Goal: Task Accomplishment & Management: Complete application form

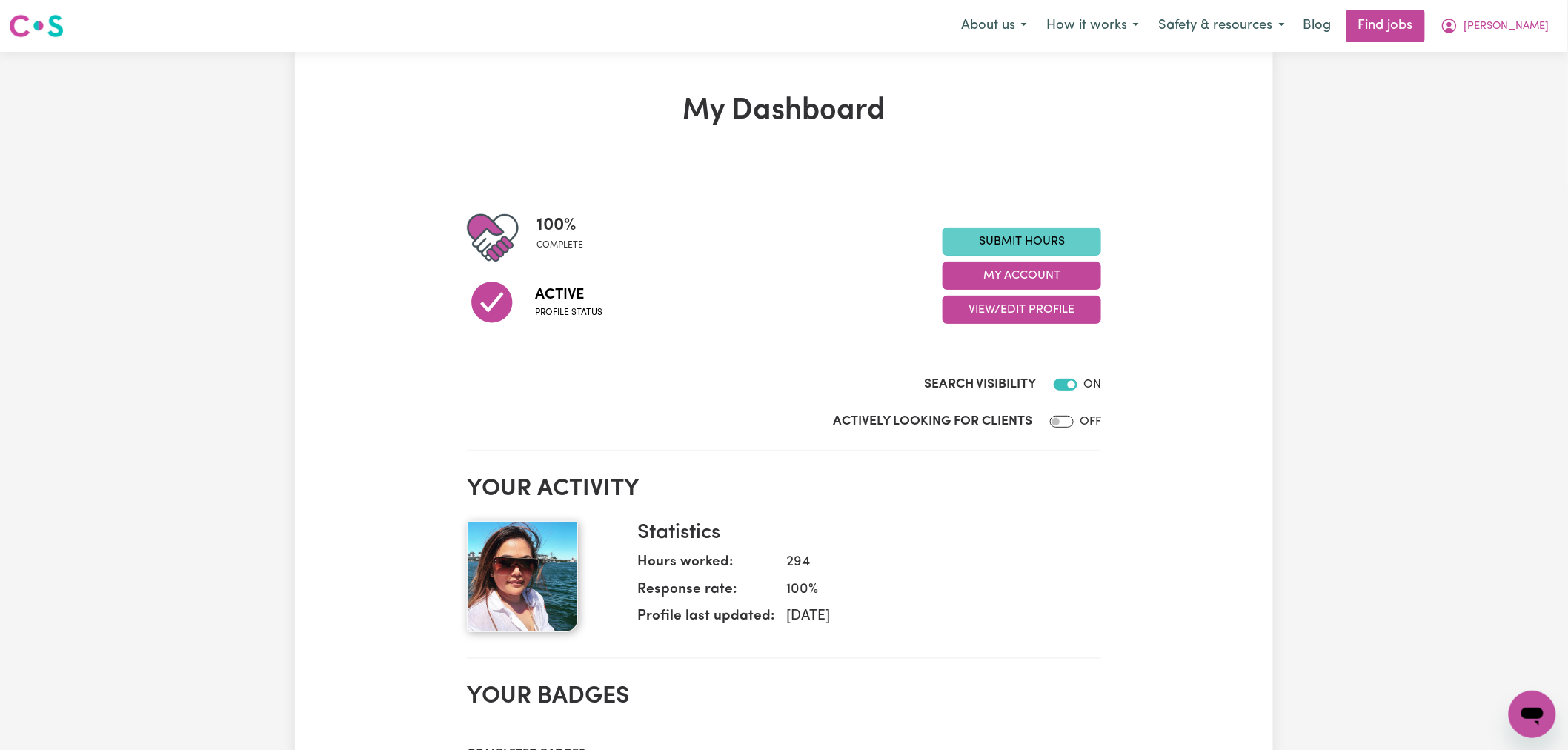
click at [1034, 232] on link "Submit Hours" at bounding box center [1022, 241] width 159 height 28
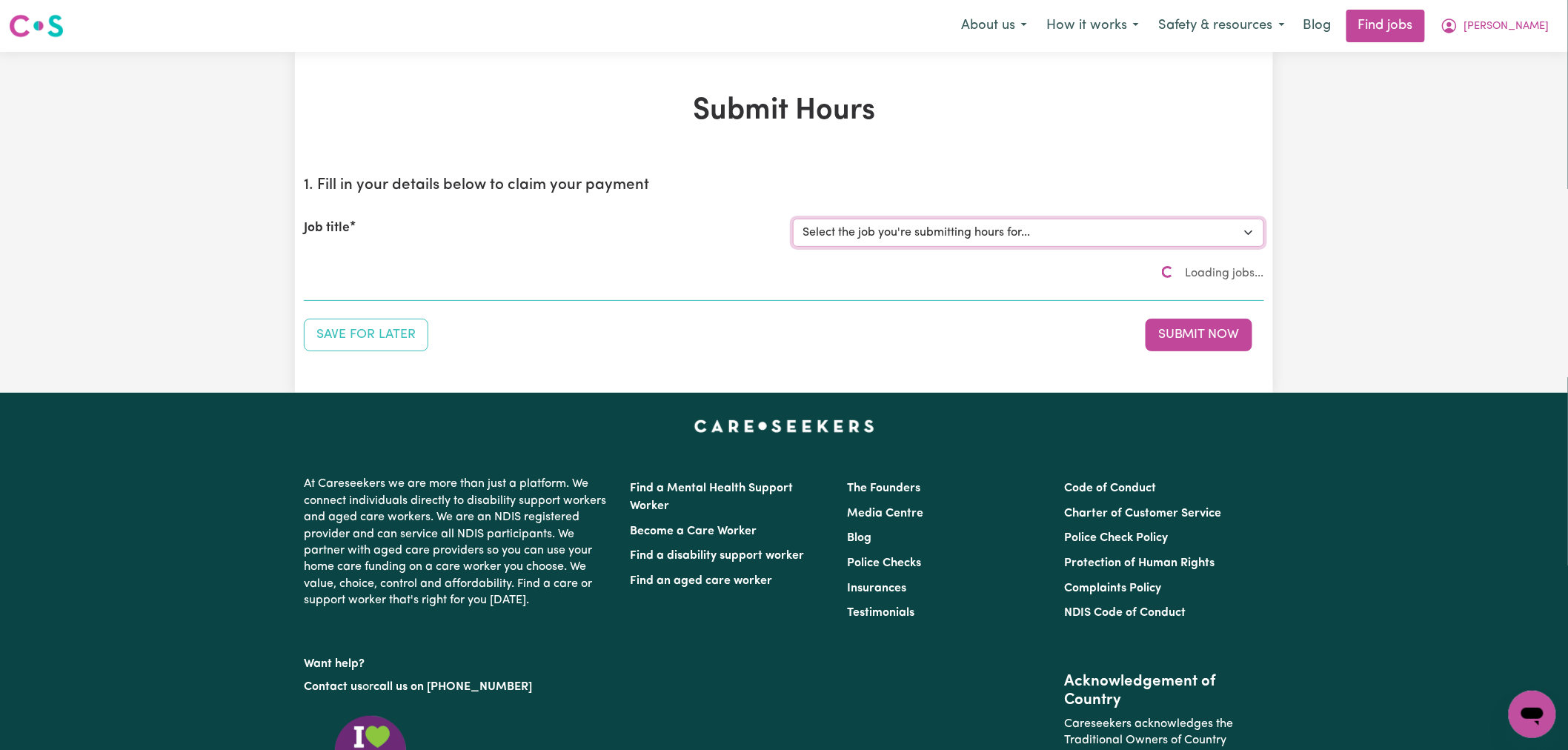
click at [1034, 232] on select "Select the job you're submitting hours for..." at bounding box center [1028, 233] width 471 height 28
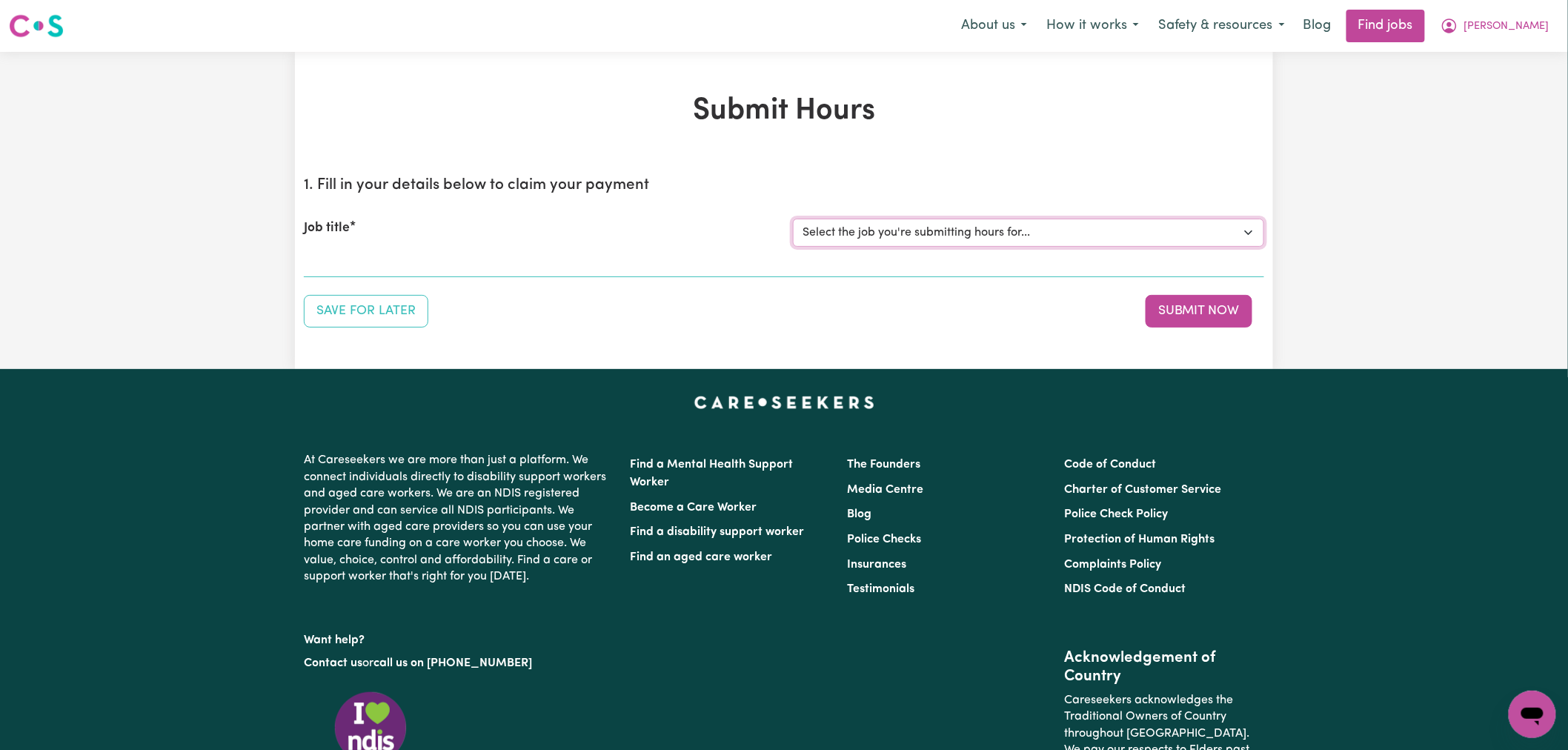
select select "15160"
click at [793, 219] on select "Select the job you're submitting hours for... [[PERSON_NAME]] (Overnight) Suppo…" at bounding box center [1028, 233] width 471 height 28
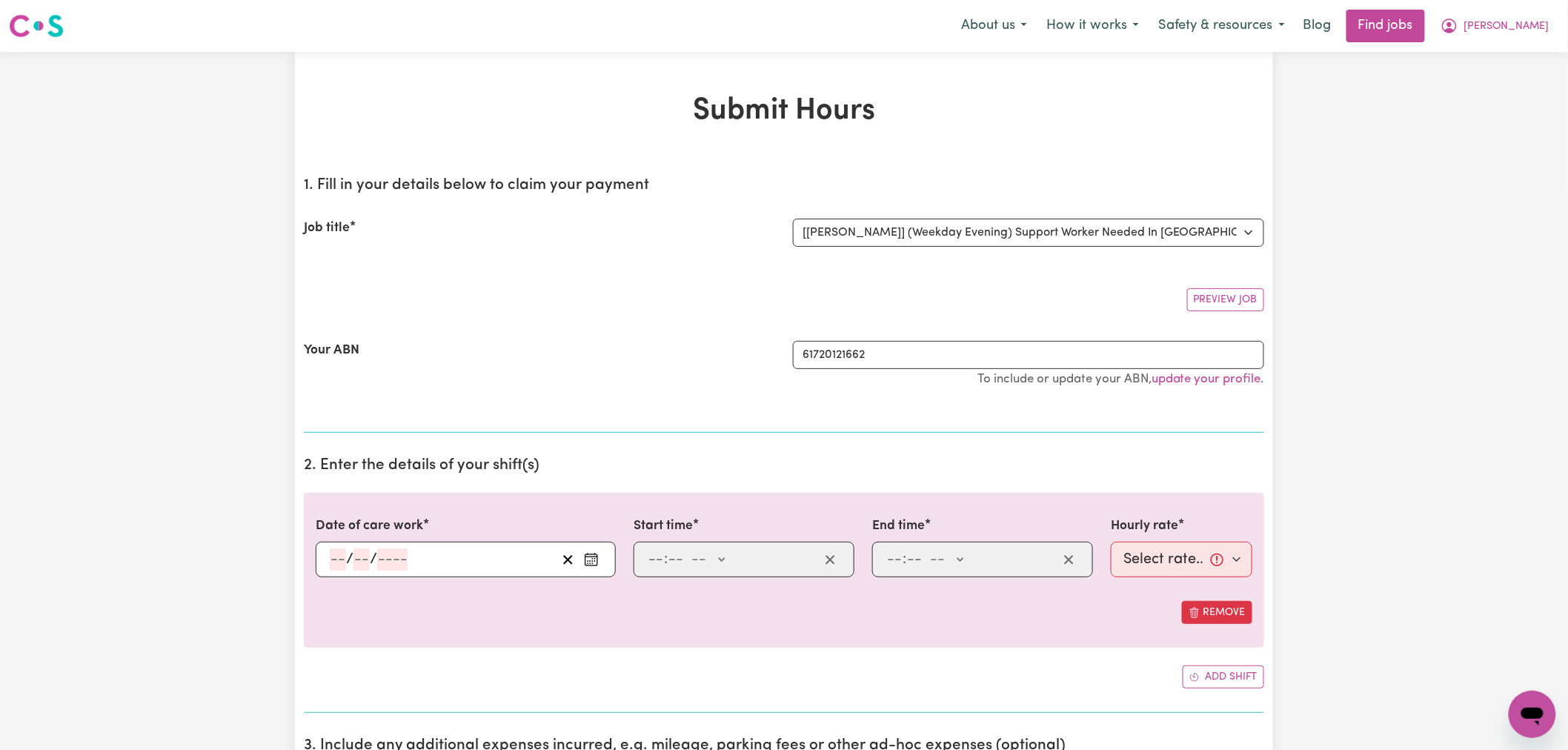
click at [595, 561] on circle "Enter the date of care work" at bounding box center [595, 561] width 2 height 2
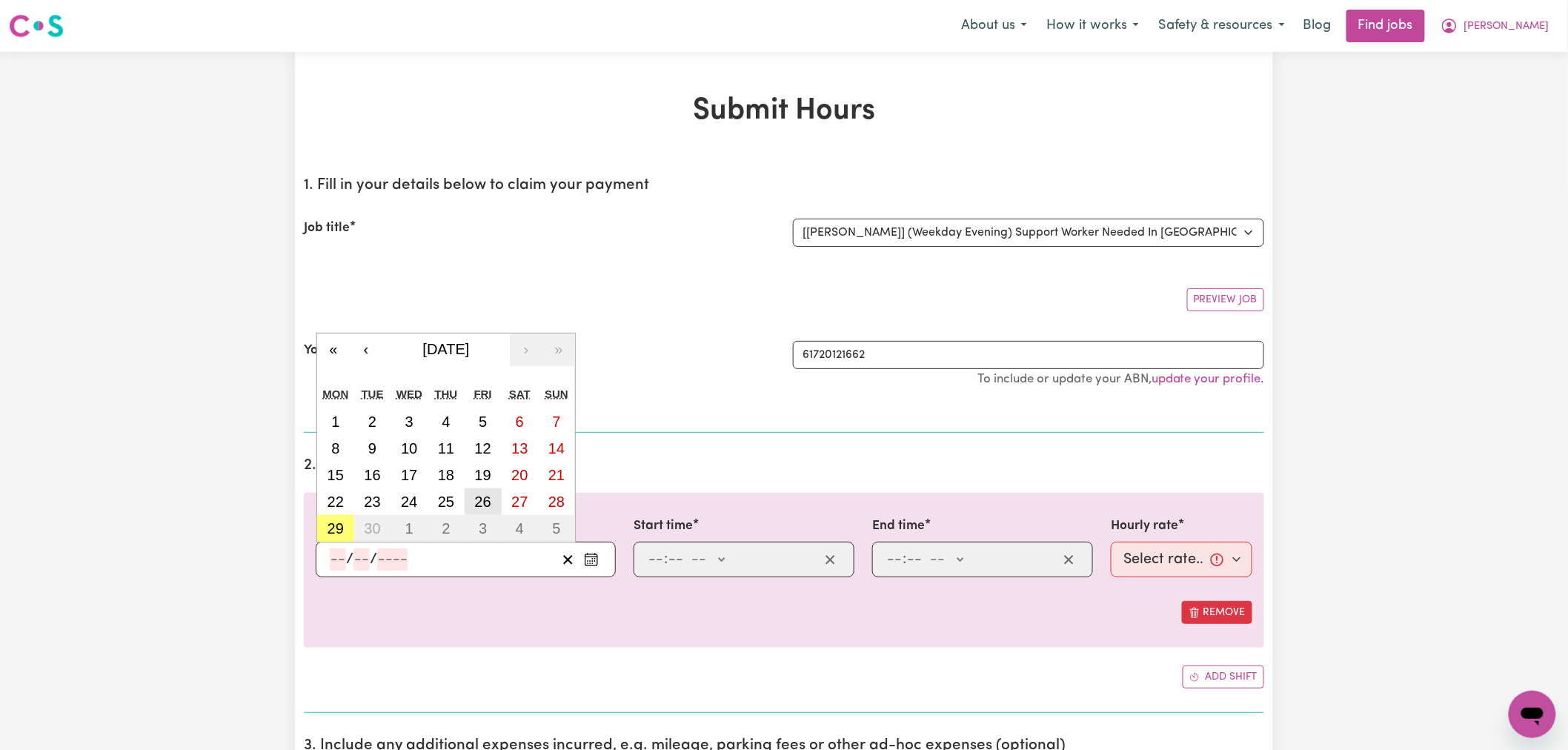
click at [487, 489] on button "26" at bounding box center [483, 502] width 37 height 26
type input "[DATE]"
type input "26"
type input "9"
type input "2025"
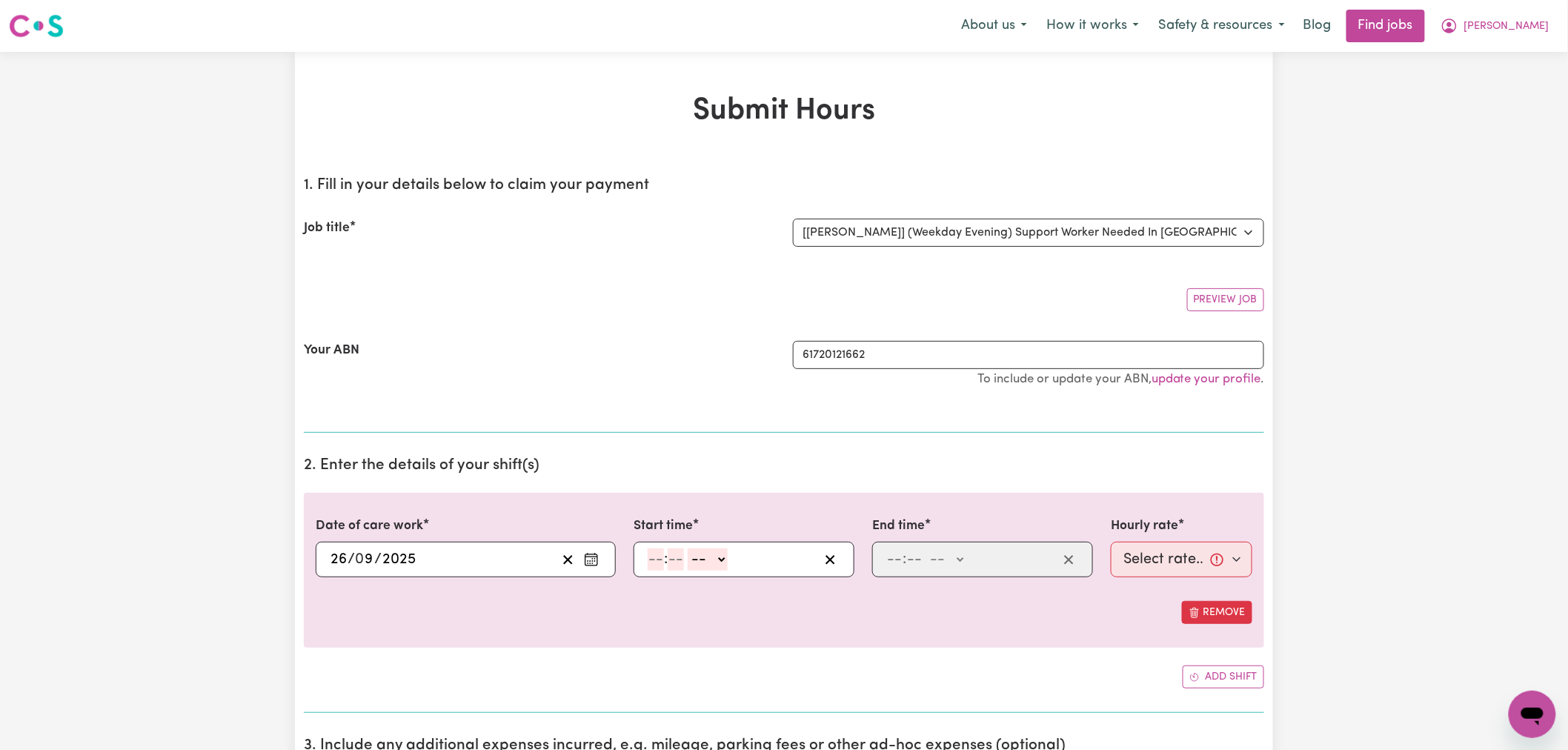
click at [656, 558] on input "number" at bounding box center [656, 559] width 16 height 23
type input "8"
type input "0"
click at [698, 566] on select "-- AM PM" at bounding box center [705, 559] width 40 height 23
select select "pm"
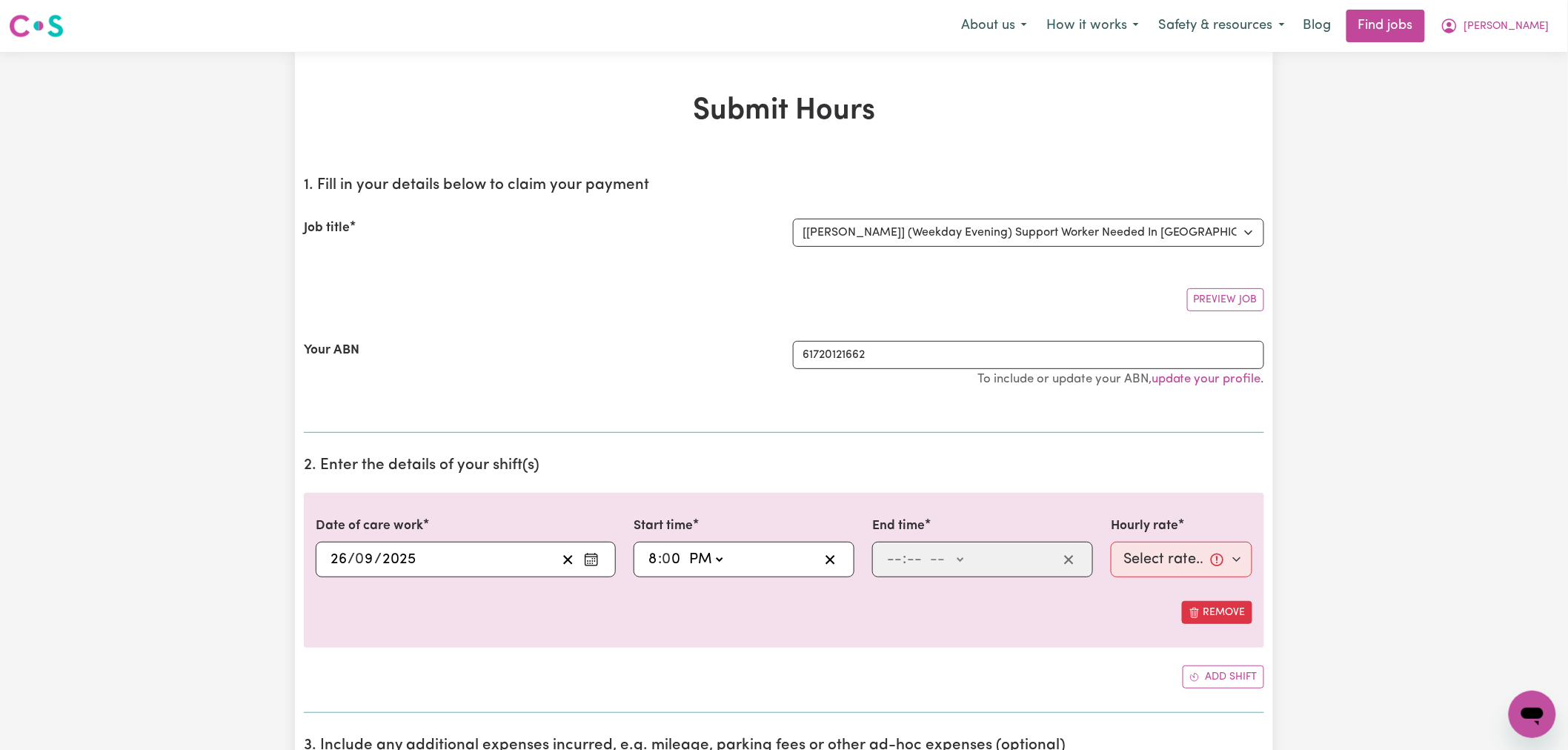
click at [686, 548] on select "-- AM PM" at bounding box center [705, 559] width 40 height 23
type input "20:00"
click at [898, 549] on input "number" at bounding box center [894, 559] width 16 height 23
type input "10"
type input "0"
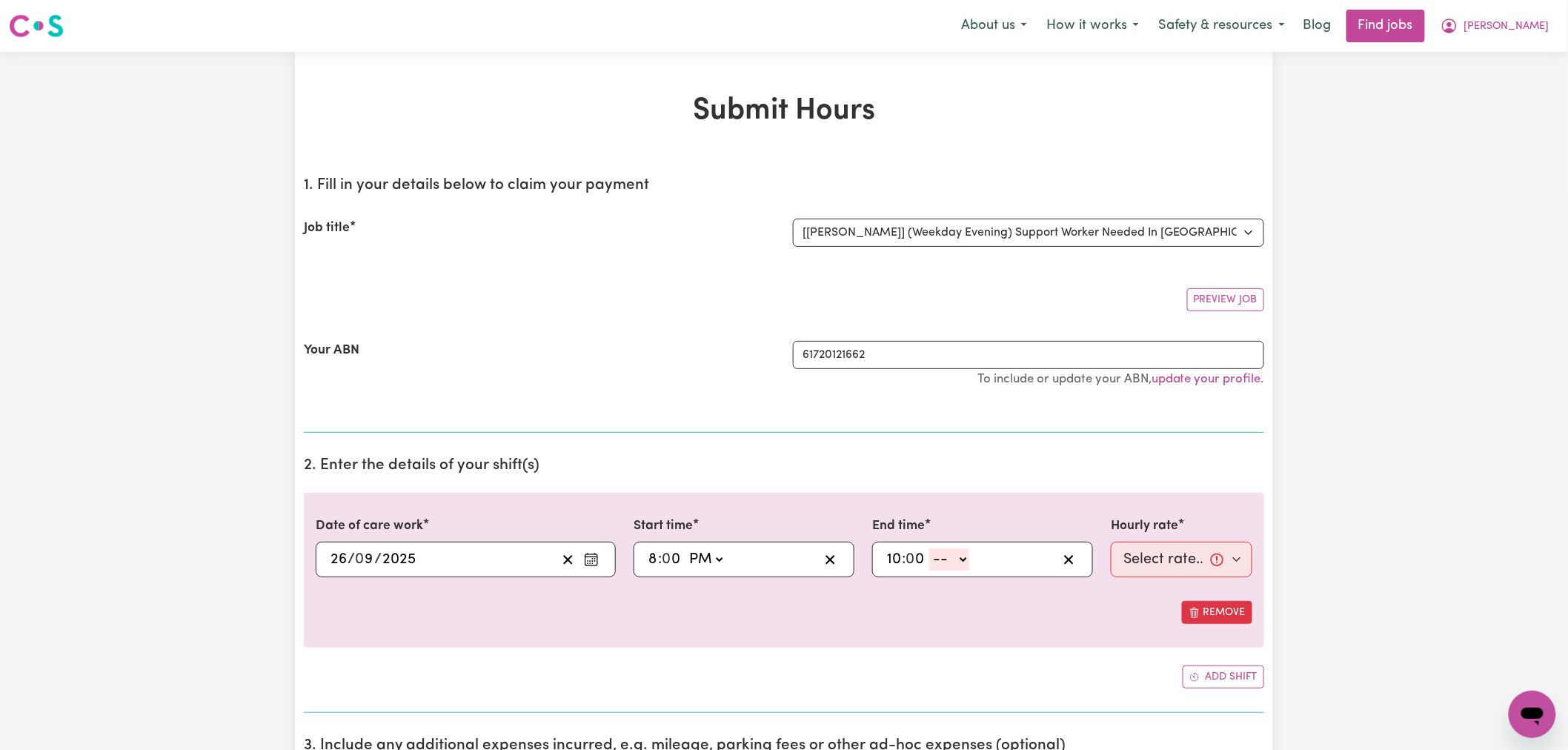
drag, startPoint x: 954, startPoint y: 563, endPoint x: 957, endPoint y: 570, distance: 7.6
click at [954, 563] on select "-- AM PM" at bounding box center [948, 559] width 40 height 23
select select "pm"
click at [929, 548] on select "-- AM PM" at bounding box center [948, 559] width 40 height 23
type input "22:00"
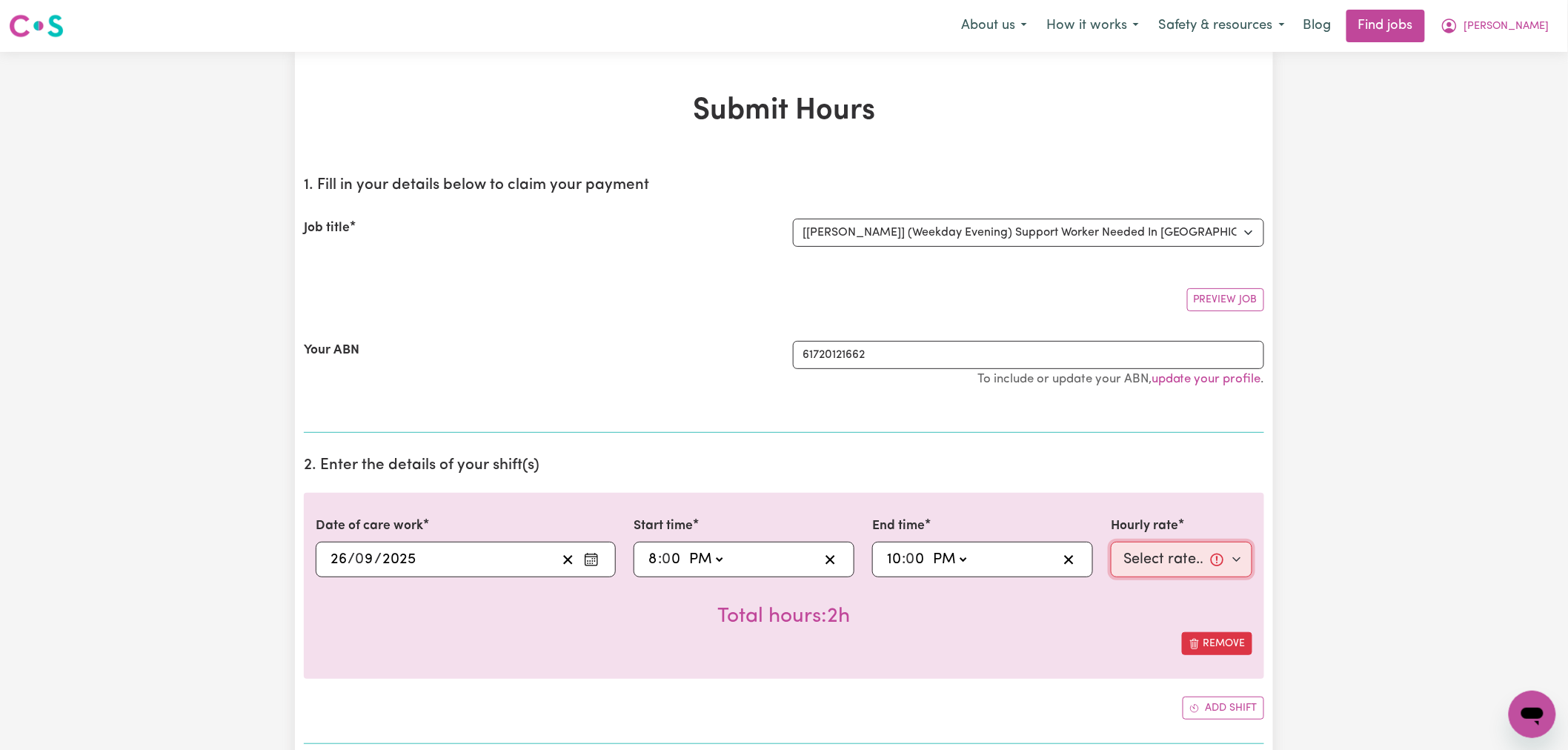
click at [1202, 564] on select "Select rate... $72.80 (Evening Care)" at bounding box center [1181, 559] width 142 height 36
select select "72.8-EveningCare"
click at [1111, 541] on select "Select rate... $72.80 (Evening Care)" at bounding box center [1181, 559] width 142 height 36
click at [971, 640] on div "Remove" at bounding box center [784, 644] width 936 height 23
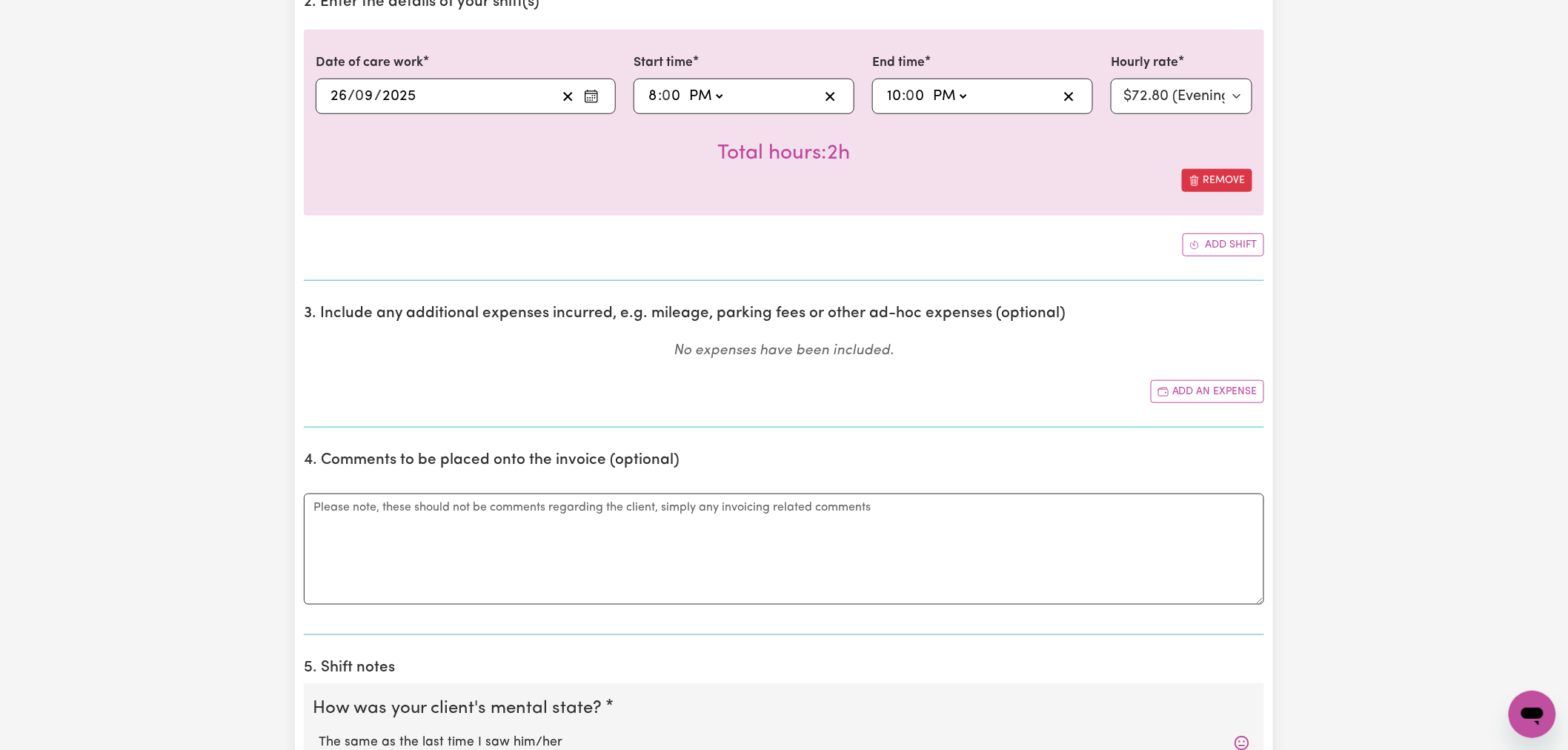
scroll to position [823, 0]
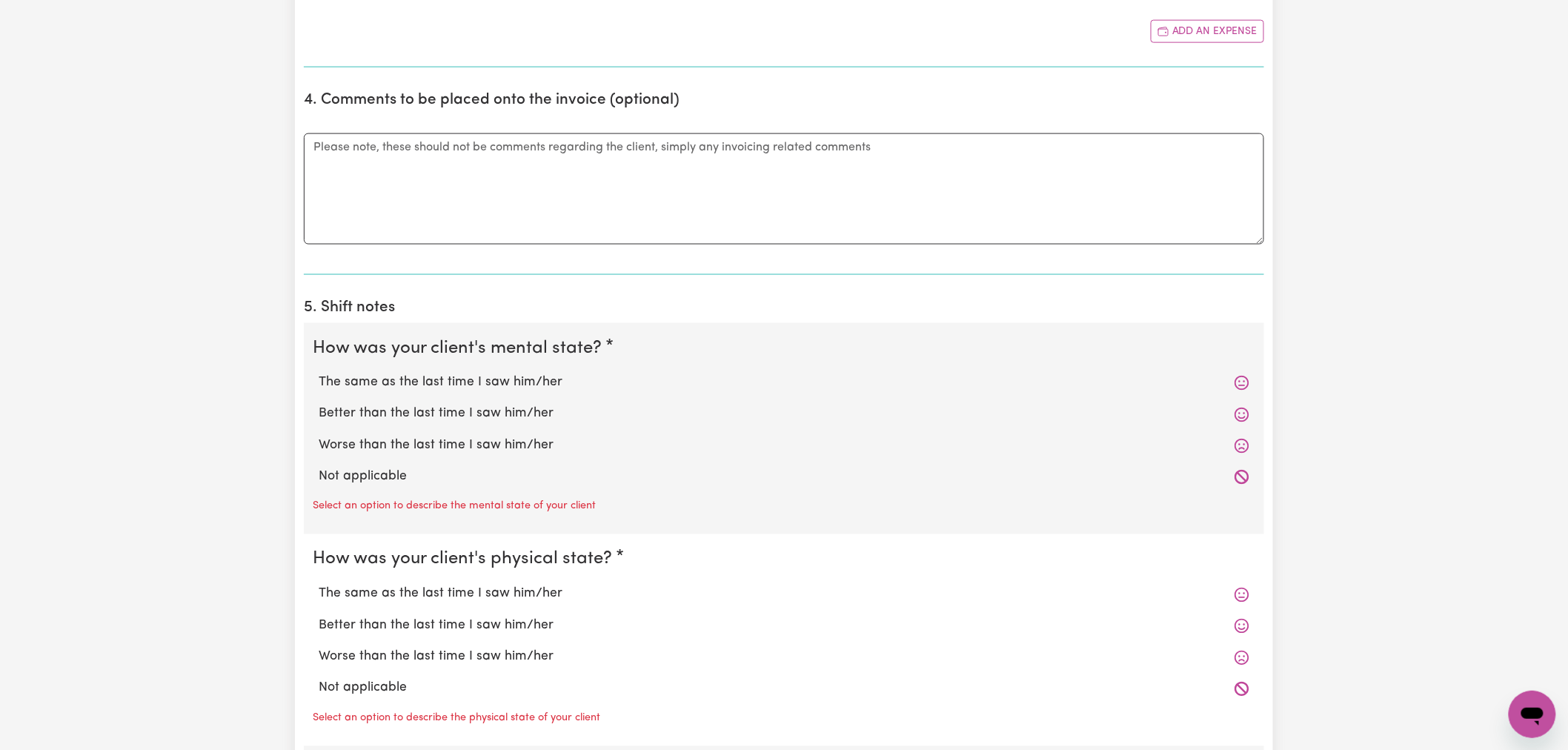
click at [418, 478] on label "Not applicable" at bounding box center [784, 477] width 930 height 19
click at [319, 468] on input "Not applicable" at bounding box center [318, 467] width 1 height 1
radio input "true"
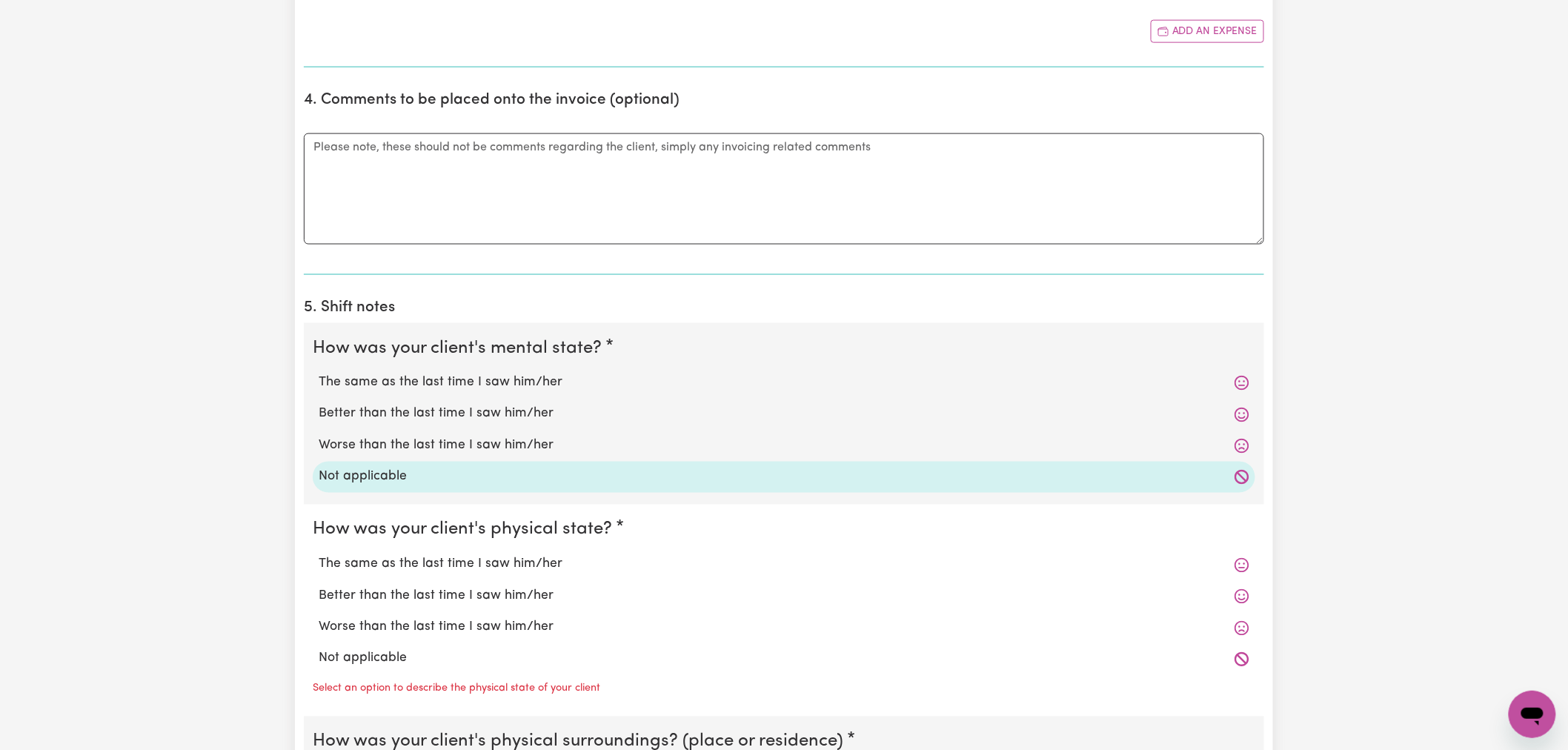
click at [443, 653] on label "Not applicable" at bounding box center [784, 658] width 930 height 19
click at [319, 649] on input "Not applicable" at bounding box center [318, 648] width 1 height 1
radio input "true"
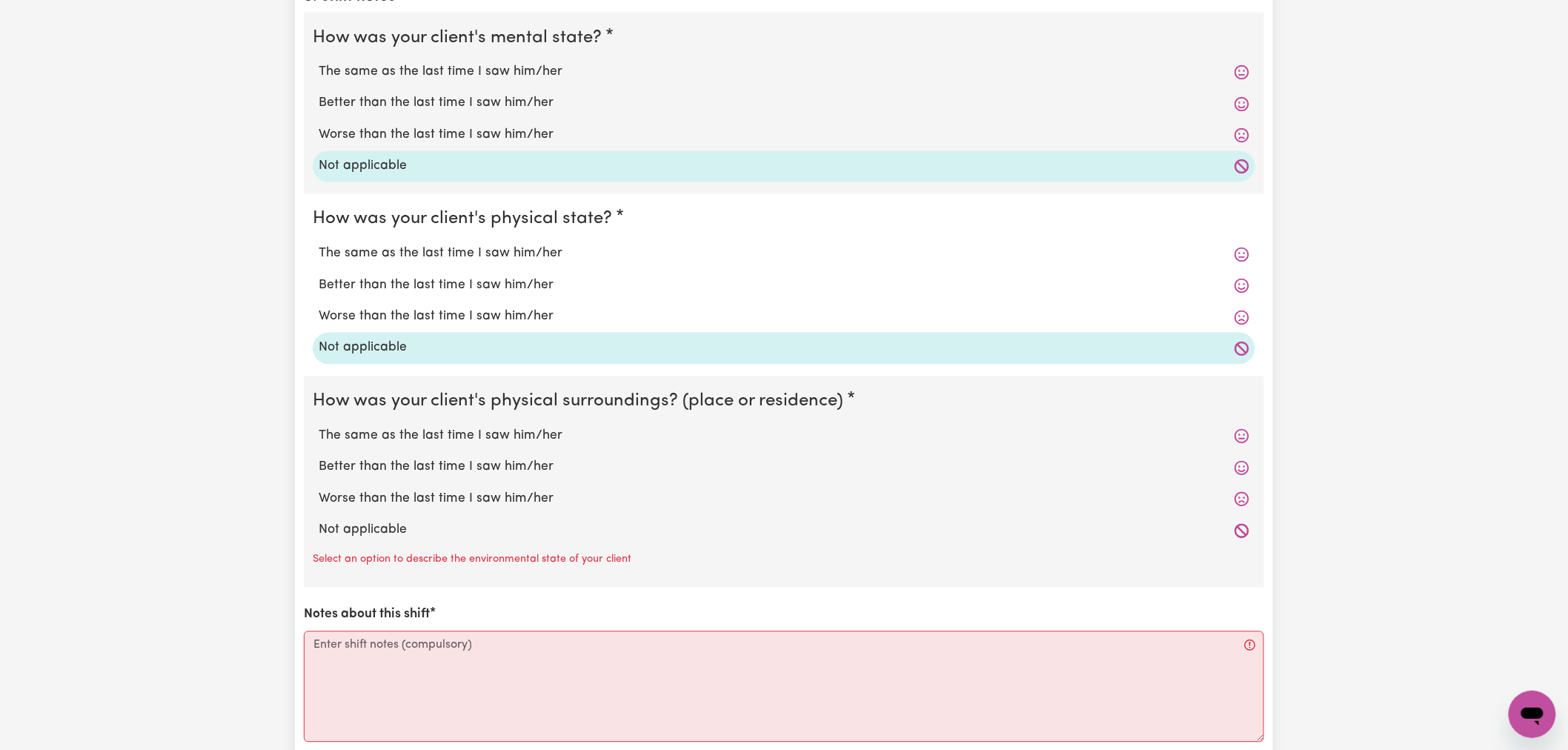
scroll to position [1235, 0]
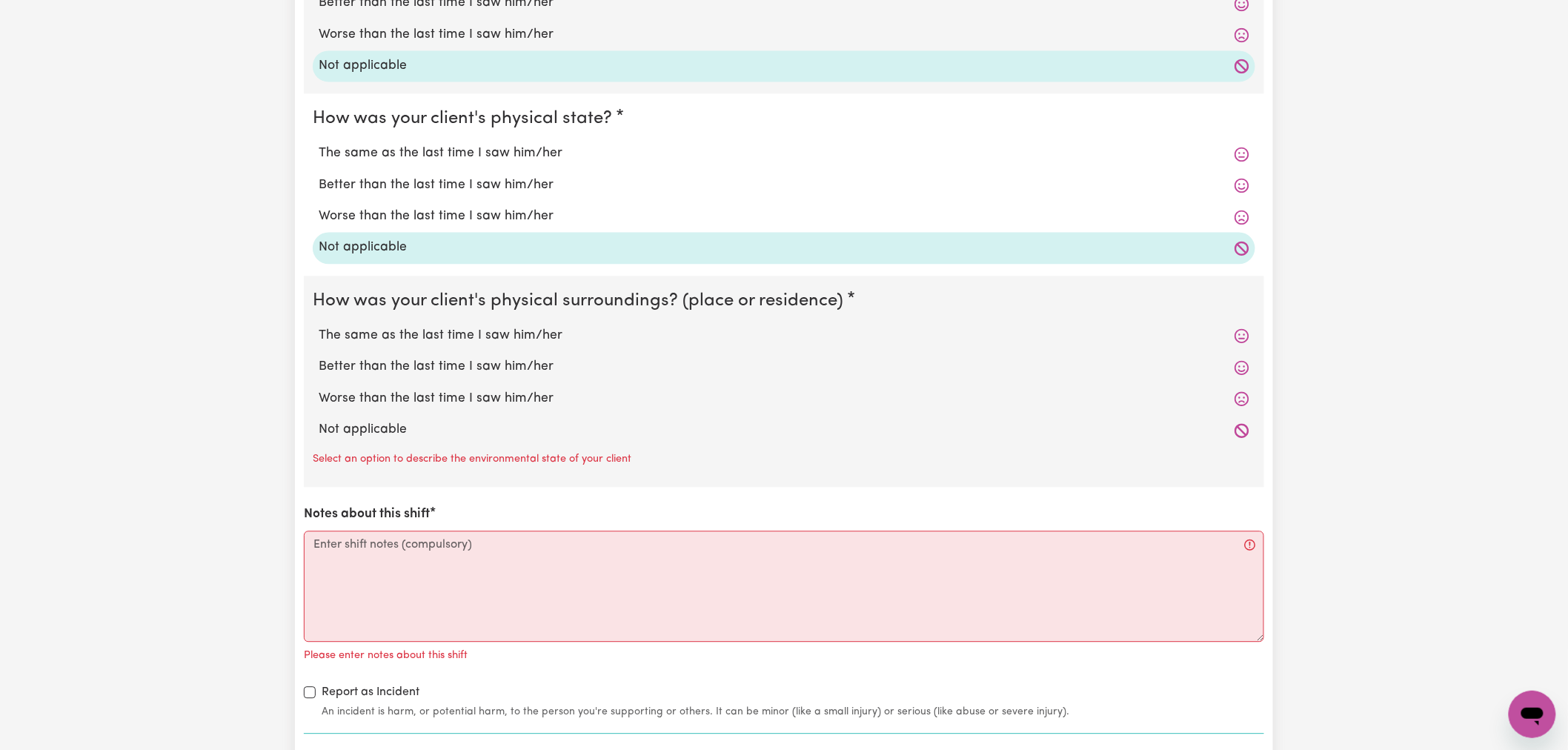
click at [413, 422] on label "Not applicable" at bounding box center [784, 429] width 930 height 19
click at [319, 420] on input "Not applicable" at bounding box center [318, 419] width 1 height 1
radio input "true"
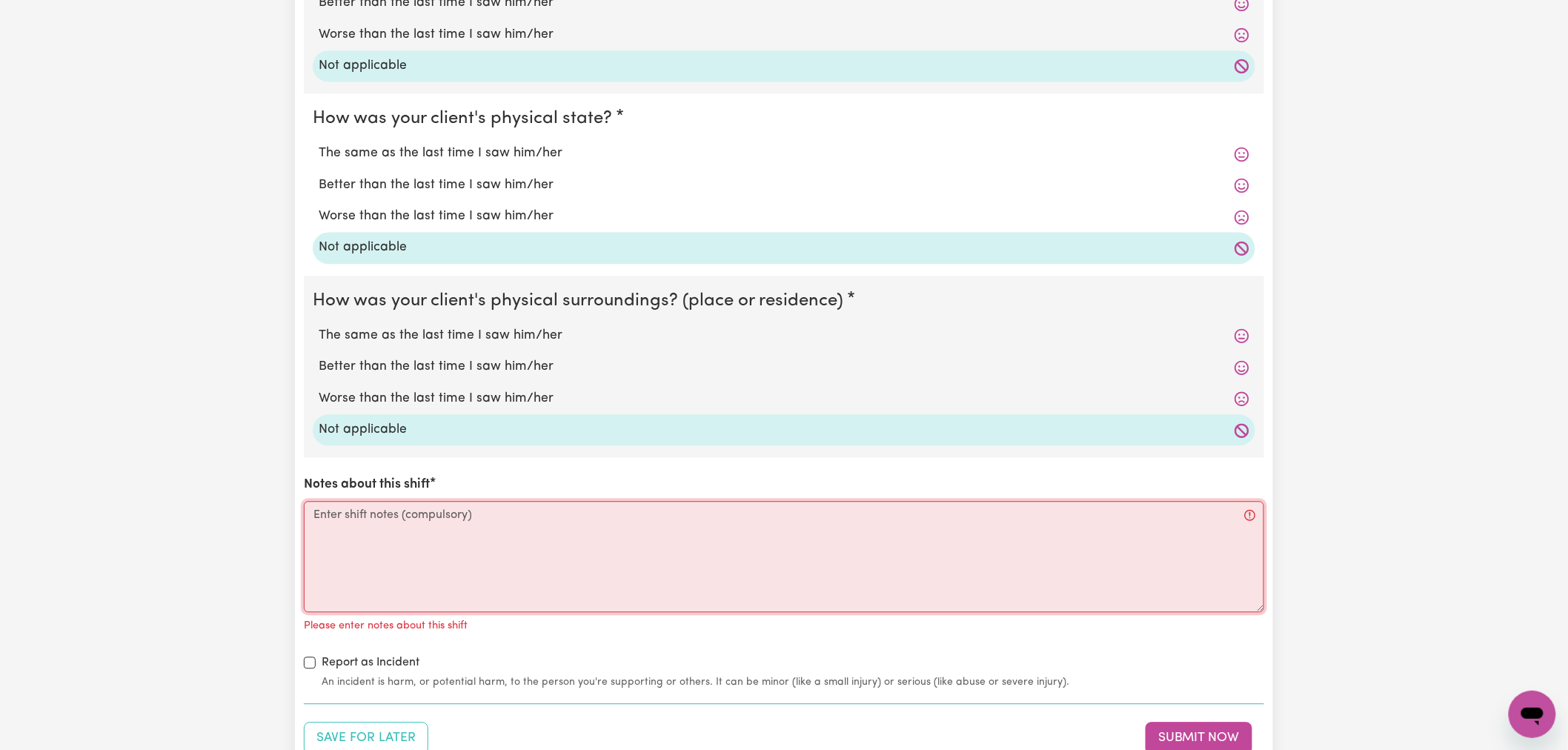
click at [449, 596] on textarea "Notes about this shift" at bounding box center [784, 556] width 960 height 111
paste textarea "[EMAIL_ADDRESS][DOMAIN_NAME]"
type textarea "[EMAIL_ADDRESS][DOMAIN_NAME]"
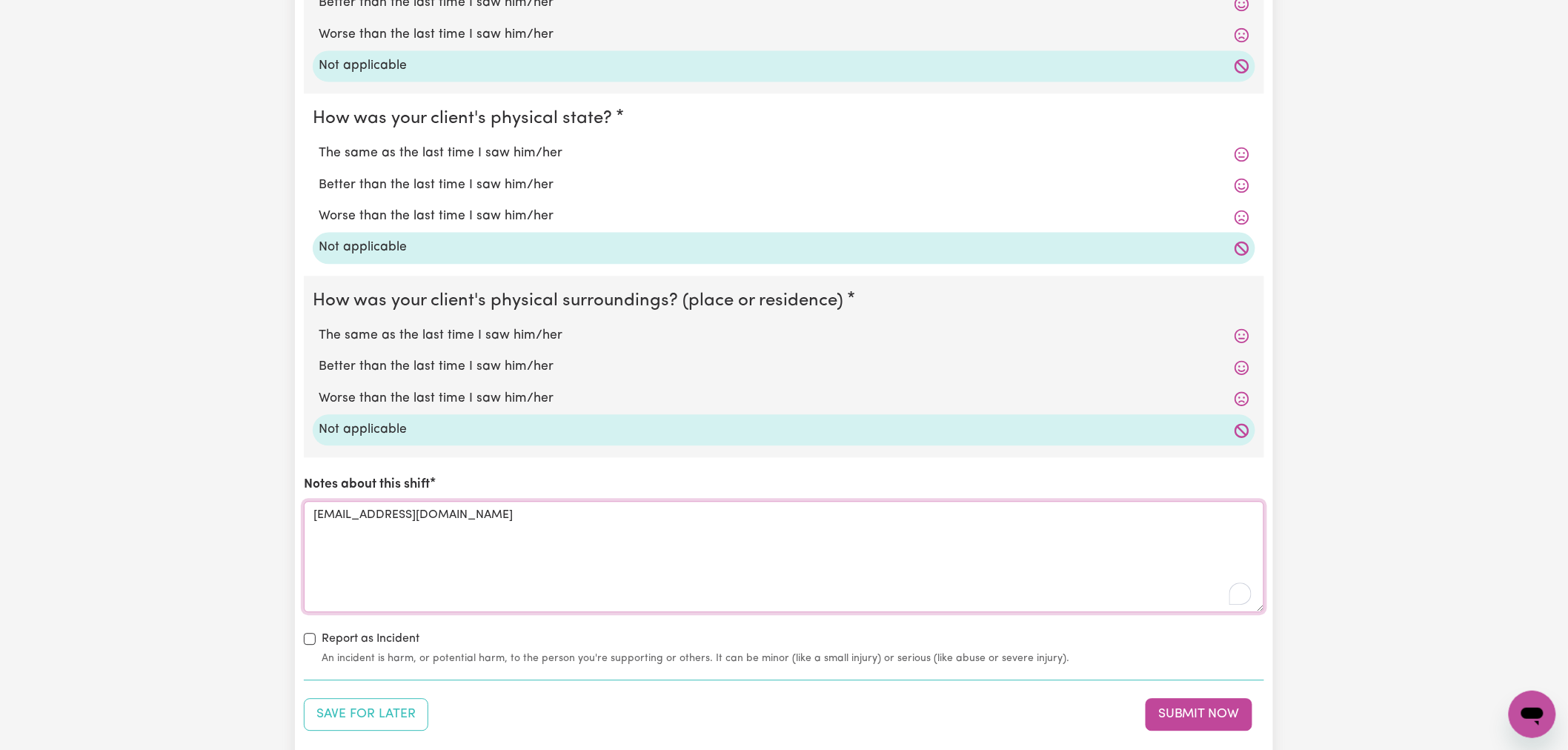
click at [386, 517] on textarea "[EMAIL_ADDRESS][DOMAIN_NAME]" at bounding box center [784, 556] width 960 height 111
click at [376, 538] on textarea "[EMAIL_ADDRESS][DOMAIN_NAME]" at bounding box center [784, 556] width 960 height 111
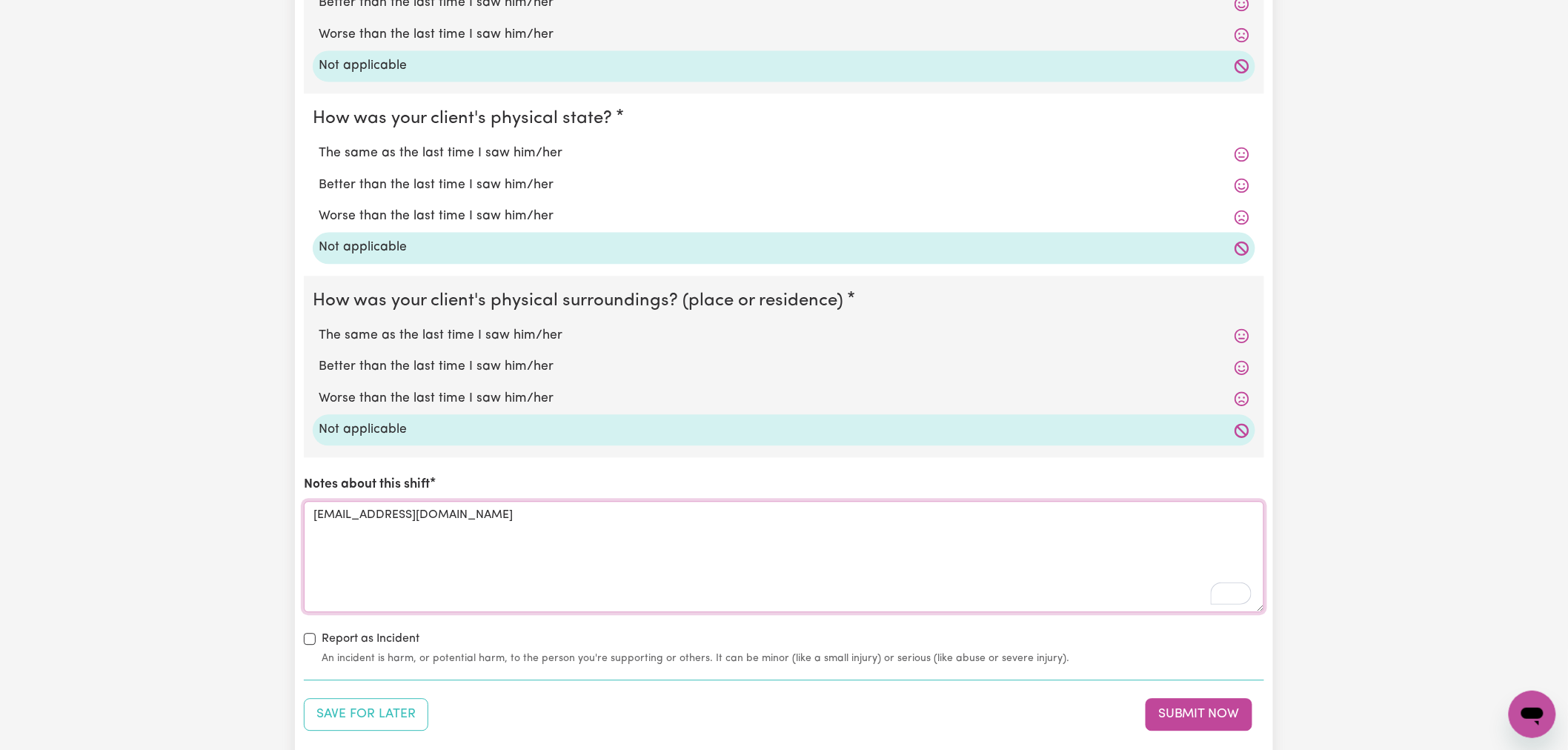
click at [376, 538] on textarea "[EMAIL_ADDRESS][DOMAIN_NAME]" at bounding box center [784, 556] width 960 height 111
click at [551, 551] on textarea "Notes about this shift" at bounding box center [784, 556] width 960 height 111
paste textarea "see internal notes"
type textarea "see internal notes"
click at [1199, 720] on button "Submit Now" at bounding box center [1199, 714] width 107 height 33
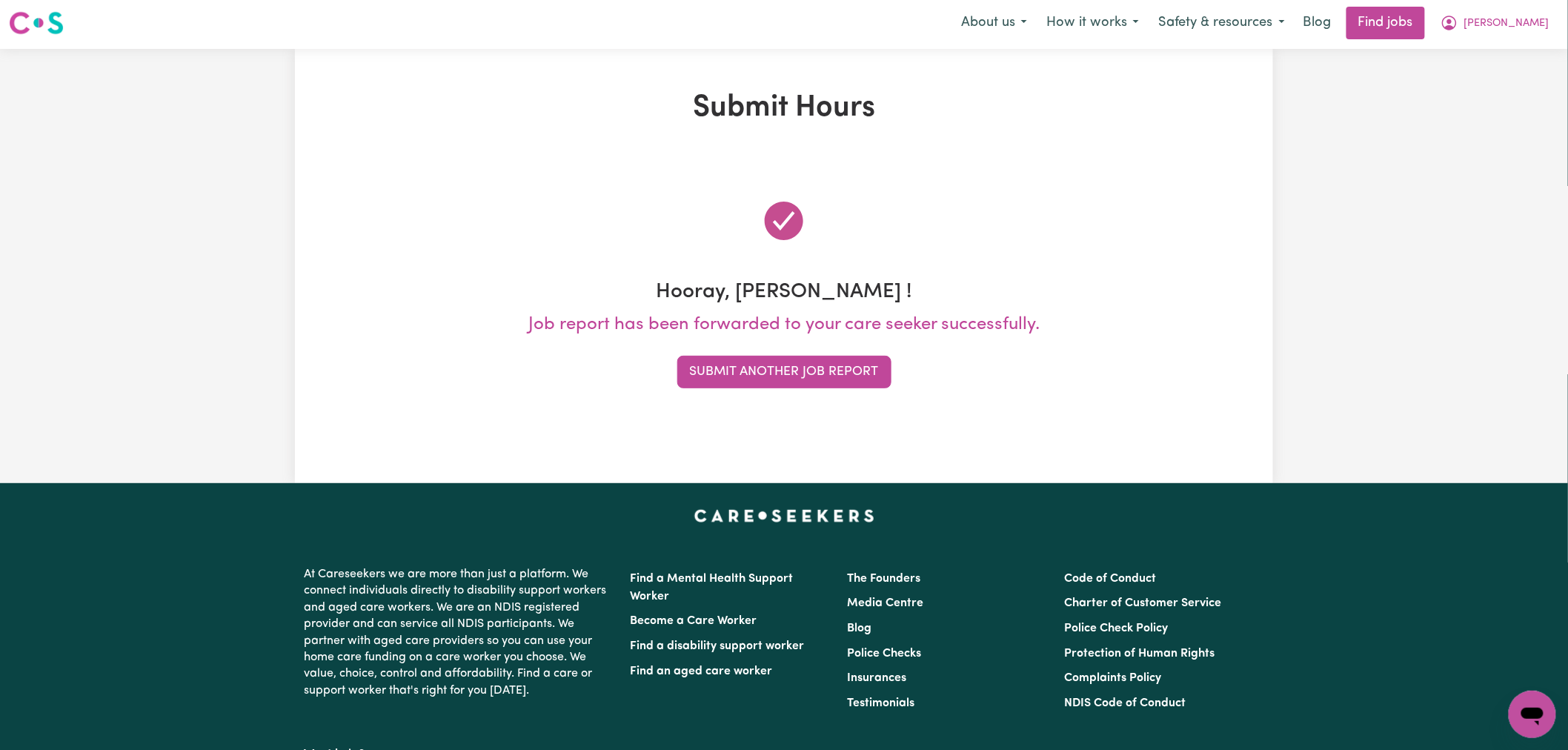
scroll to position [0, 0]
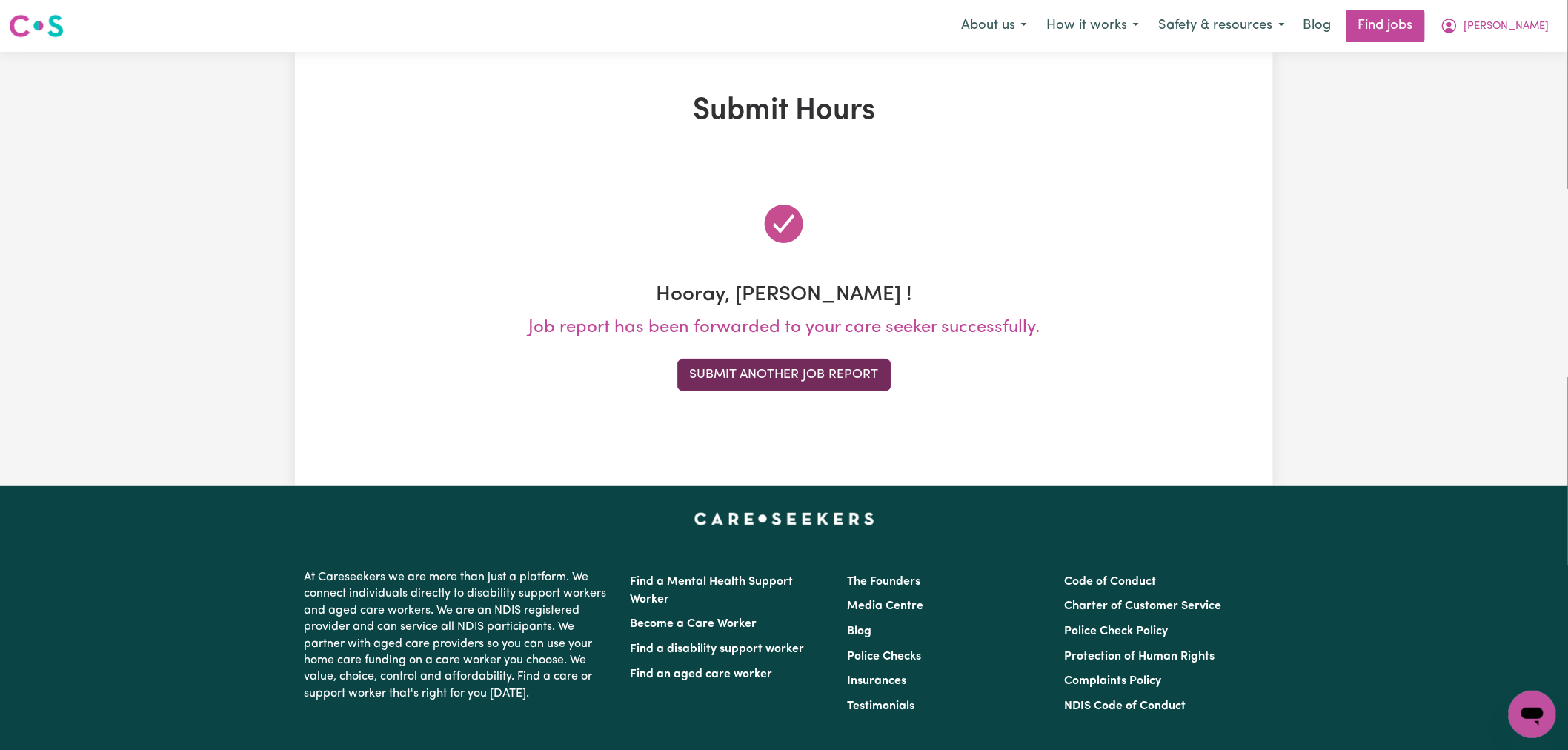
click at [719, 371] on button "Submit Another Job Report" at bounding box center [784, 375] width 214 height 33
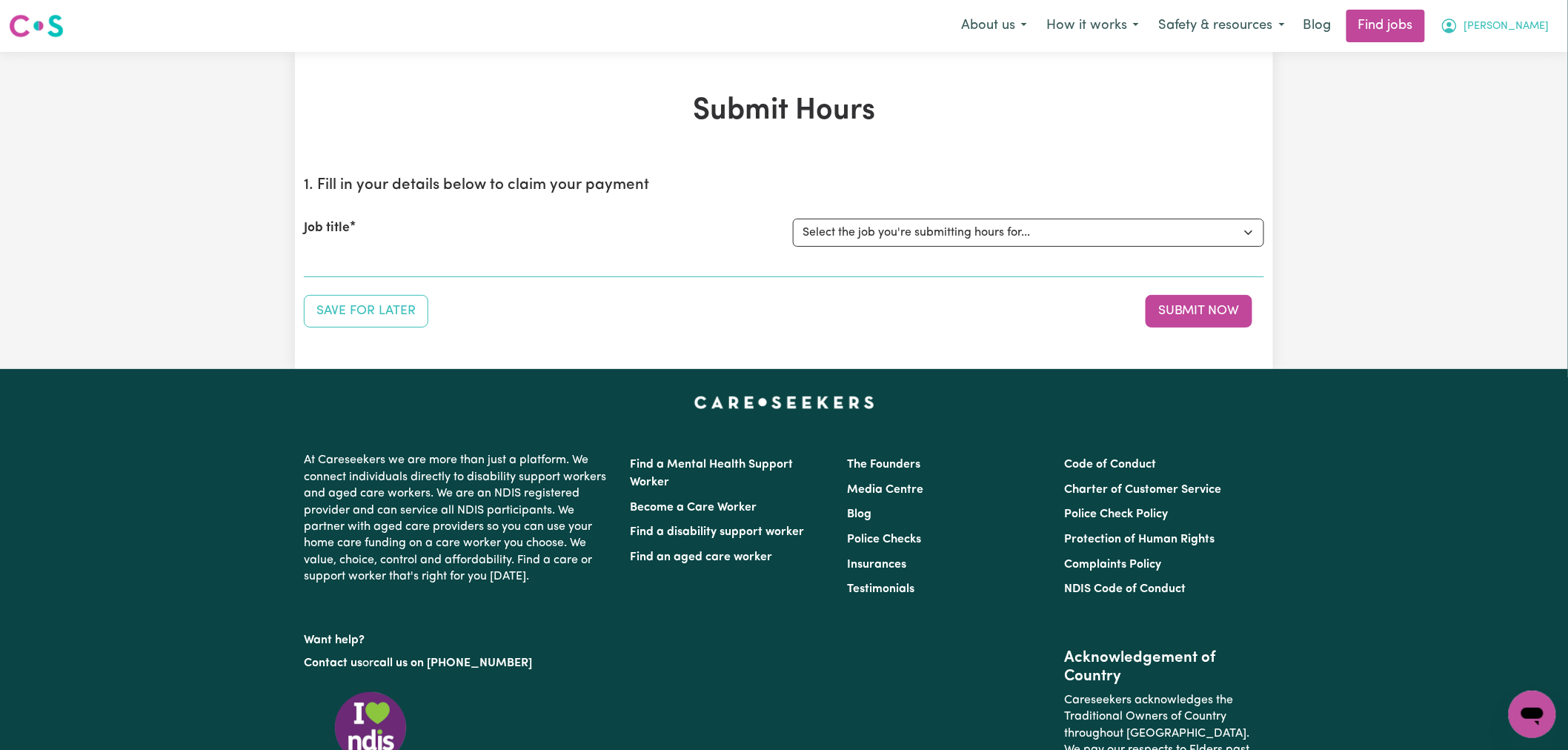
click at [1519, 17] on button "[PERSON_NAME]" at bounding box center [1494, 26] width 128 height 31
click at [1510, 45] on link "My Account" at bounding box center [1500, 58] width 117 height 28
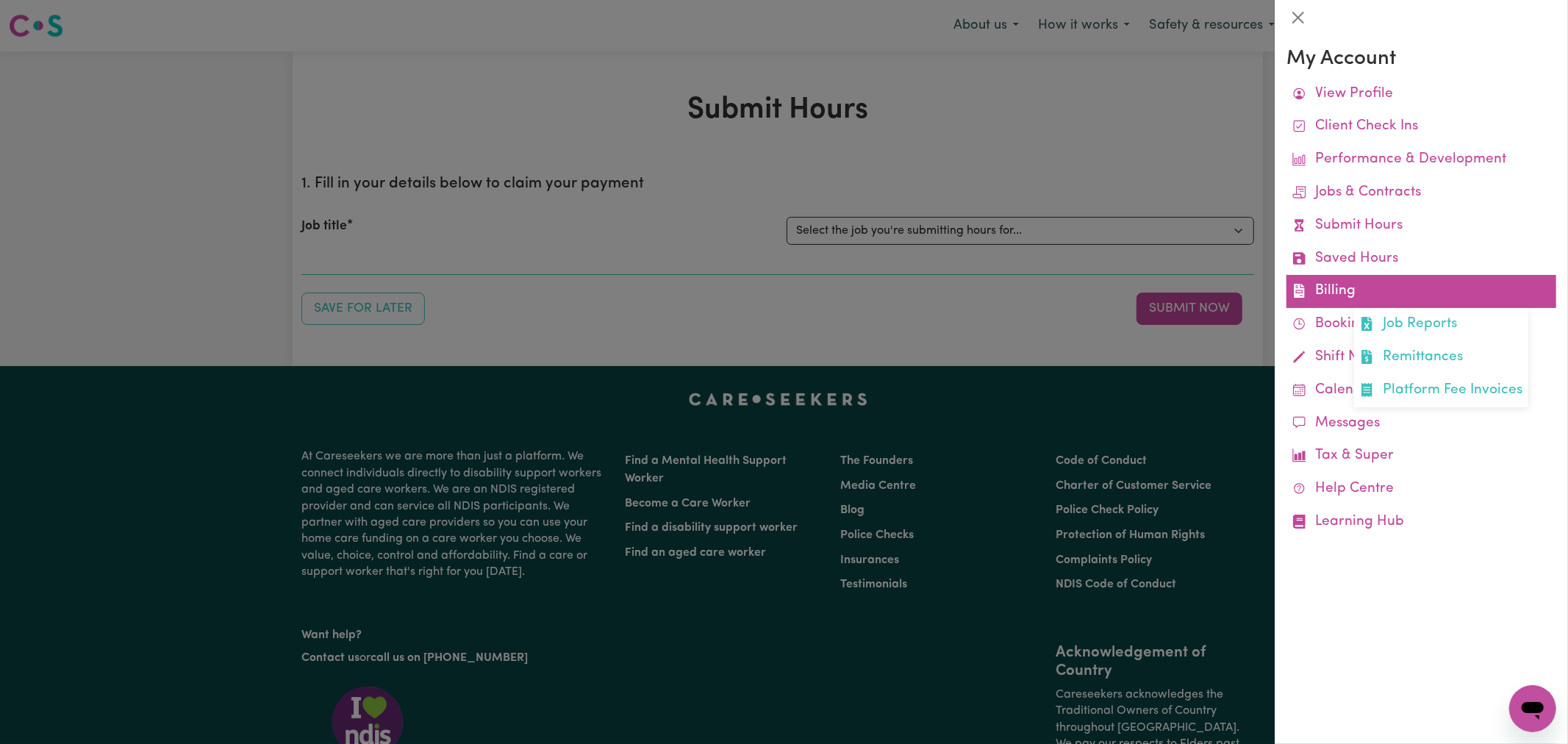
click at [1355, 296] on link "Billing Job Reports Remittances Platform Fee Invoices" at bounding box center [1421, 291] width 270 height 33
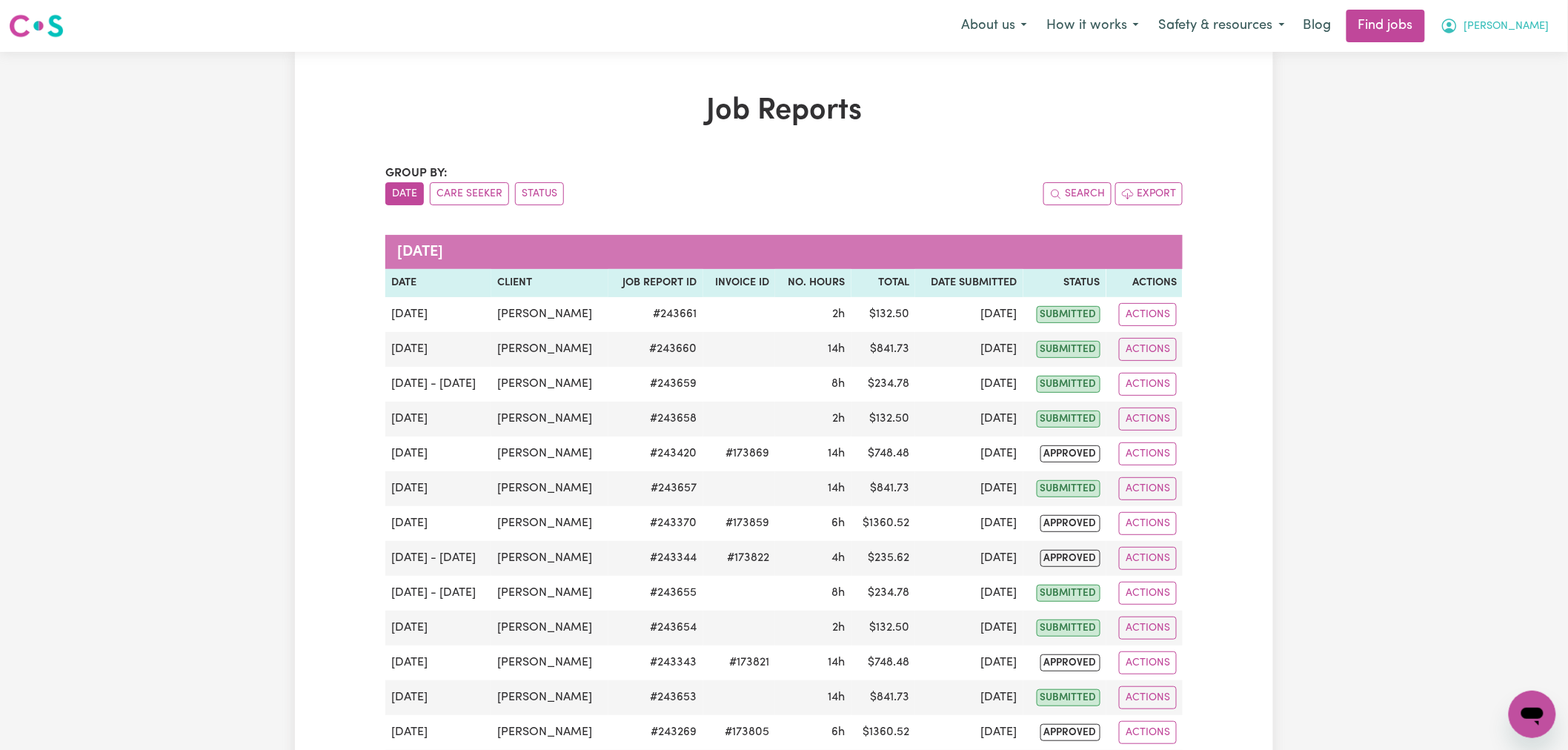
click at [1526, 19] on span "[PERSON_NAME]" at bounding box center [1507, 26] width 86 height 16
click at [1507, 75] on link "My Dashboard" at bounding box center [1500, 85] width 117 height 28
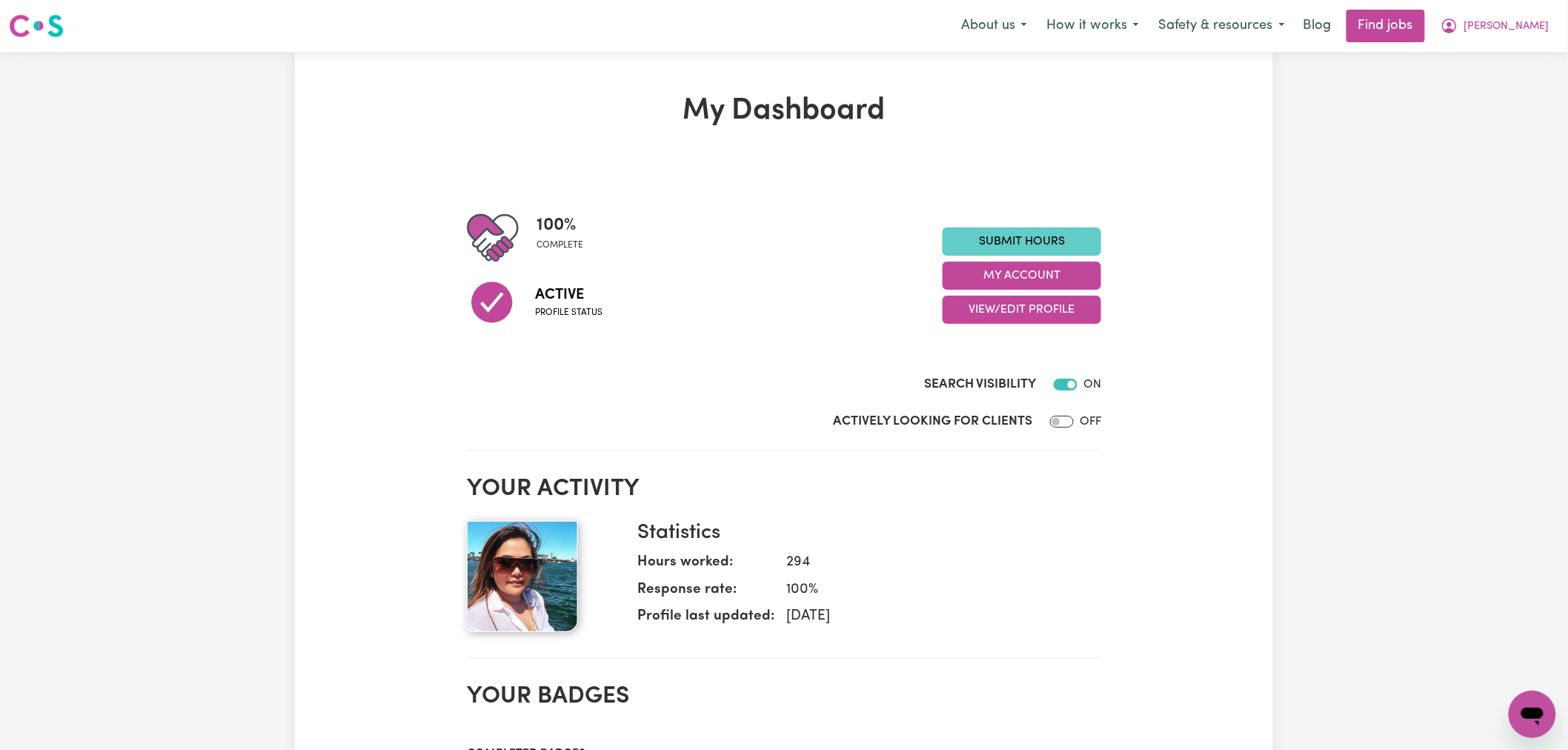
click at [1052, 241] on link "Submit Hours" at bounding box center [1022, 241] width 159 height 28
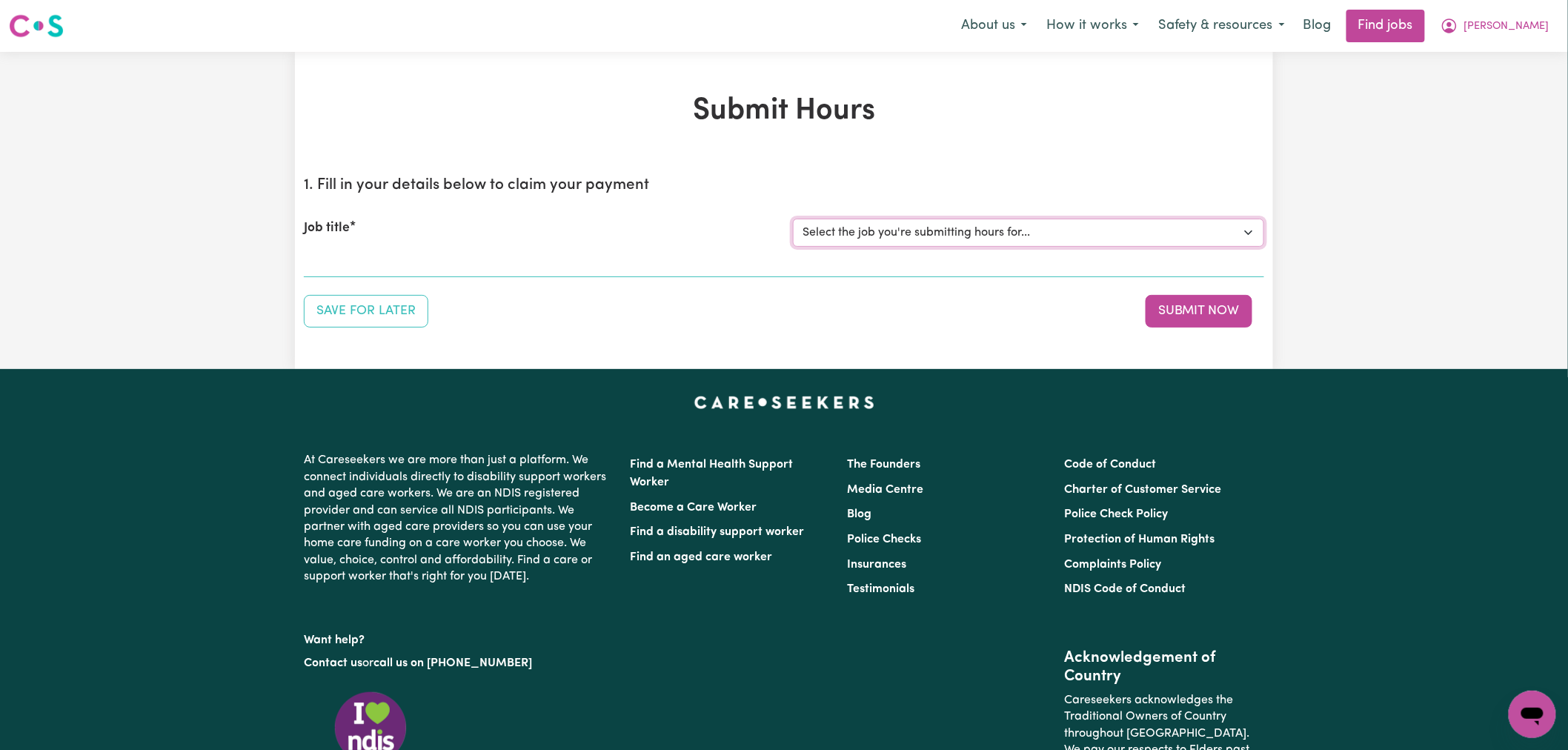
click at [861, 239] on select "Select the job you're submitting hours for... [[PERSON_NAME]] (Overnight) Suppo…" at bounding box center [1028, 233] width 471 height 28
select select "15163"
click at [793, 219] on select "Select the job you're submitting hours for... [[PERSON_NAME]] (Overnight) Suppo…" at bounding box center [1028, 233] width 471 height 28
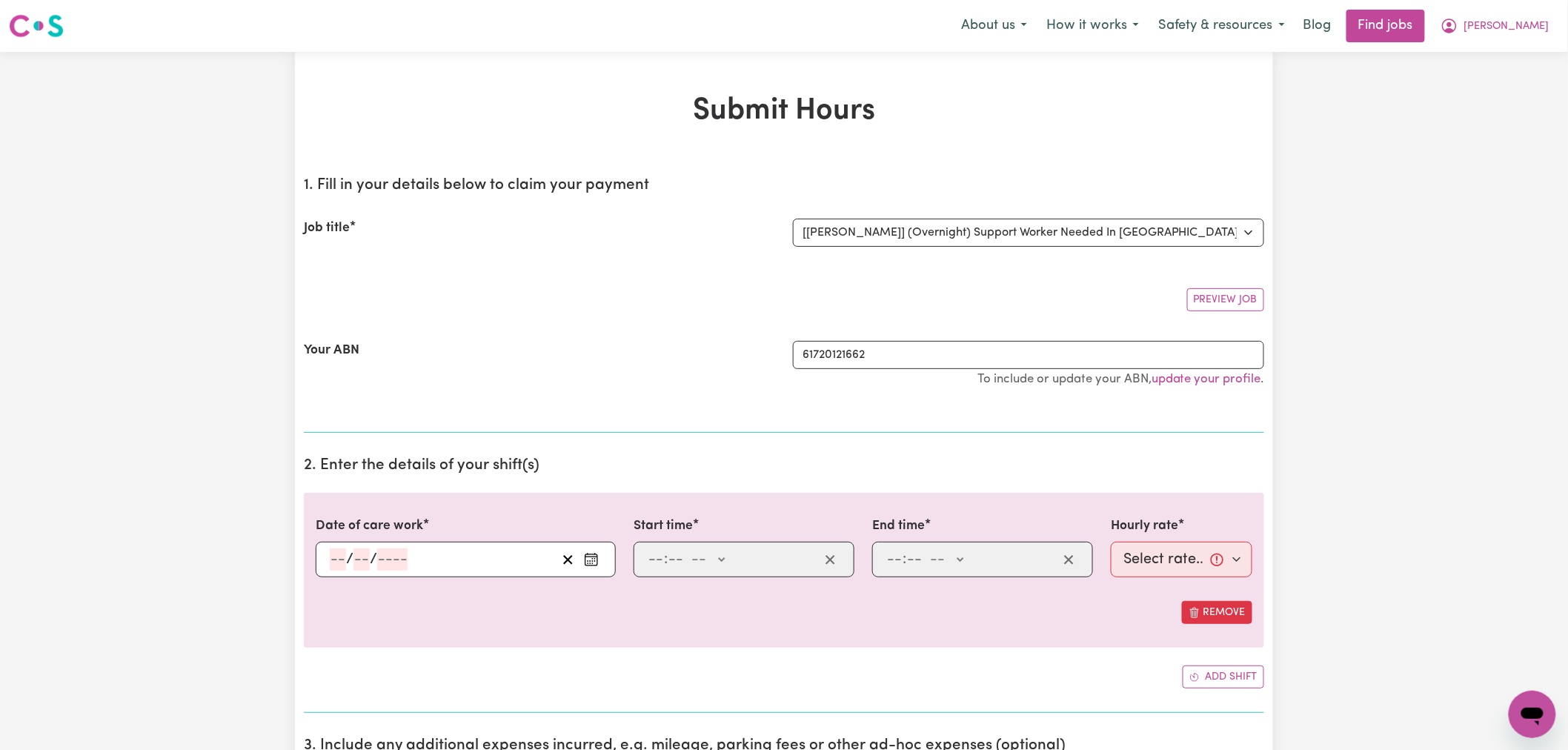
click at [598, 565] on icon "Enter the date of care work" at bounding box center [591, 559] width 15 height 15
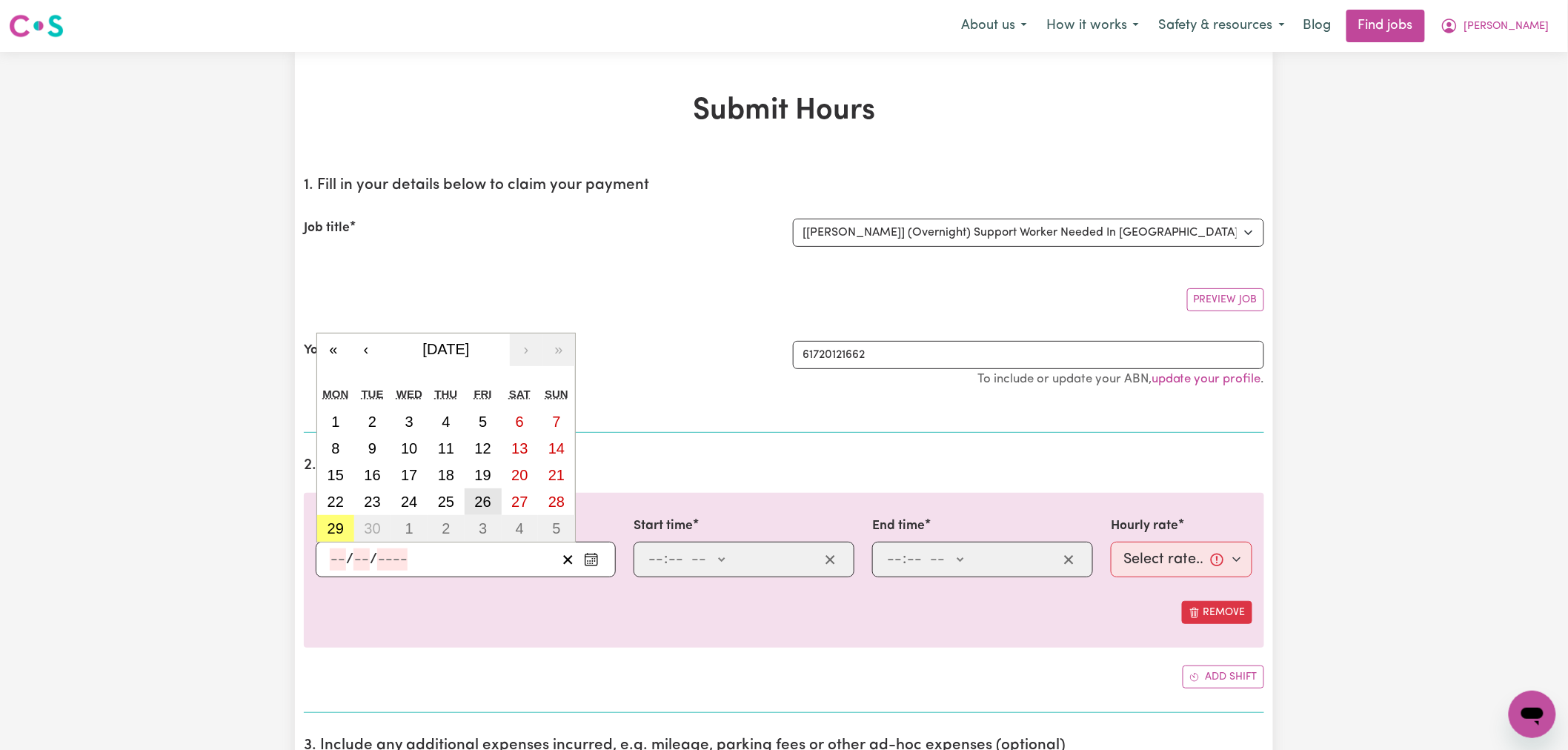
click at [492, 498] on button "26" at bounding box center [483, 502] width 37 height 26
type input "[DATE]"
type input "26"
type input "9"
type input "2025"
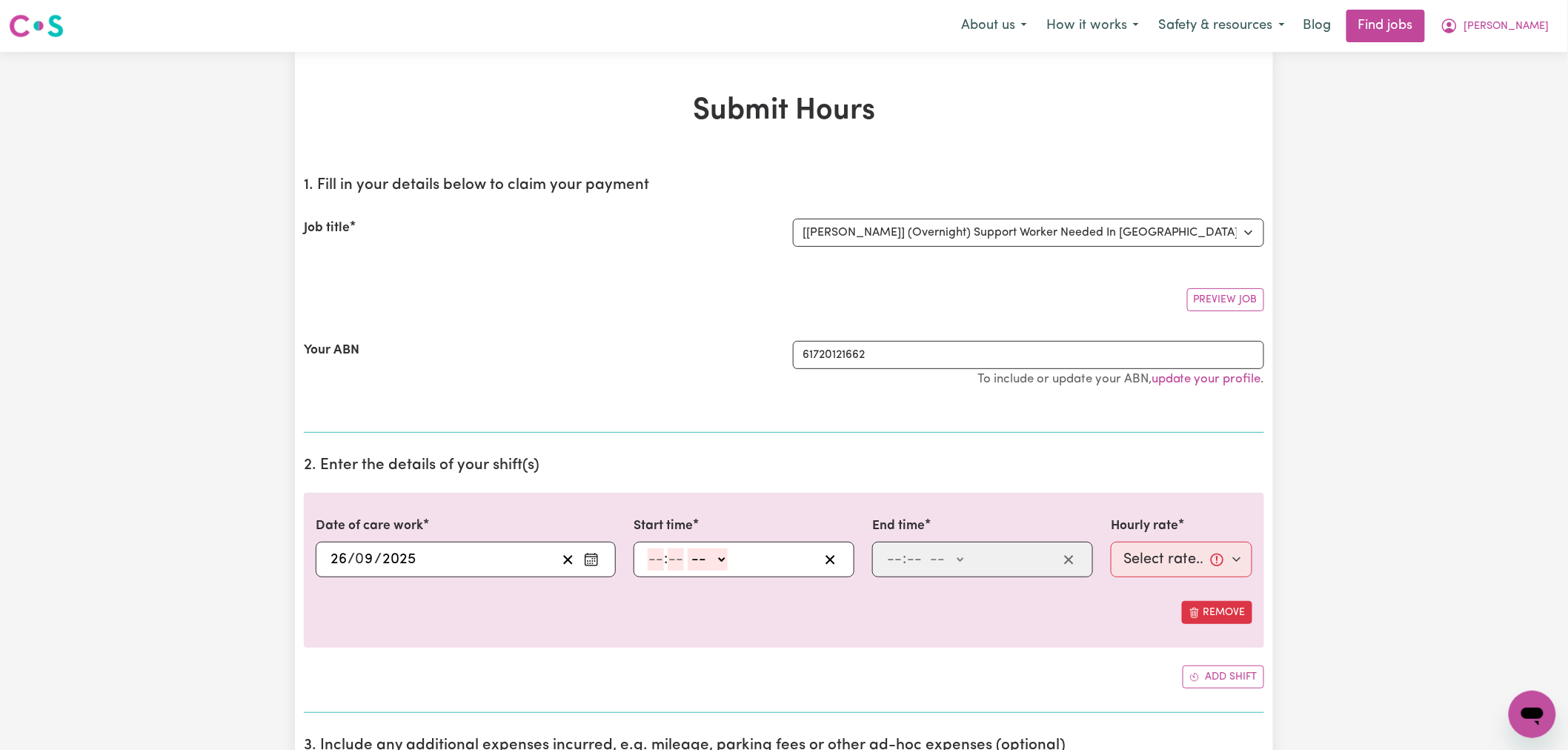
click at [656, 558] on input "number" at bounding box center [656, 559] width 16 height 23
type input "10"
type input "0"
click at [717, 559] on select "-- AM PM" at bounding box center [710, 559] width 40 height 23
select select "pm"
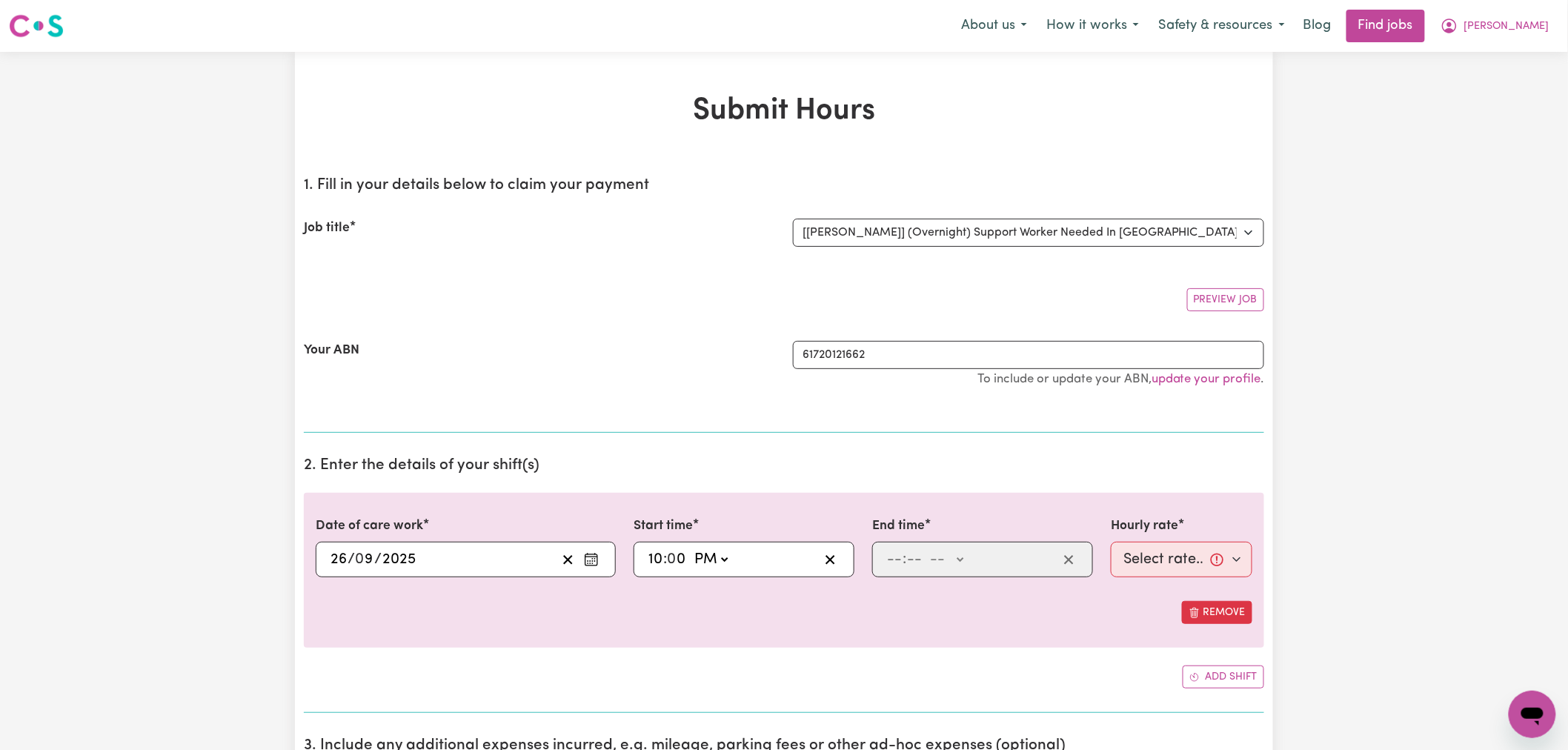
click at [691, 548] on select "-- AM PM" at bounding box center [710, 559] width 40 height 23
type input "22:00"
click at [892, 558] on input "number" at bounding box center [894, 559] width 16 height 23
click at [892, 558] on input "12" at bounding box center [893, 559] width 15 height 23
type input "6"
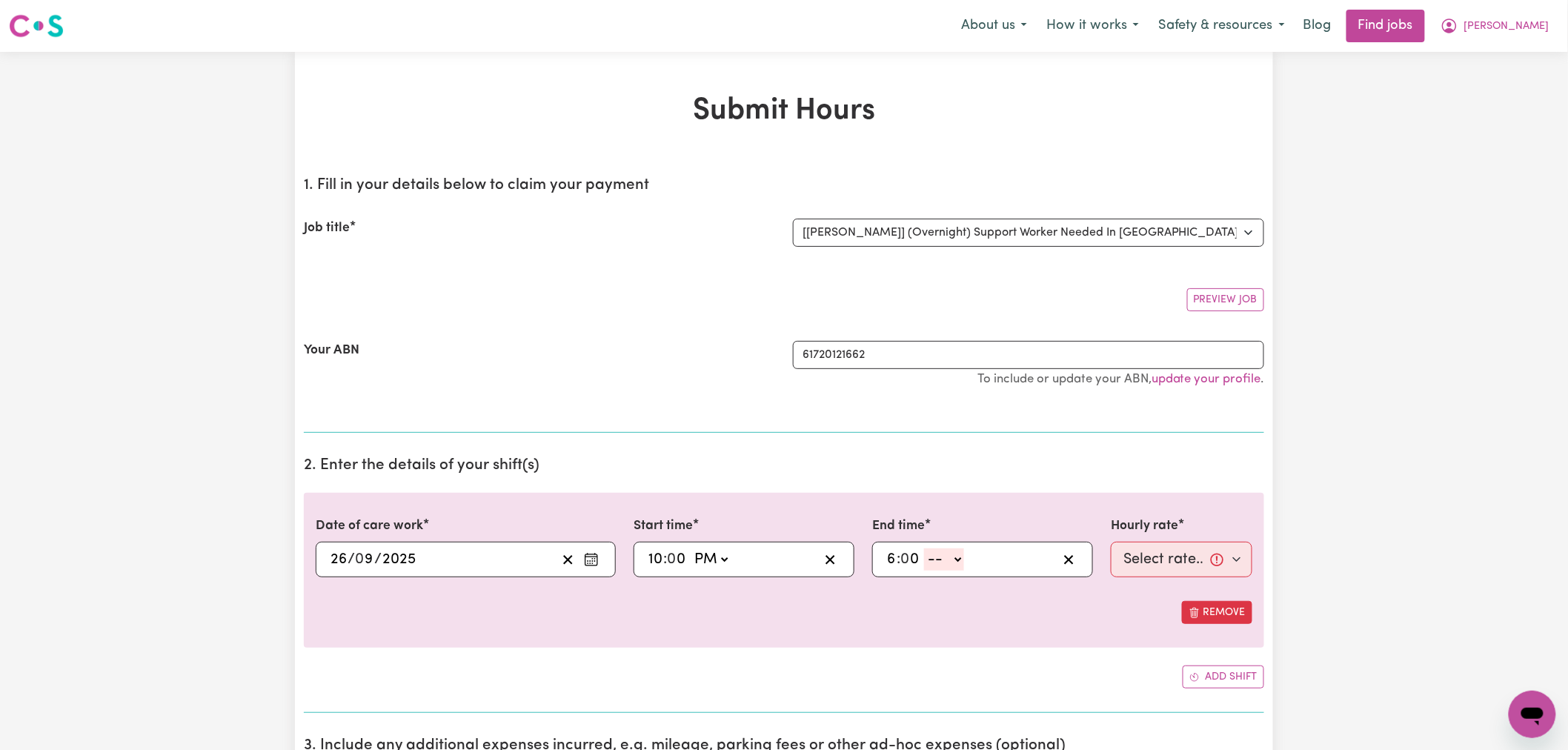
type input "0"
click at [938, 561] on select "-- AM PM" at bounding box center [943, 559] width 40 height 23
select select "am"
click at [925, 548] on select "-- AM PM" at bounding box center [943, 559] width 40 height 23
type input "06:00"
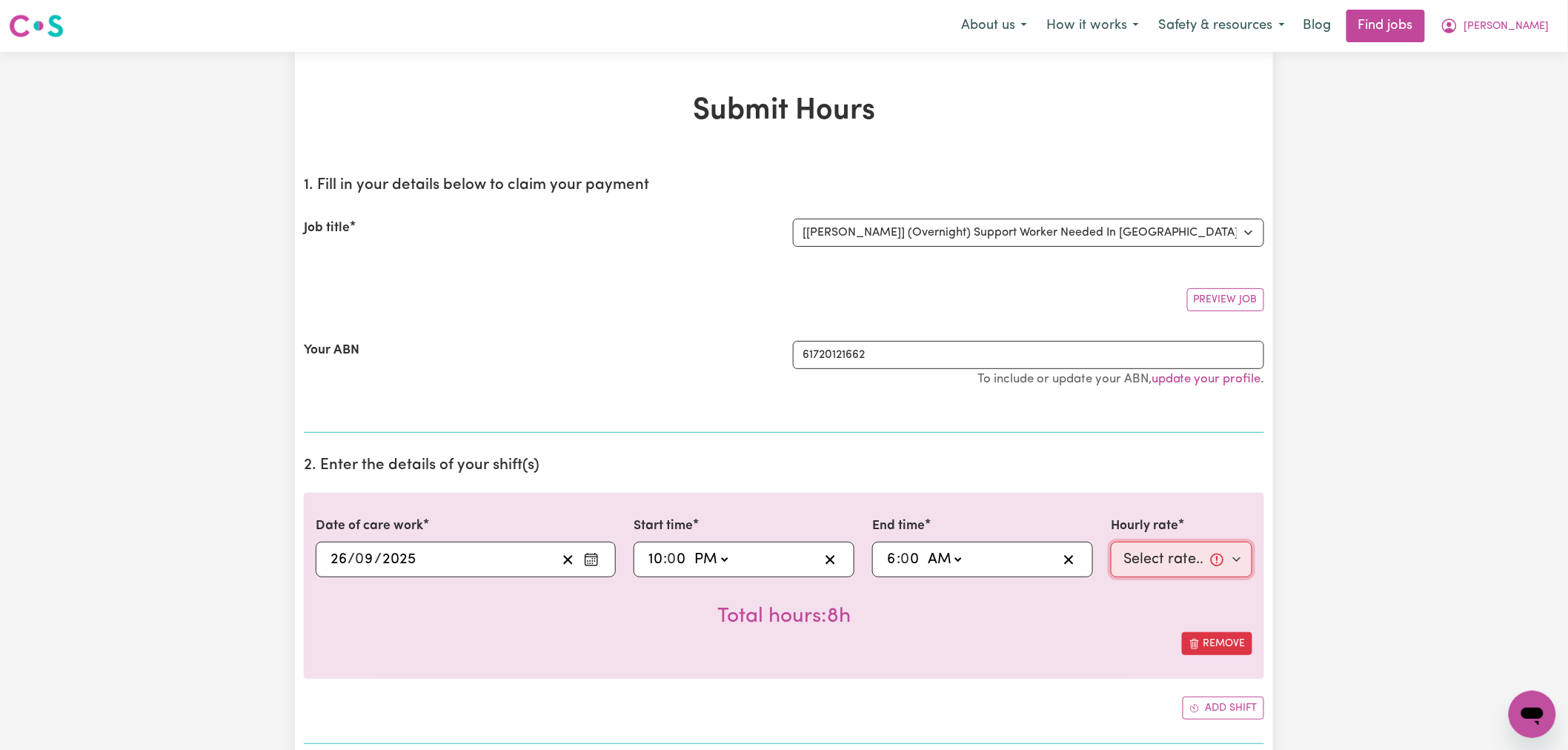
click at [1150, 564] on select "Select rate... $32.25 (Overnight)" at bounding box center [1181, 559] width 142 height 36
select select "32.25-Overnight"
click at [1111, 541] on select "Select rate... $32.25 (Overnight)" at bounding box center [1181, 559] width 142 height 36
click at [1008, 628] on div "Total hours: 8h" at bounding box center [784, 605] width 936 height 54
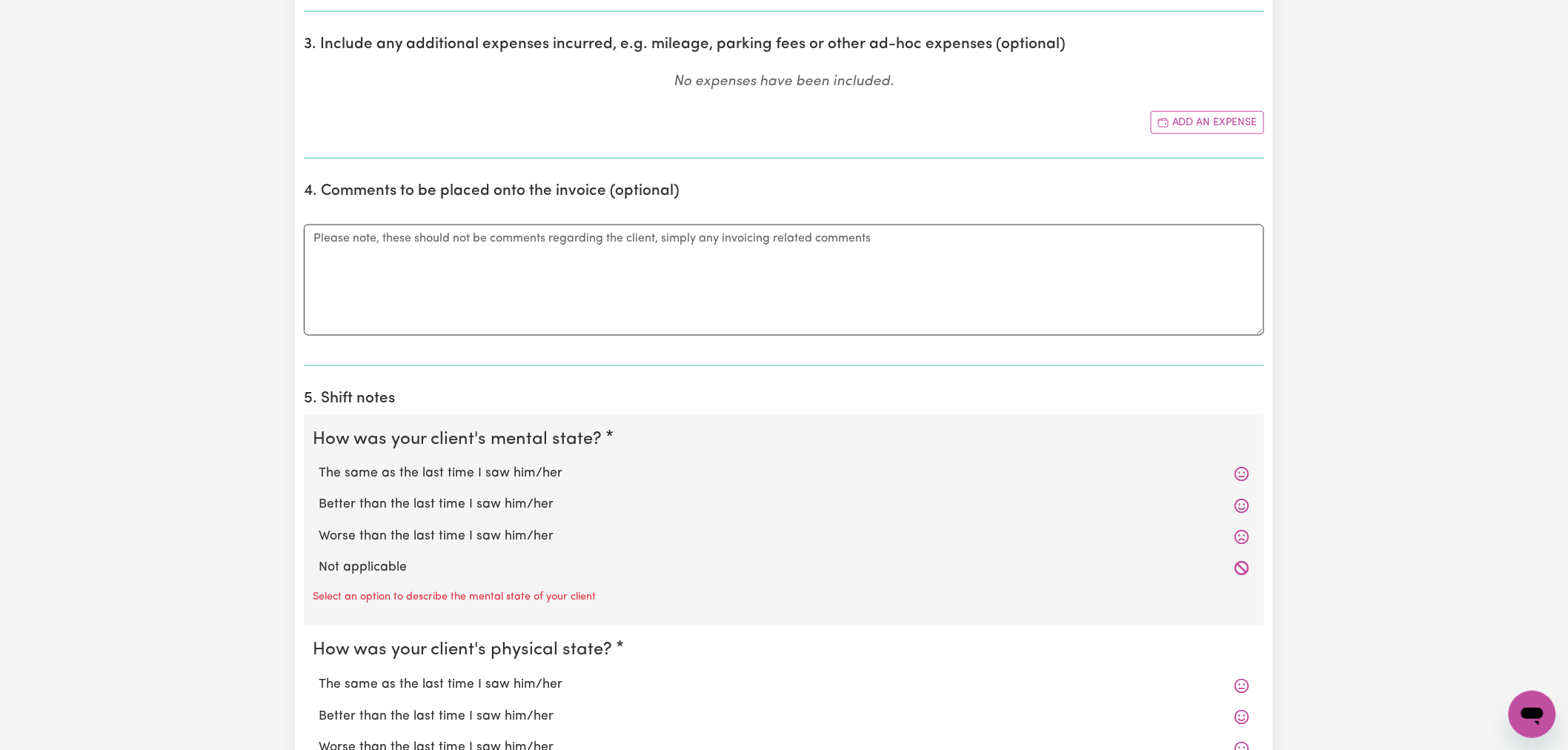
scroll to position [823, 0]
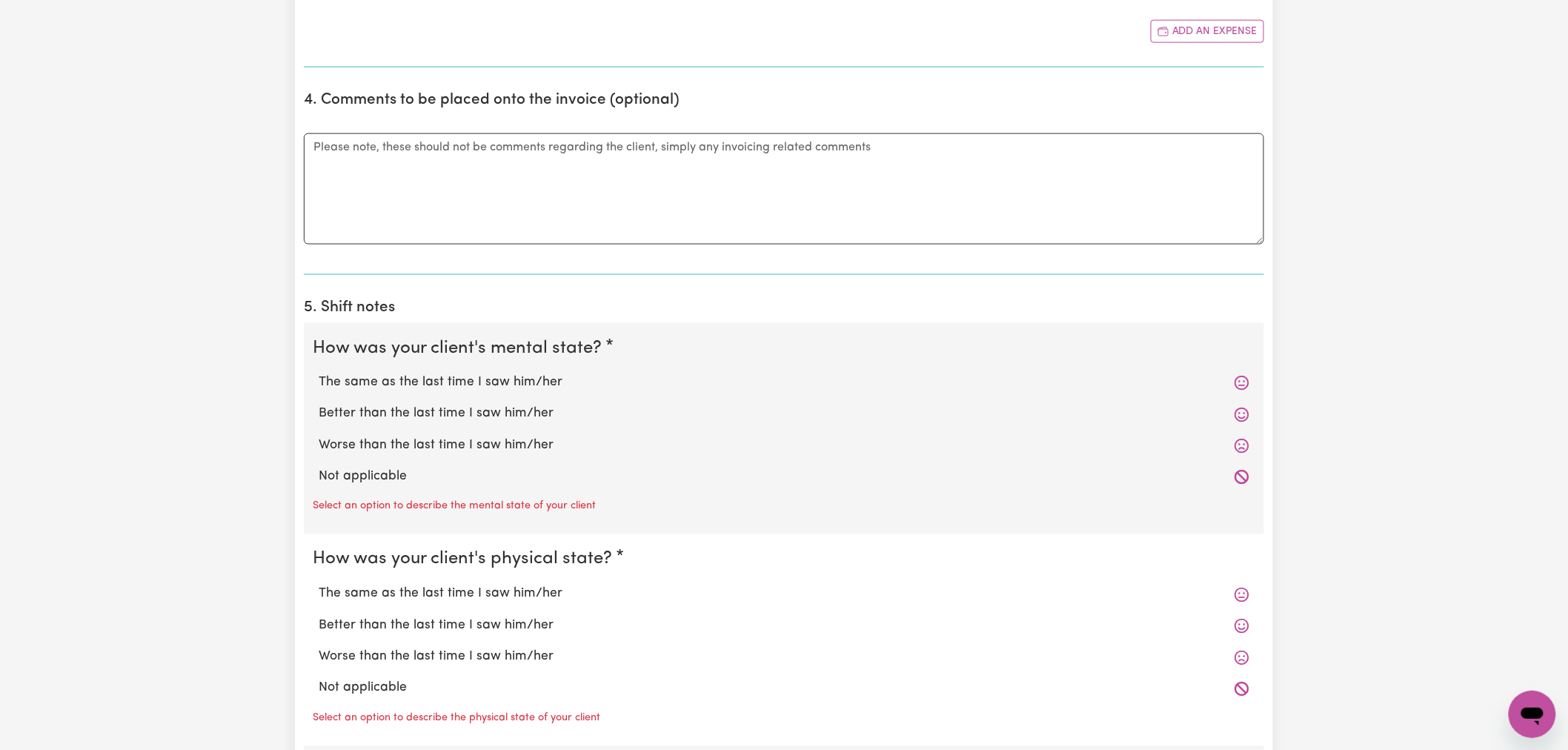
click at [348, 496] on div "Select an option to describe the mental state of your client" at bounding box center [784, 504] width 943 height 23
click at [366, 471] on label "Not applicable" at bounding box center [784, 477] width 930 height 19
click at [319, 468] on input "Not applicable" at bounding box center [318, 467] width 1 height 1
radio input "true"
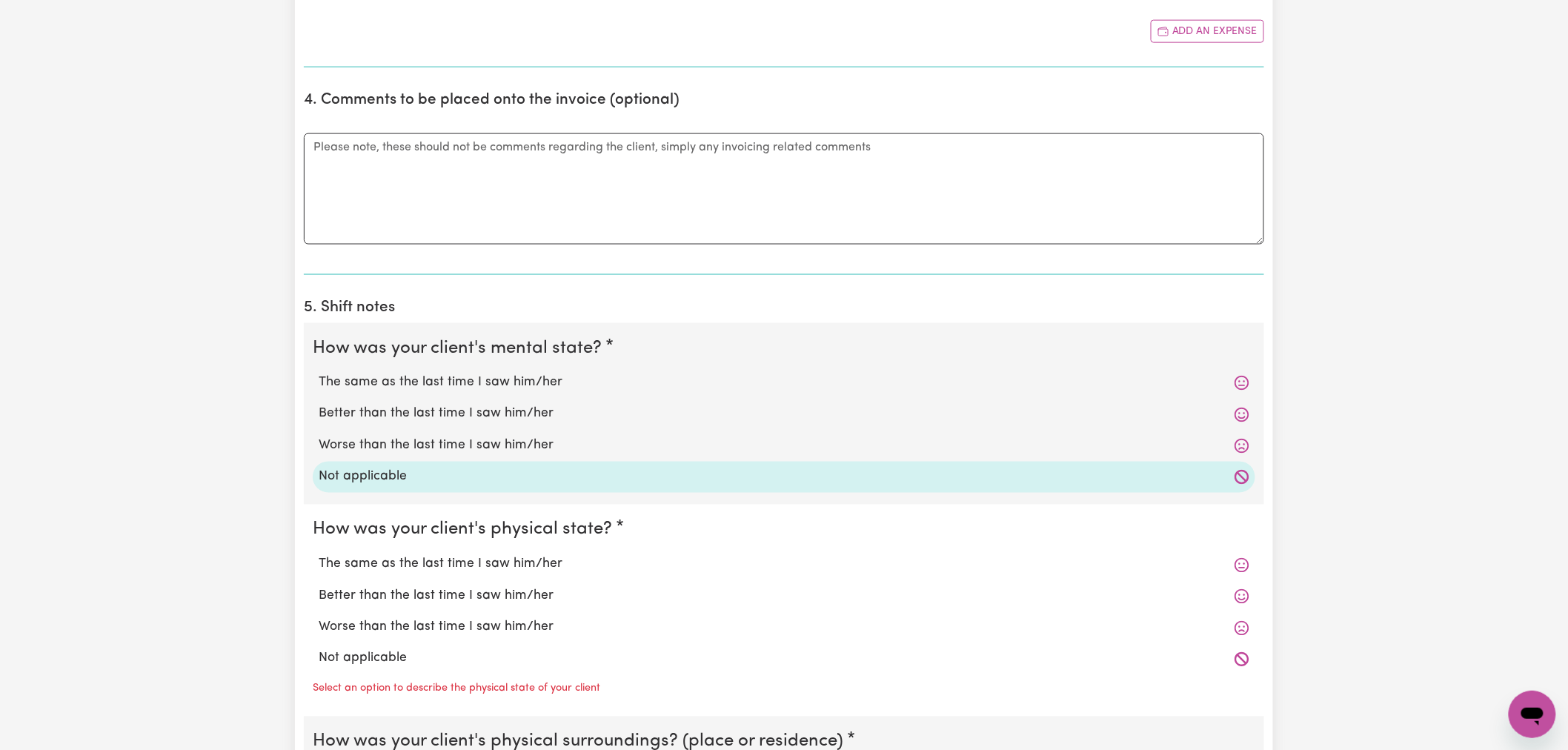
click at [418, 657] on label "Not applicable" at bounding box center [784, 658] width 930 height 19
click at [319, 649] on input "Not applicable" at bounding box center [318, 648] width 1 height 1
radio input "true"
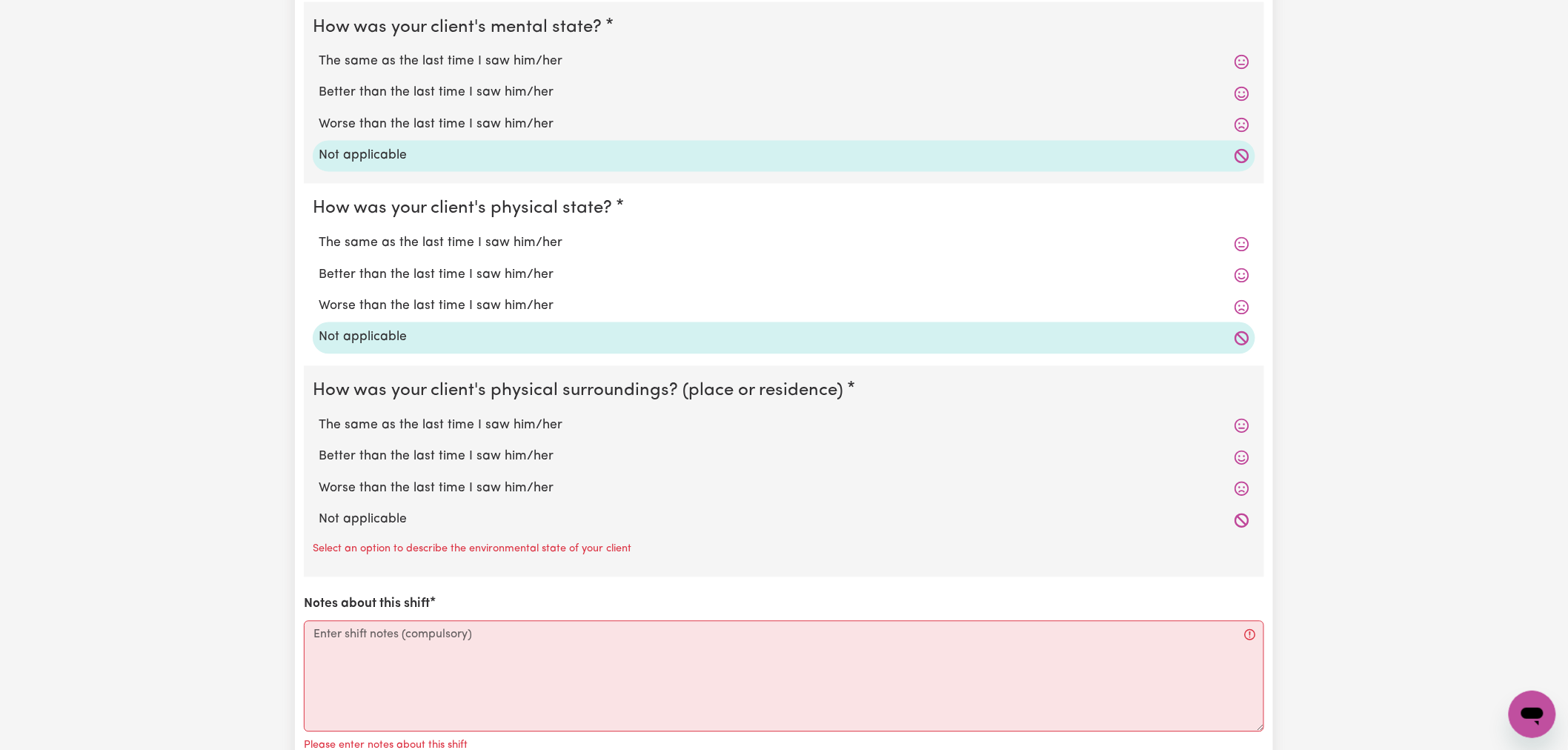
scroll to position [1152, 0]
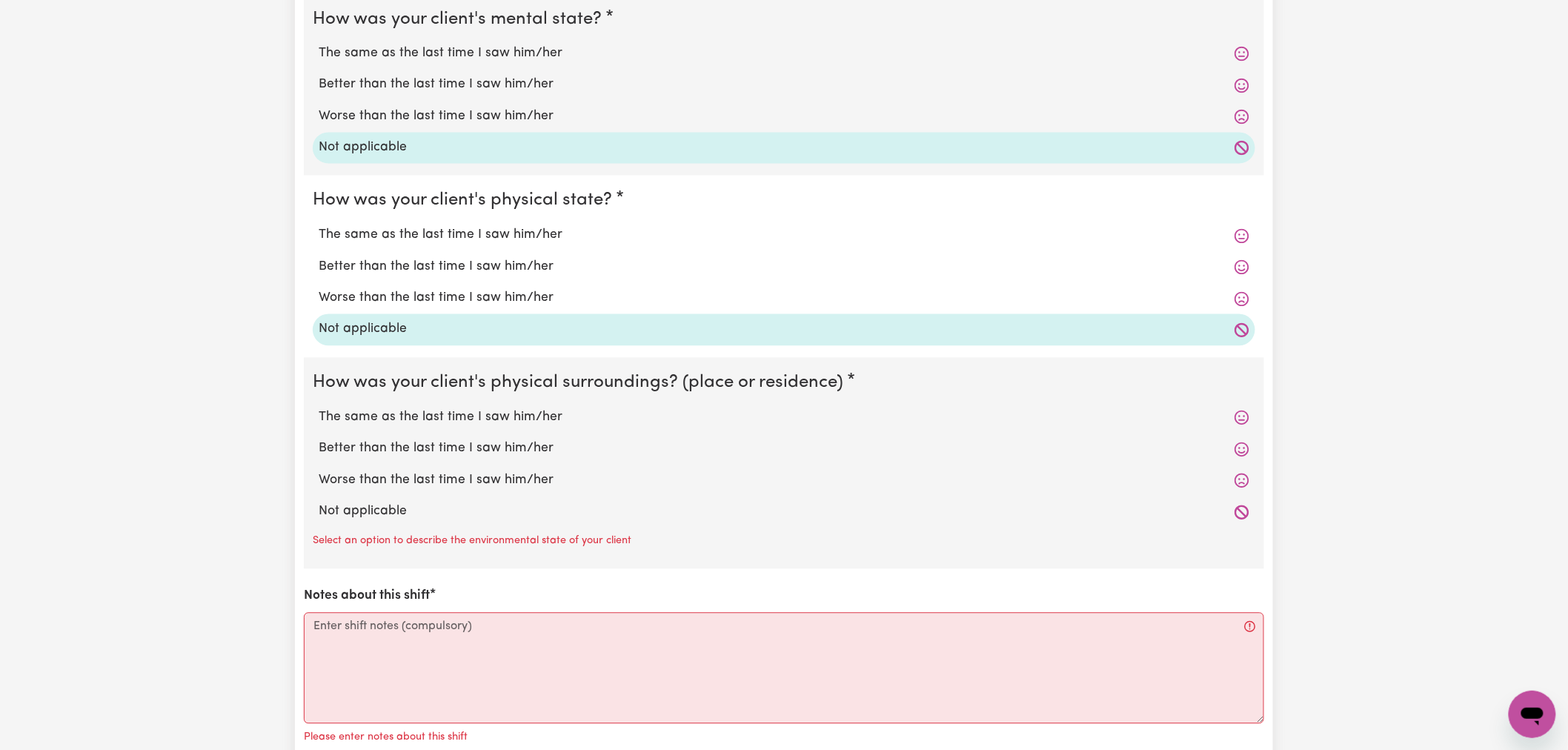
click at [394, 513] on label "Not applicable" at bounding box center [784, 512] width 930 height 19
click at [319, 503] on input "Not applicable" at bounding box center [318, 502] width 1 height 1
radio input "true"
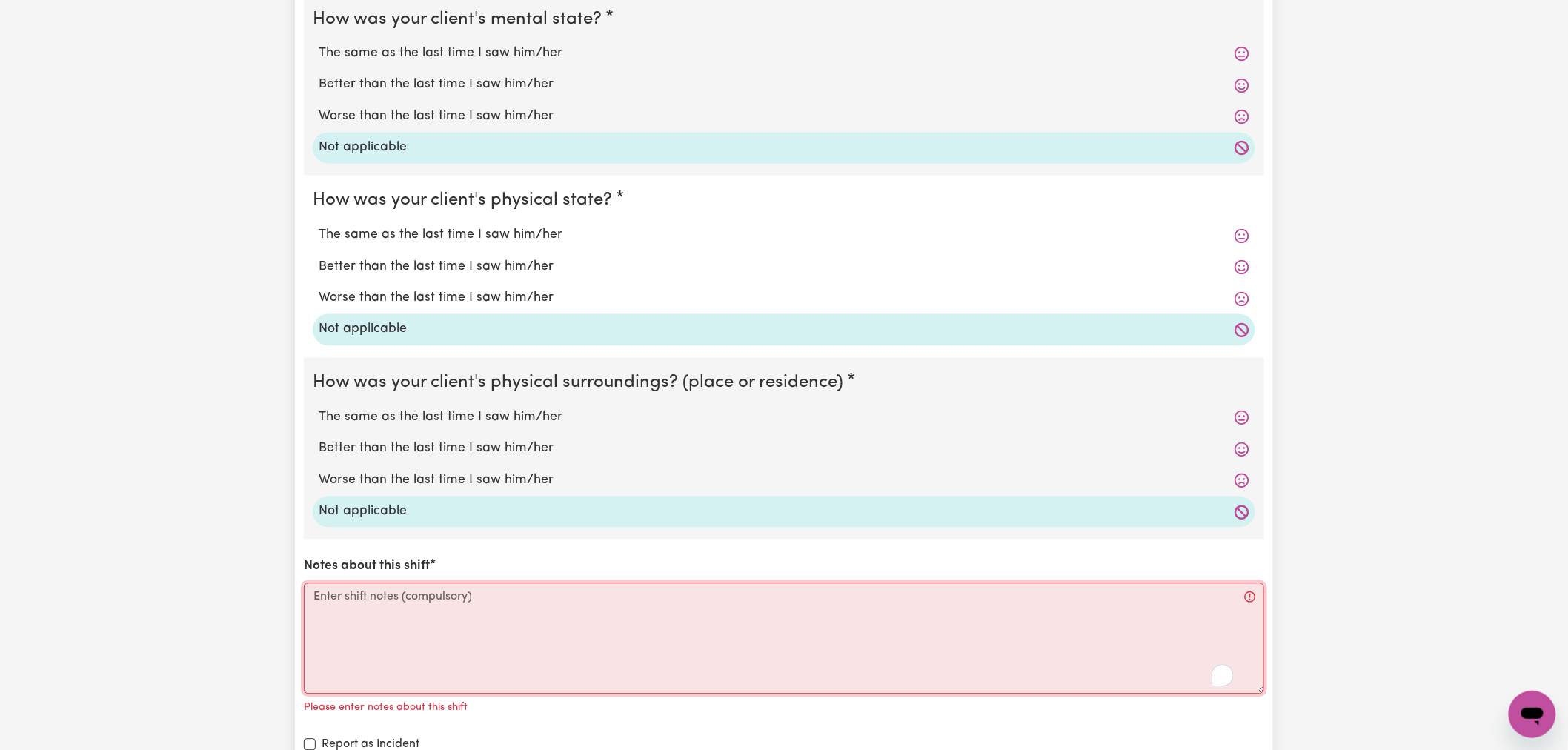
click at [401, 640] on textarea "Notes about this shift" at bounding box center [784, 639] width 960 height 111
paste textarea "see internal notes"
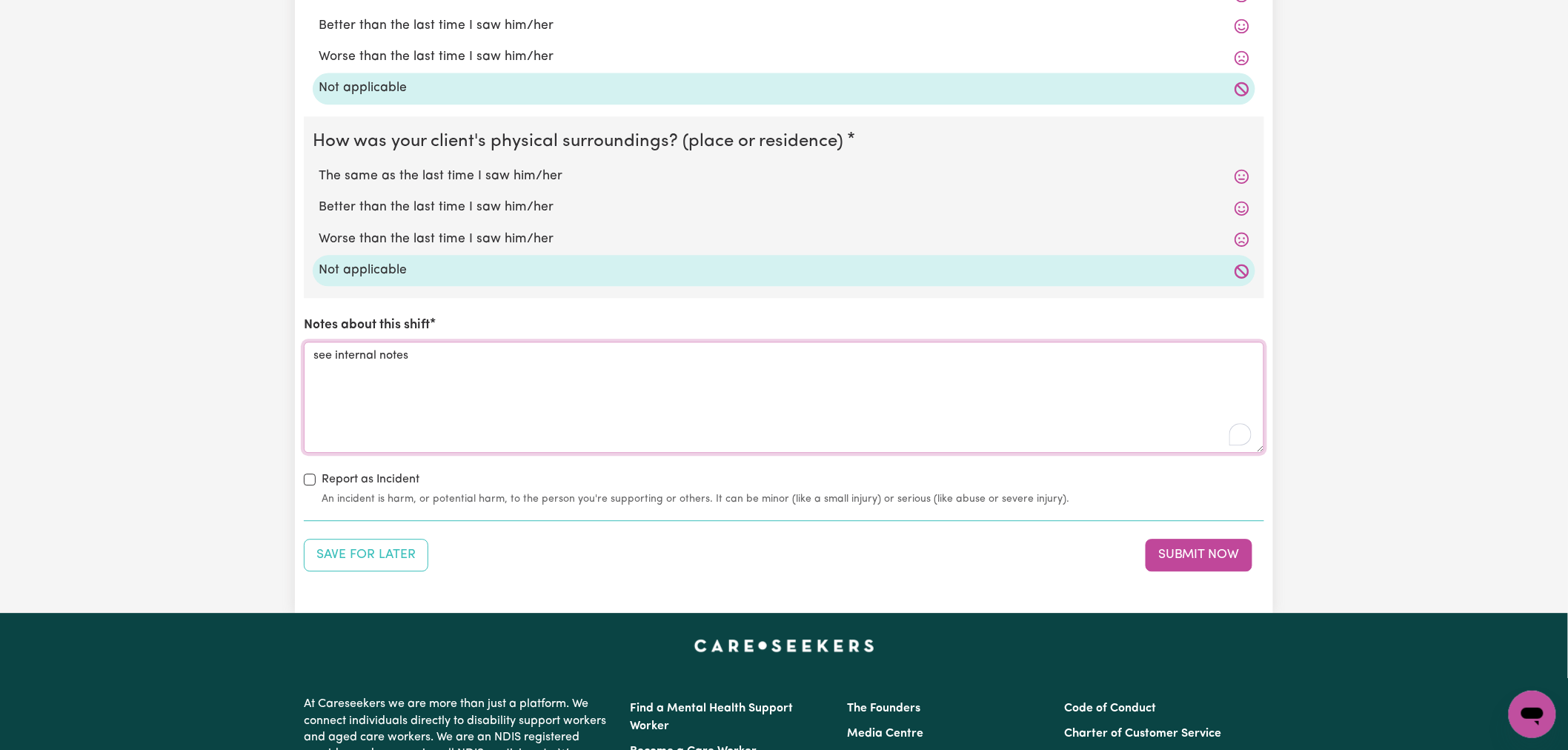
scroll to position [1482, 0]
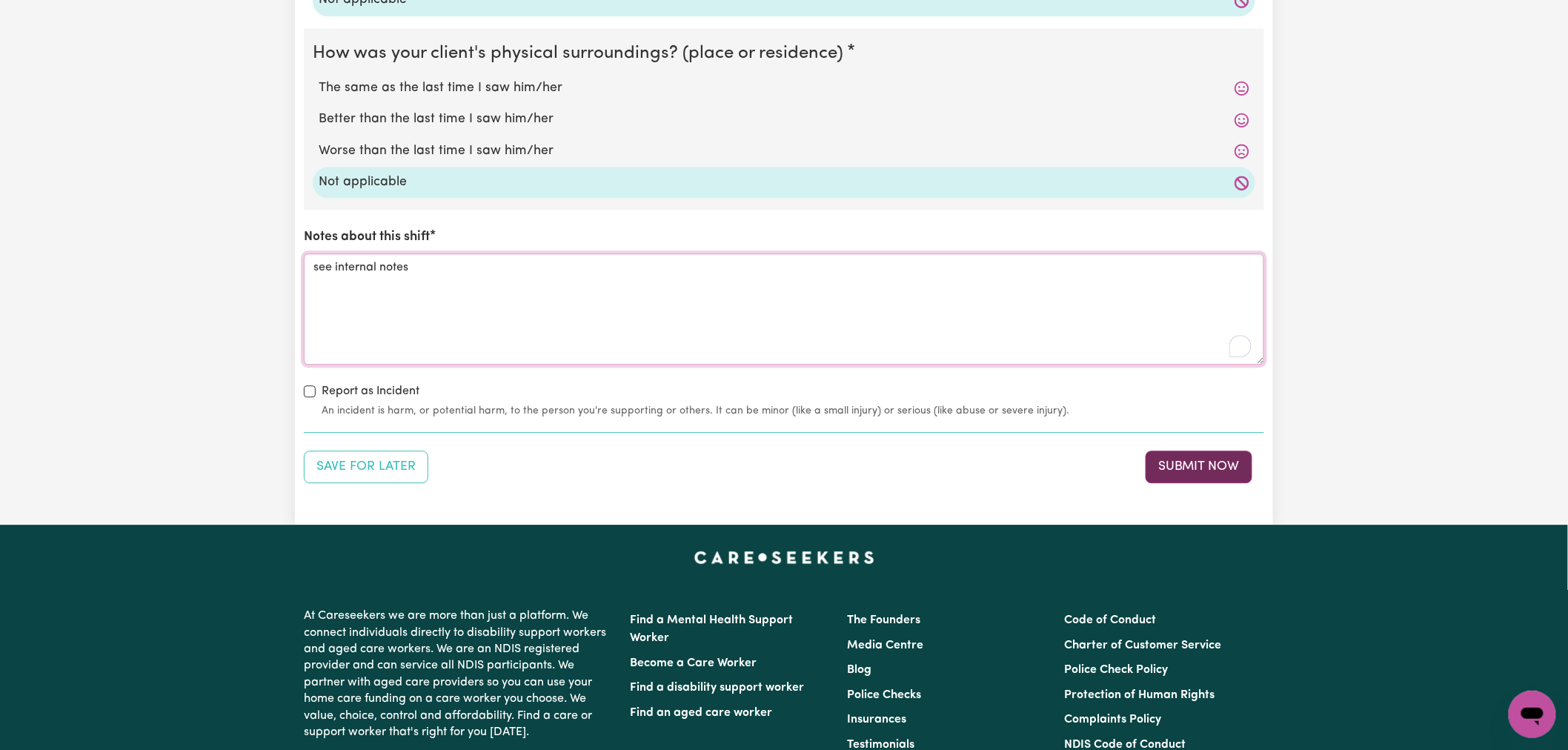
type textarea "see internal notes"
click at [1209, 463] on button "Submit Now" at bounding box center [1199, 467] width 107 height 33
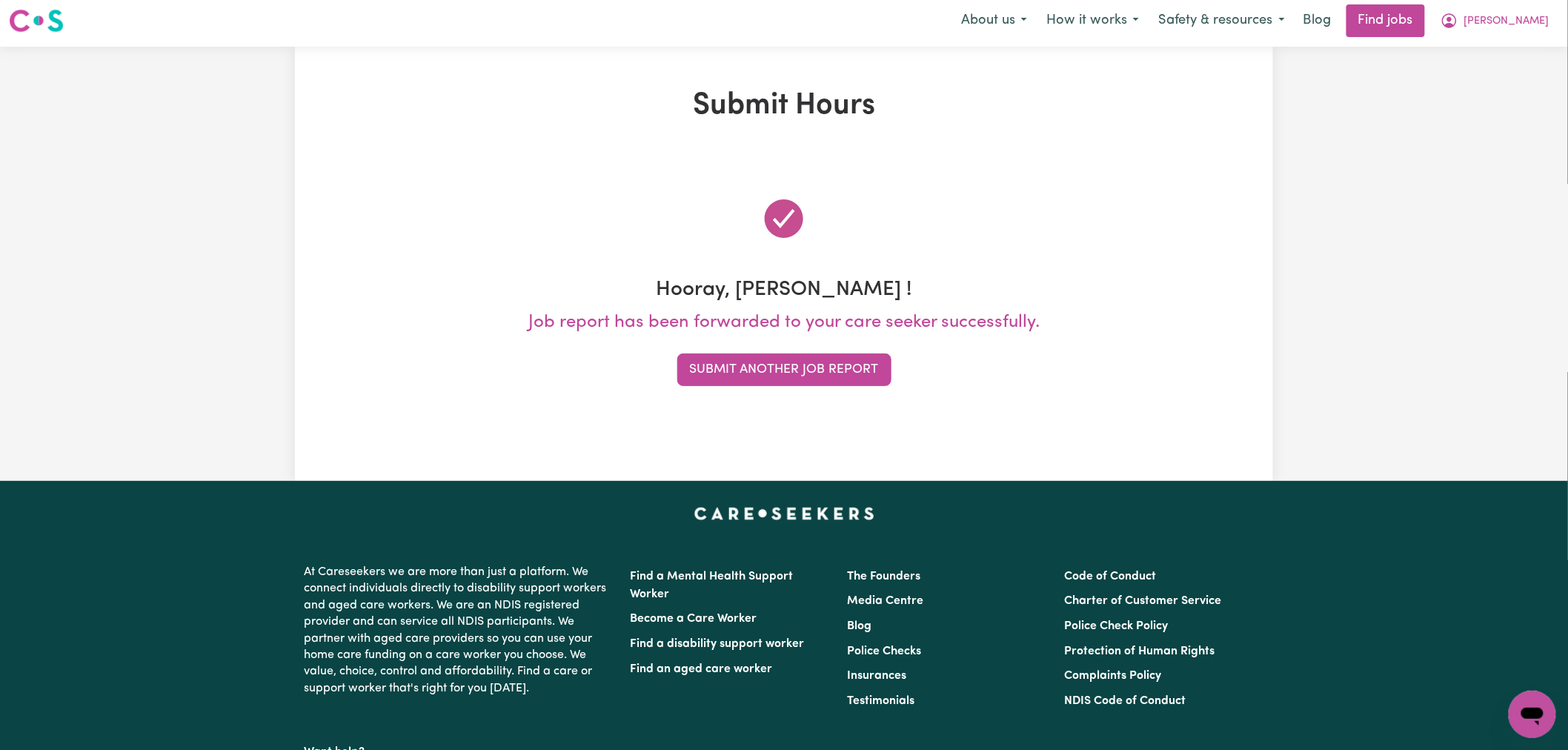
scroll to position [0, 0]
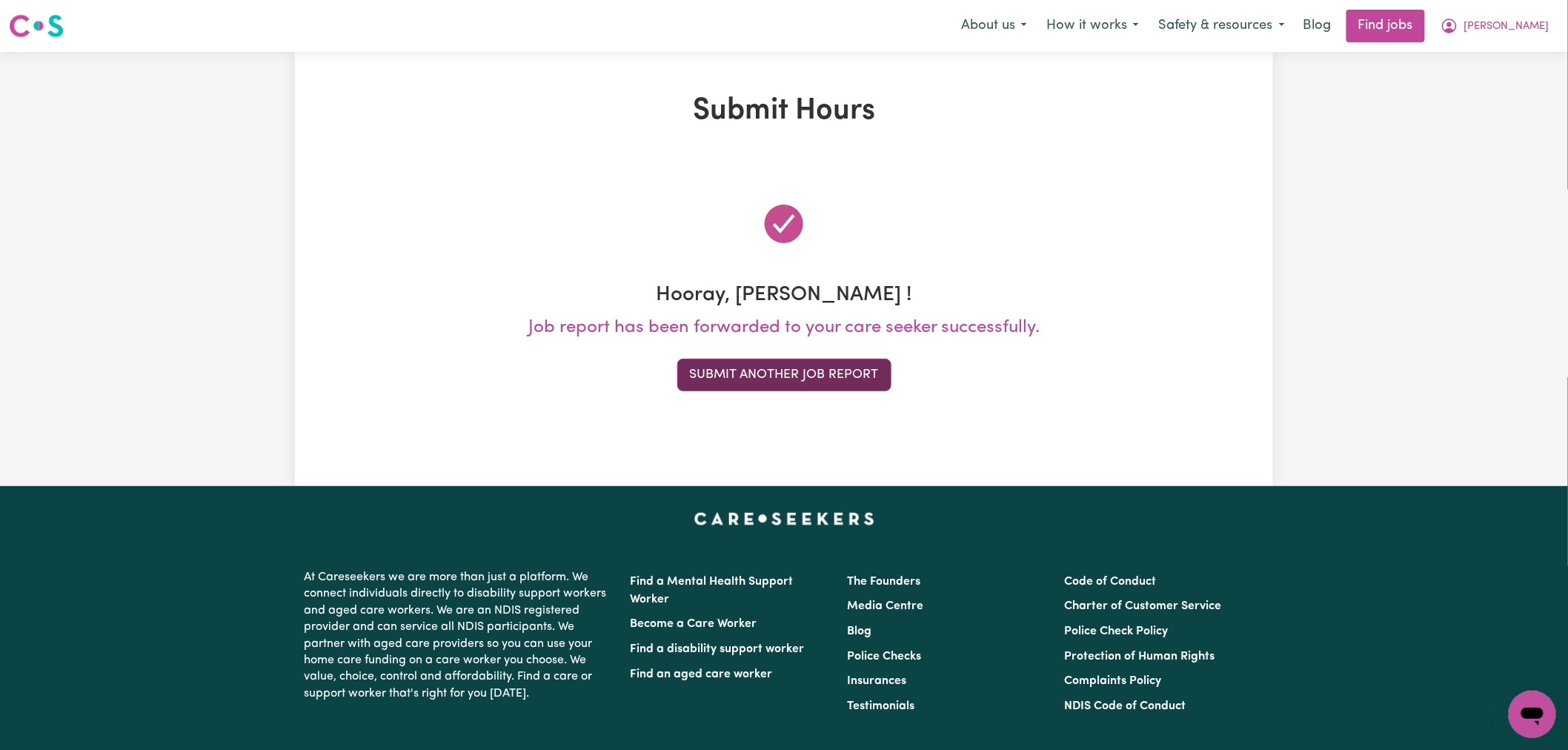
click at [820, 381] on button "Submit Another Job Report" at bounding box center [784, 375] width 214 height 33
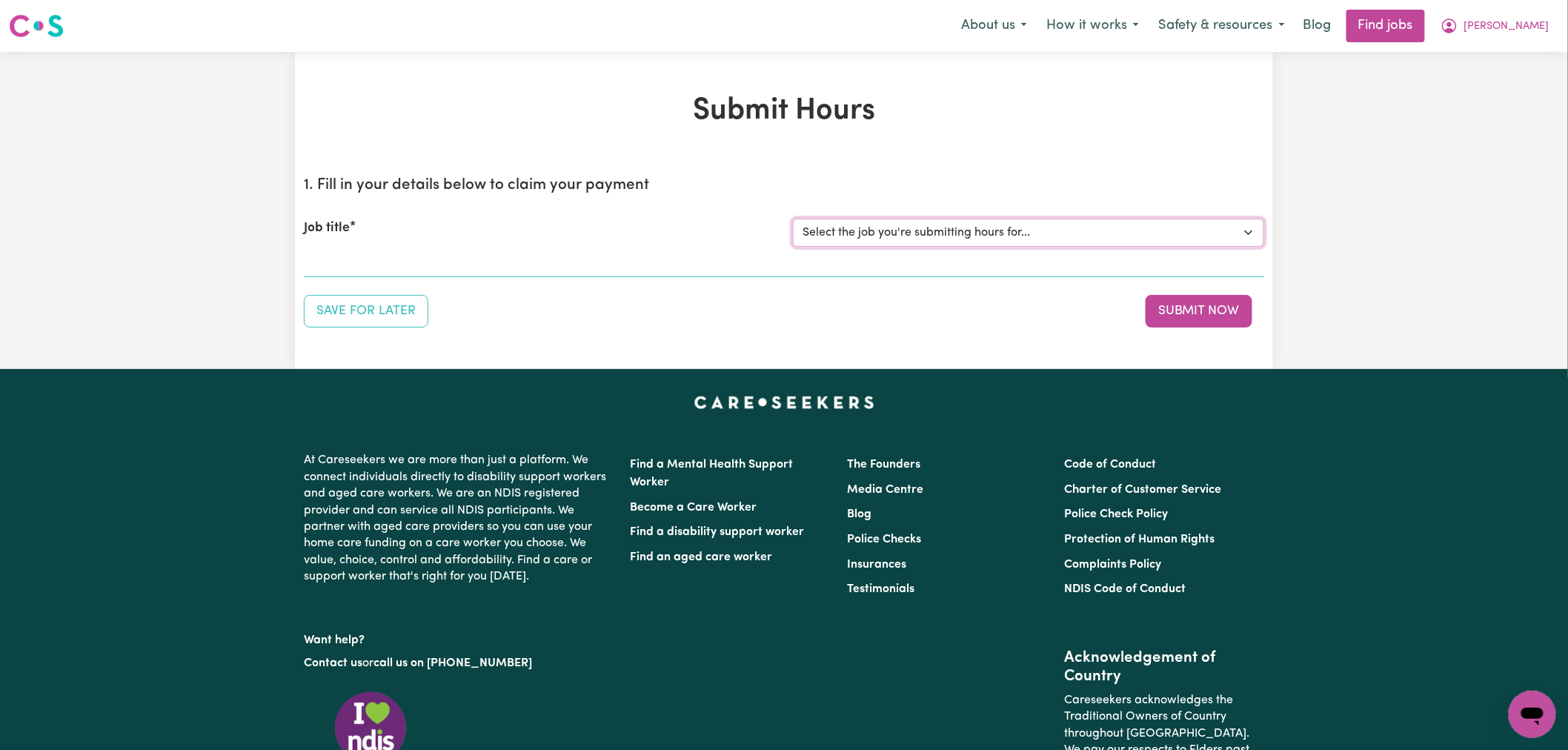
click at [921, 223] on select "Select the job you're submitting hours for... [[PERSON_NAME]] (Overnight) Suppo…" at bounding box center [1028, 233] width 471 height 28
click at [793, 219] on select "Select the job you're submitting hours for... [[PERSON_NAME]] (Overnight) Suppo…" at bounding box center [1028, 233] width 471 height 28
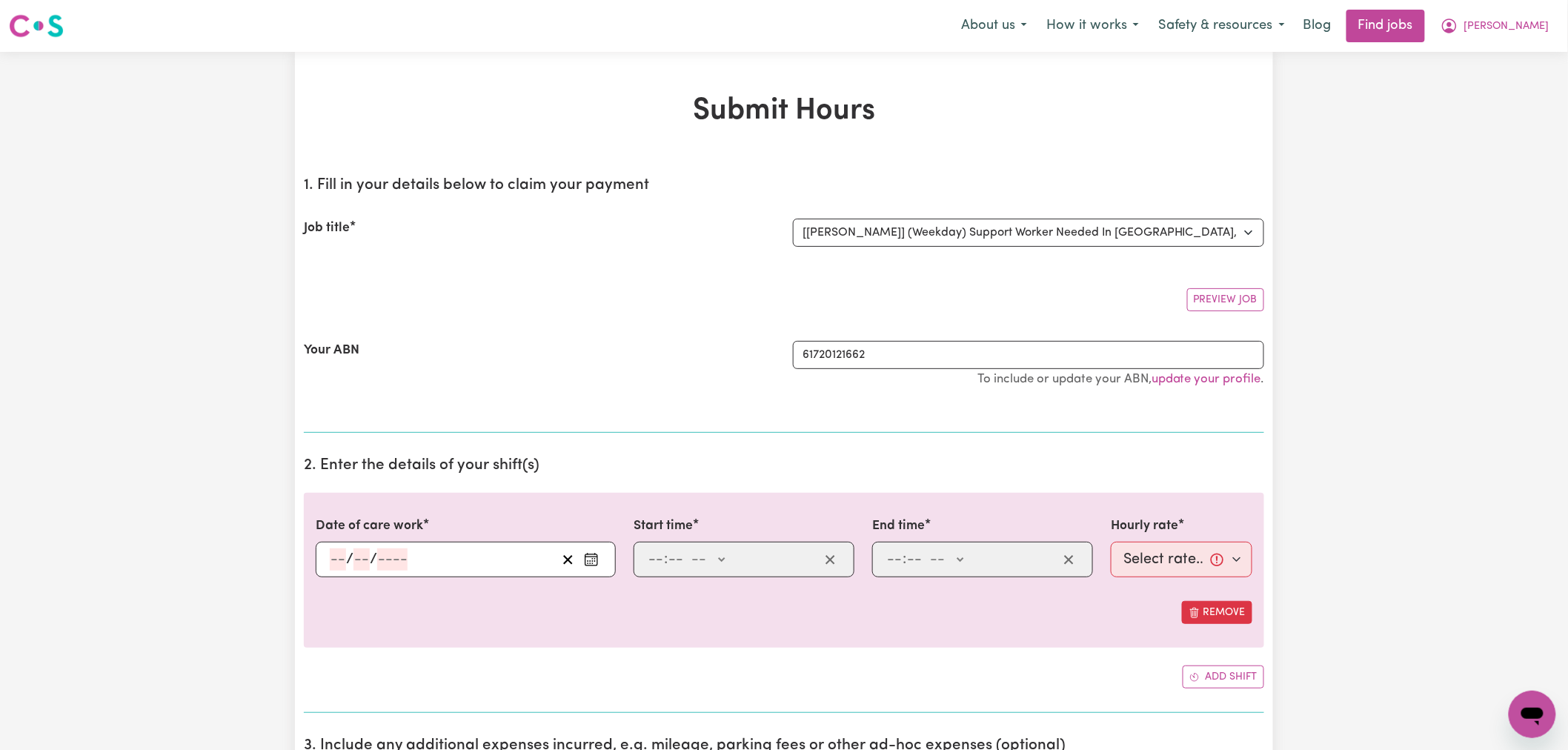
click at [586, 567] on icon "Enter the date of care work" at bounding box center [591, 559] width 15 height 15
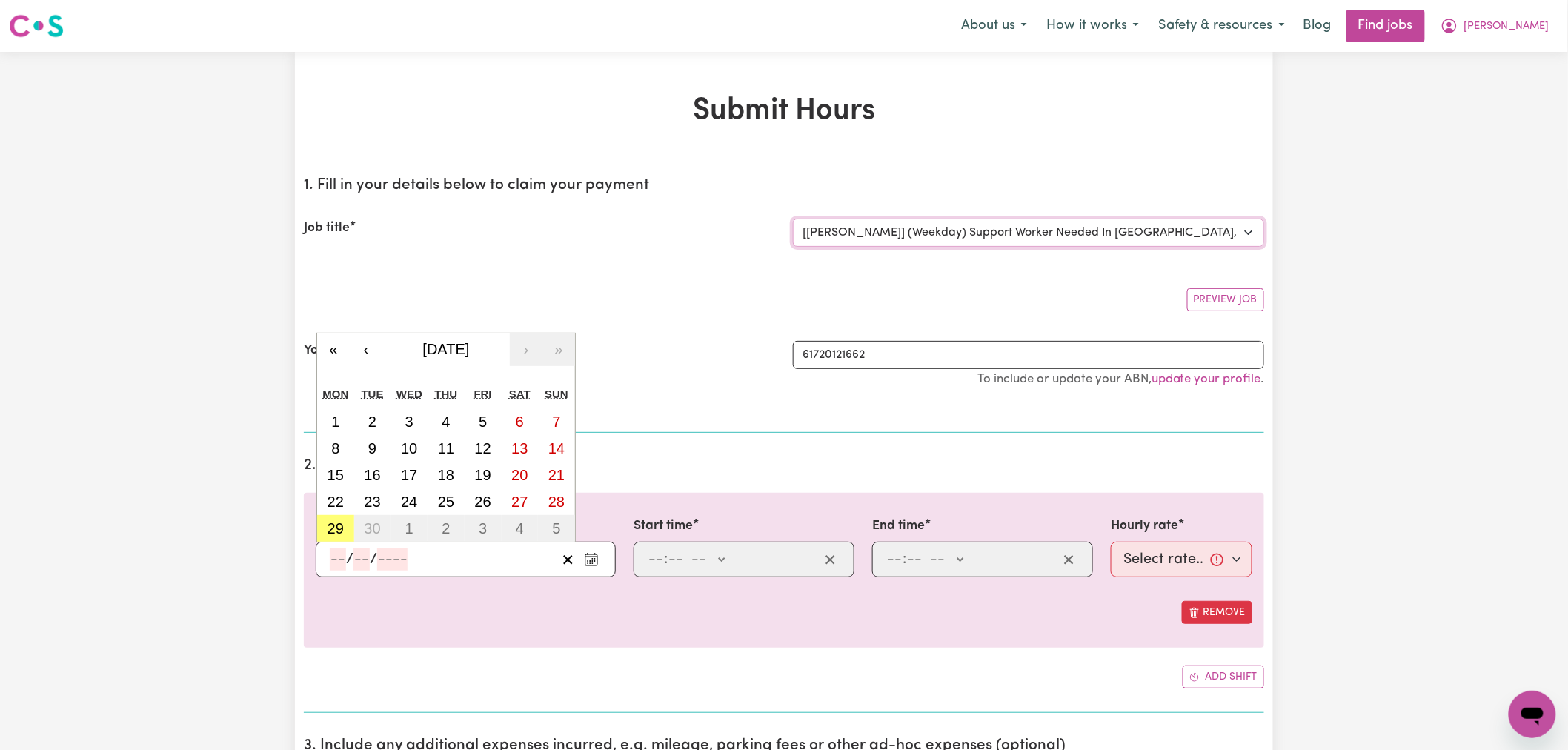
click at [839, 234] on select "Select the job you're submitting hours for... [[PERSON_NAME]] (Overnight) Suppo…" at bounding box center [1028, 233] width 471 height 28
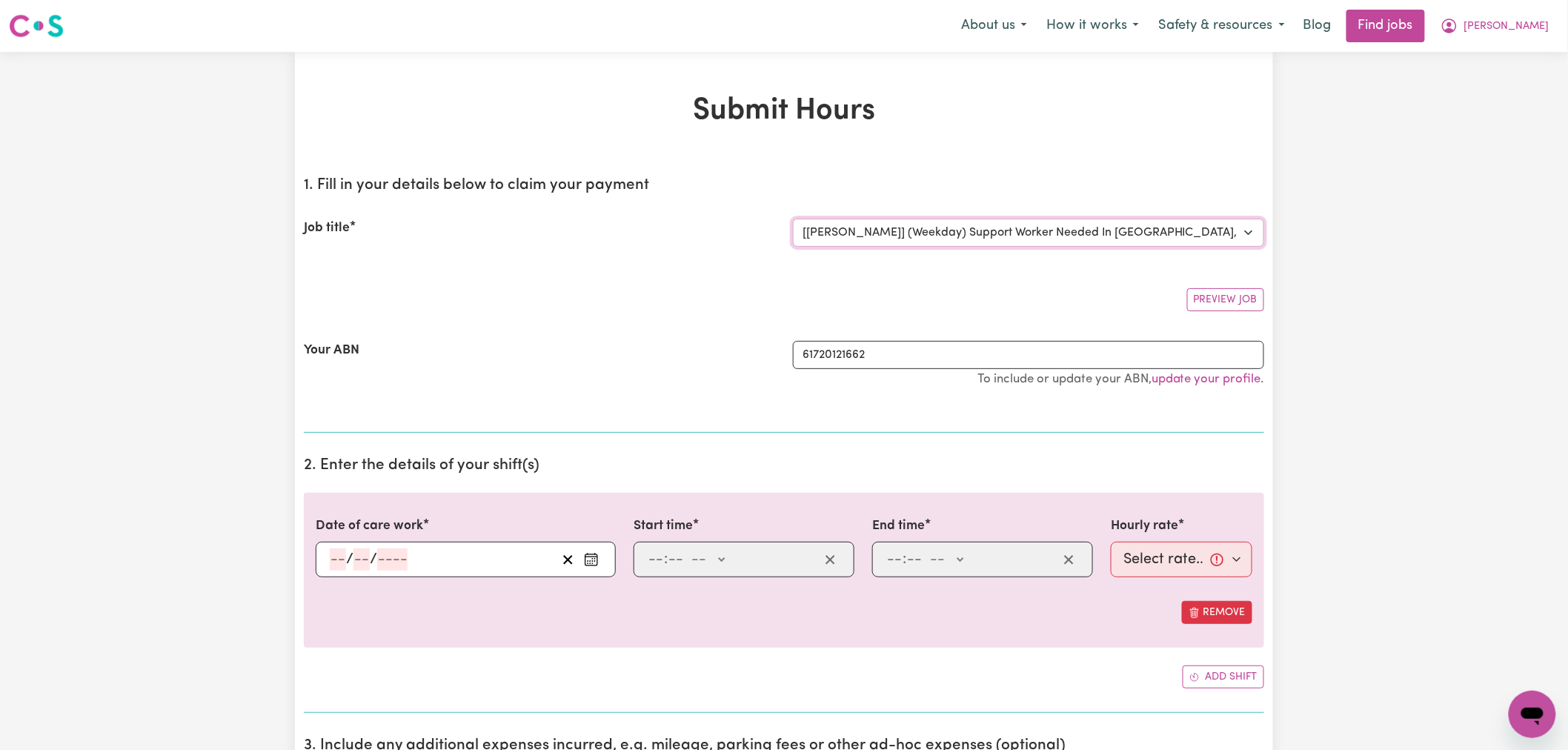
select select "14848"
click at [793, 219] on select "Select the job you're submitting hours for... [[PERSON_NAME]] (Overnight) Suppo…" at bounding box center [1028, 233] width 471 height 28
click at [593, 564] on circle "Enter the date of care work" at bounding box center [593, 563] width 2 height 2
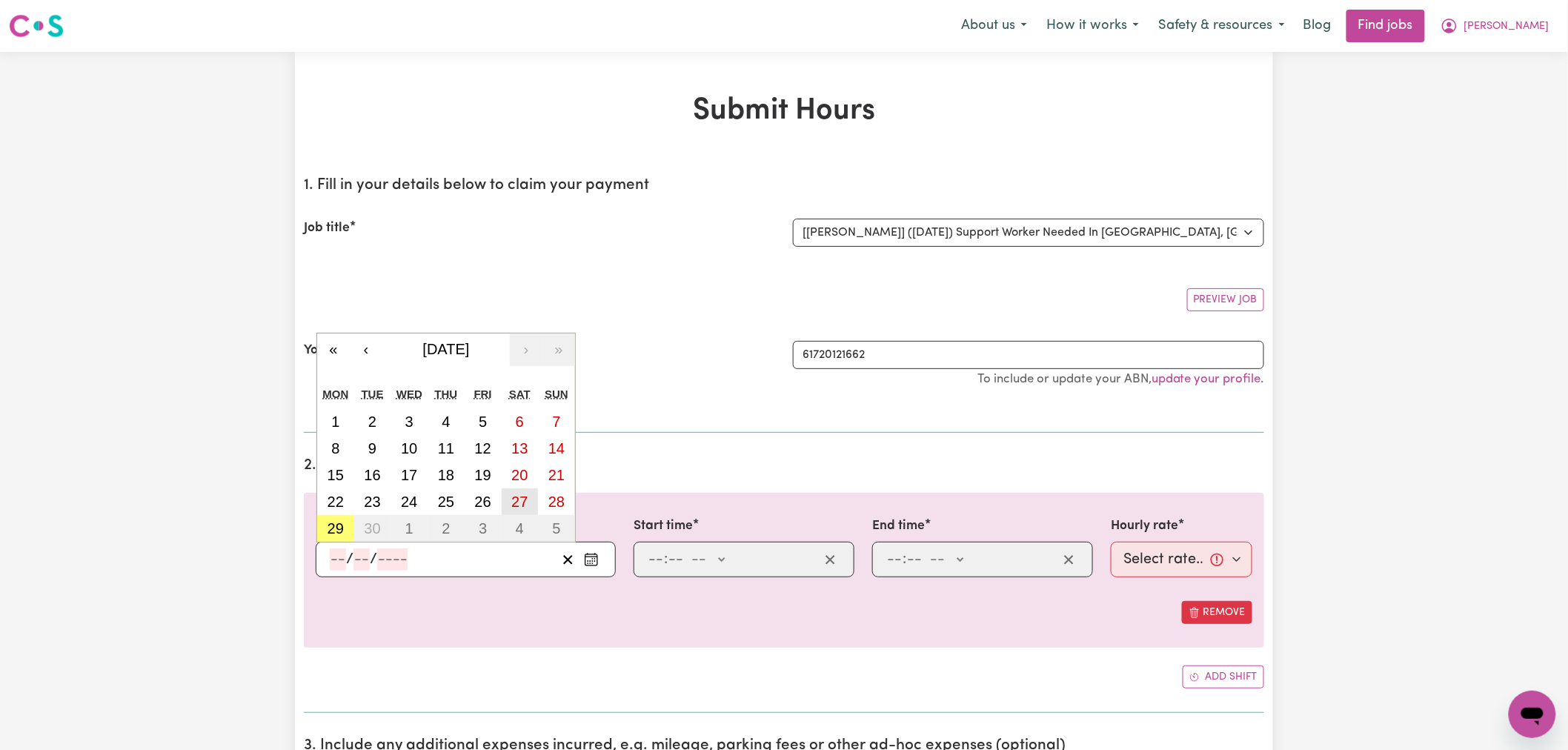
click at [524, 500] on abbr "27" at bounding box center [519, 501] width 16 height 16
type input "[DATE]"
type input "27"
type input "9"
type input "2025"
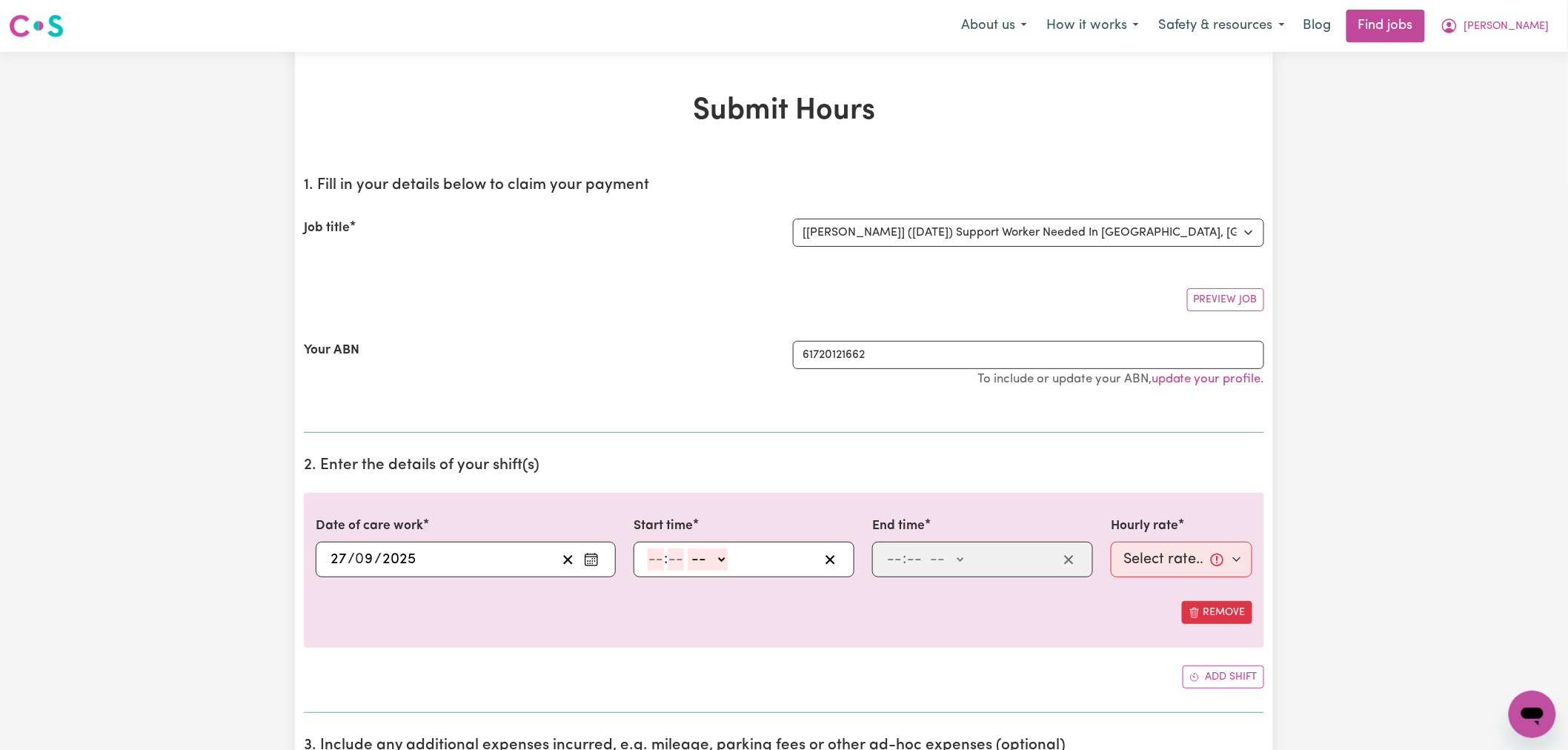
click at [648, 560] on input "number" at bounding box center [656, 559] width 16 height 23
type input "6"
type input "0"
drag, startPoint x: 705, startPoint y: 561, endPoint x: 709, endPoint y: 568, distance: 8.1
click at [705, 561] on select "-- AM PM" at bounding box center [705, 559] width 40 height 23
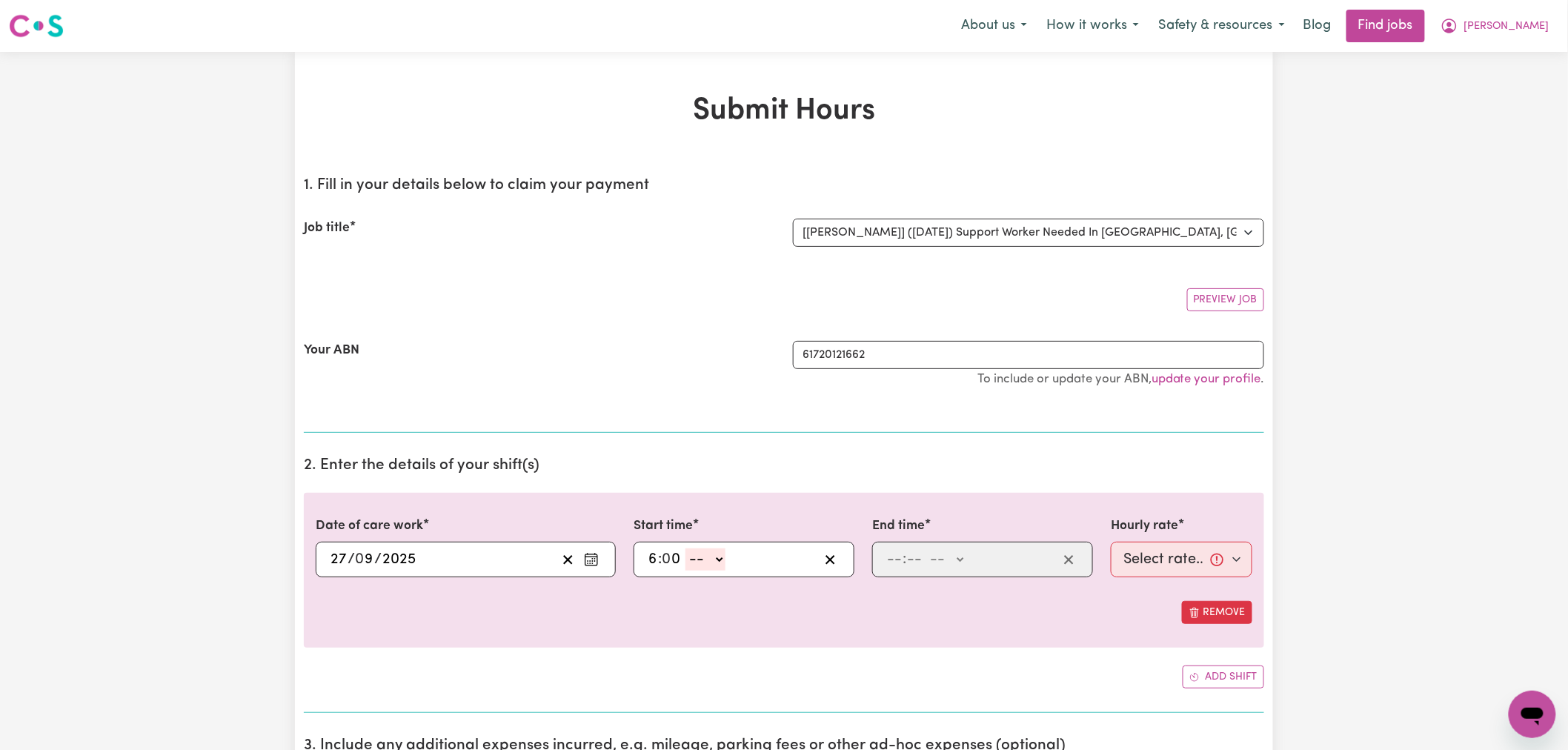
select select "am"
click at [686, 548] on select "-- AM PM" at bounding box center [705, 559] width 40 height 23
type input "06:00"
click at [894, 561] on input "number" at bounding box center [894, 559] width 16 height 23
type input "10"
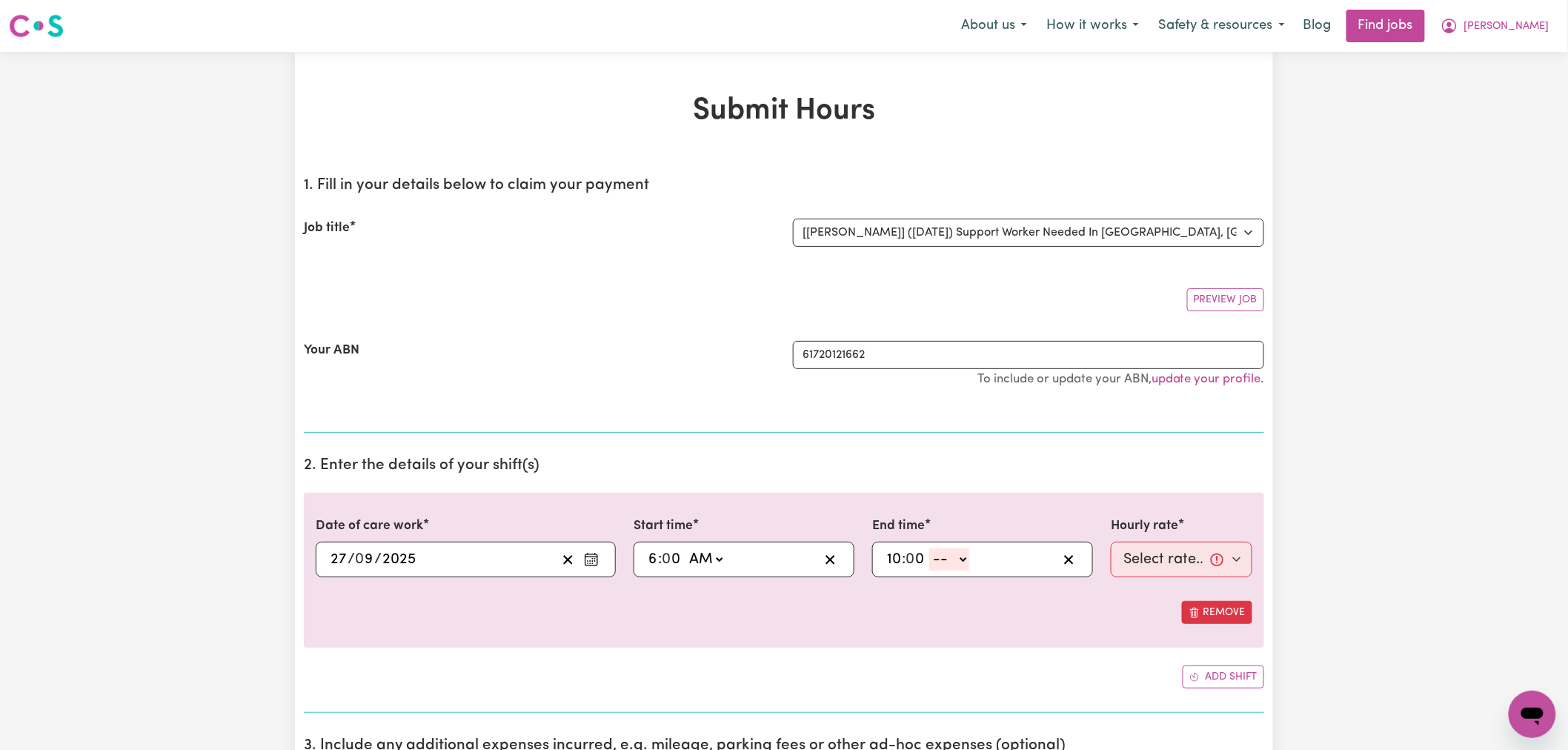
type input "0"
drag, startPoint x: 940, startPoint y: 564, endPoint x: 947, endPoint y: 570, distance: 9.2
click at [940, 564] on select "-- AM PM" at bounding box center [948, 559] width 40 height 23
select select "pm"
click at [929, 548] on select "-- AM PM" at bounding box center [948, 559] width 40 height 23
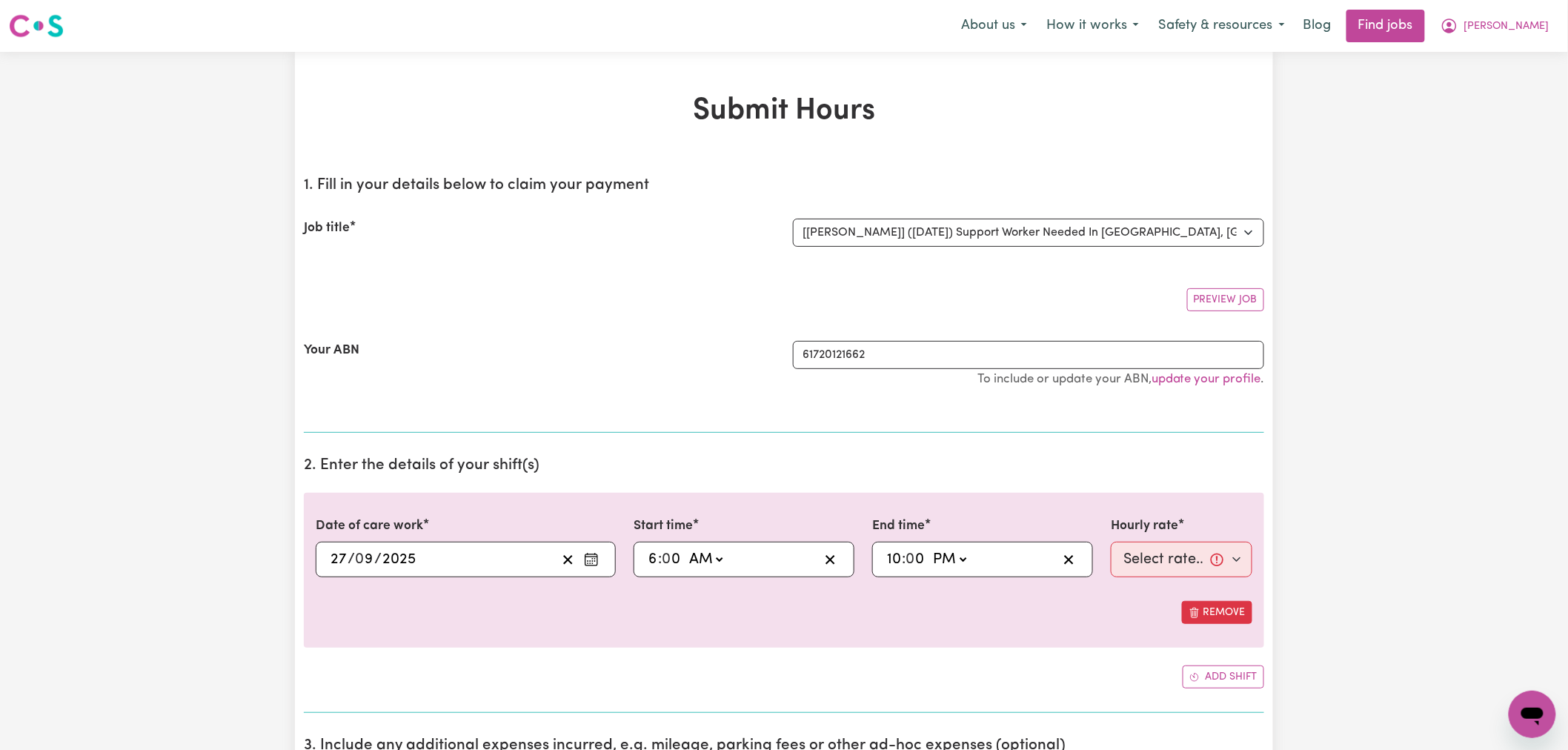
type input "22:00"
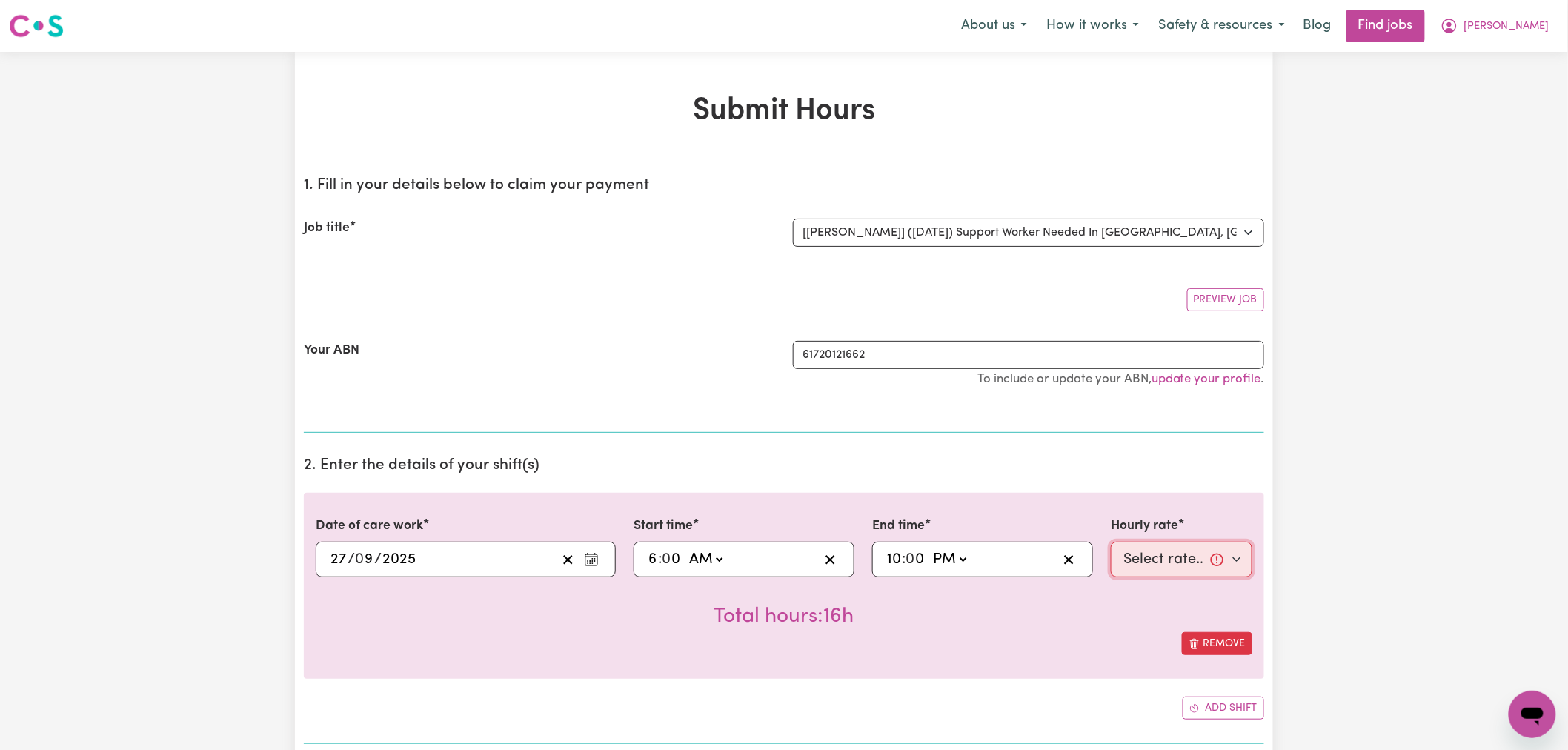
click at [1157, 554] on select "Select rate... $92.98 ([DATE])" at bounding box center [1181, 559] width 142 height 36
select select "92.98-[DATE]"
click at [1111, 541] on select "Select rate... $92.98 ([DATE])" at bounding box center [1181, 559] width 142 height 36
click at [924, 619] on div "Total hours: 16h" at bounding box center [784, 605] width 936 height 54
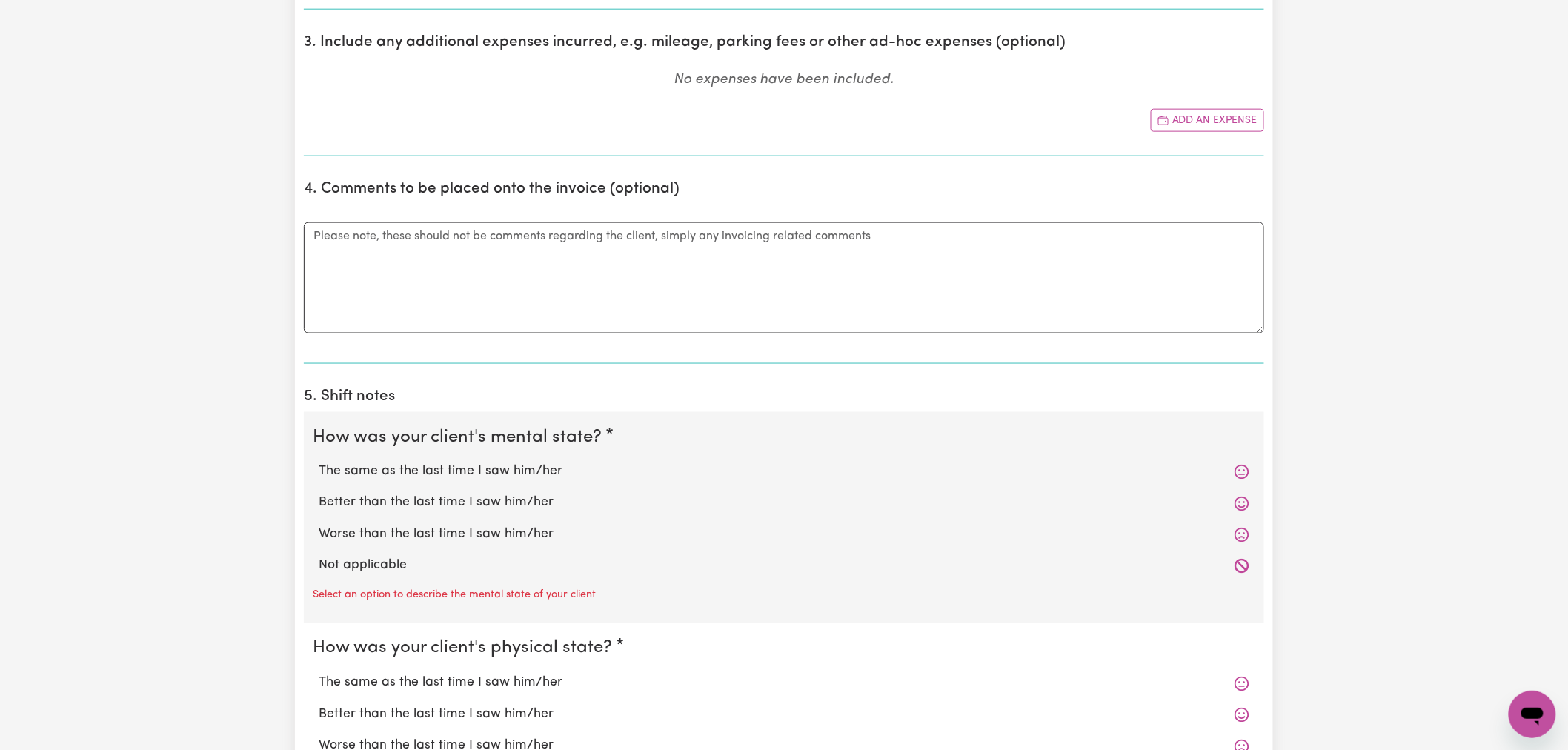
scroll to position [823, 0]
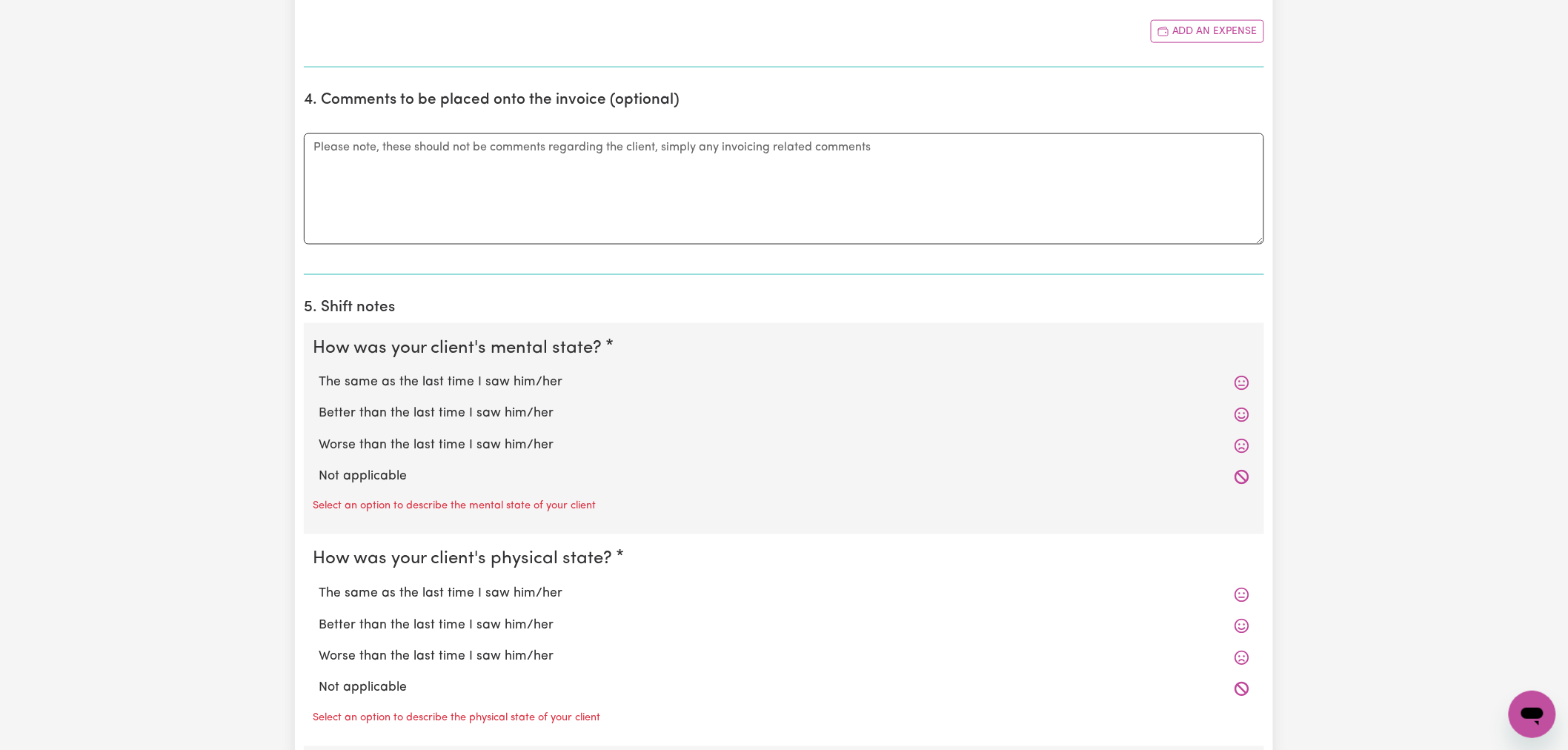
click at [365, 475] on label "Not applicable" at bounding box center [784, 477] width 930 height 19
click at [319, 468] on input "Not applicable" at bounding box center [318, 467] width 1 height 1
radio input "true"
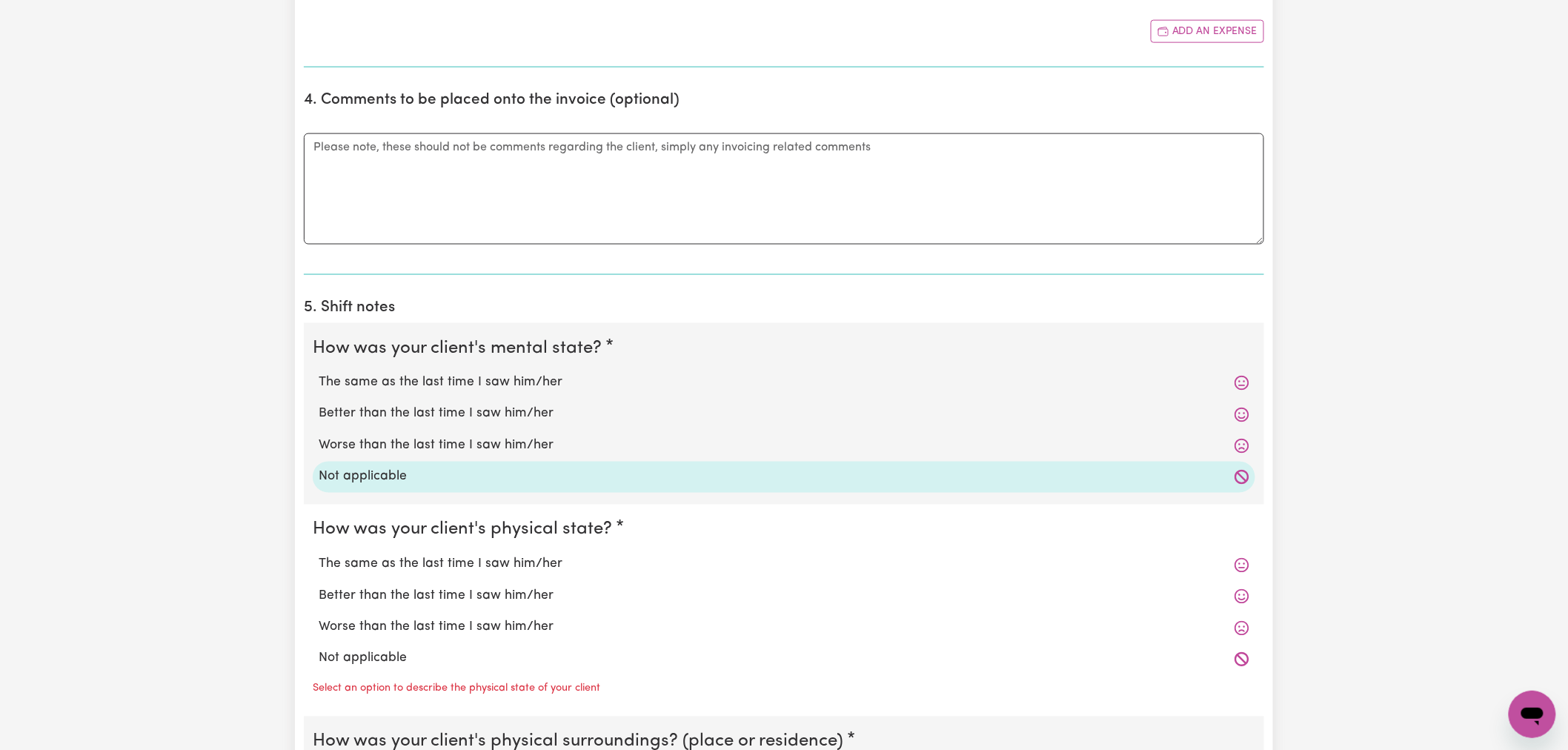
click at [376, 647] on div "Not applicable" at bounding box center [784, 659] width 943 height 31
click at [382, 652] on label "Not applicable" at bounding box center [784, 658] width 930 height 19
click at [319, 649] on input "Not applicable" at bounding box center [318, 648] width 1 height 1
radio input "true"
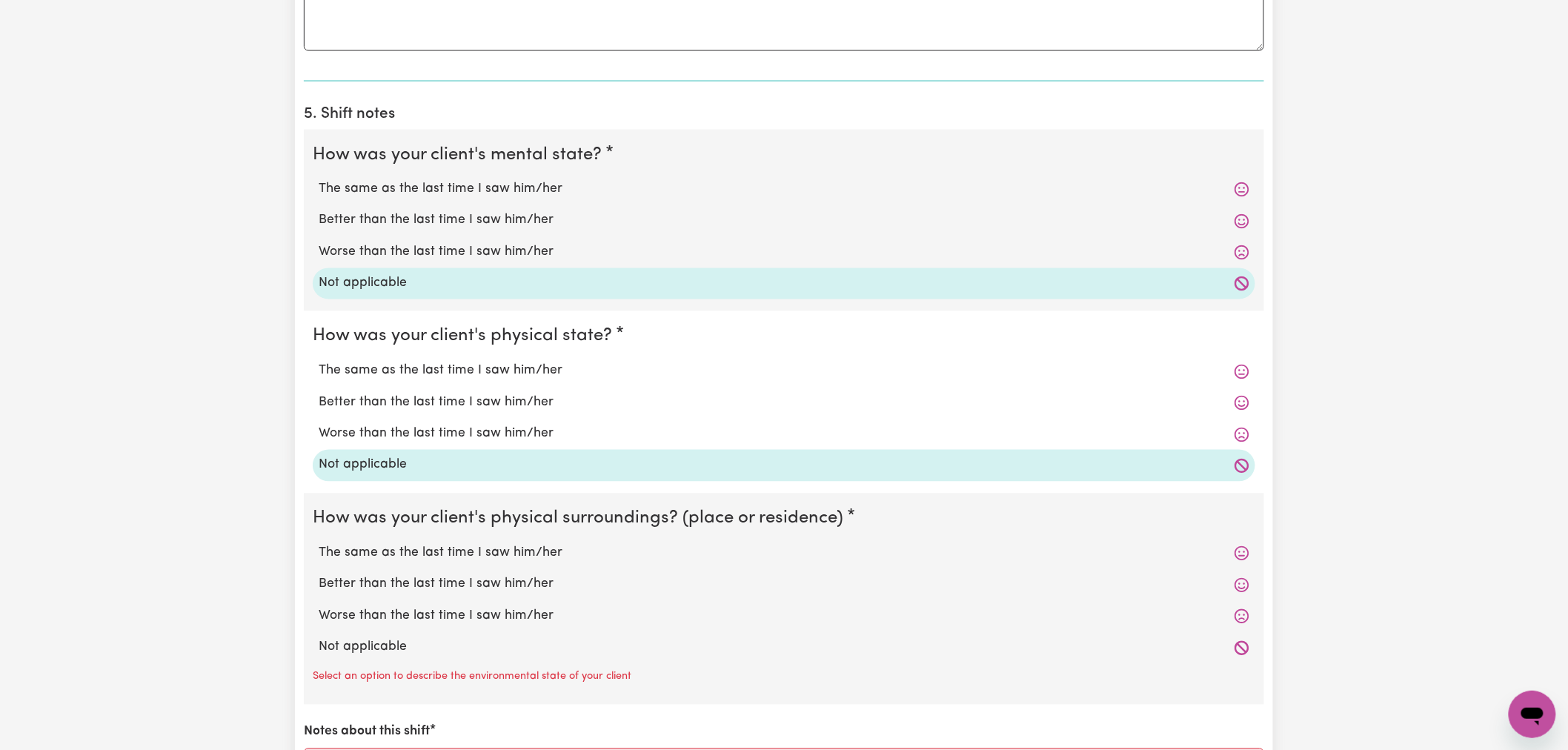
scroll to position [1152, 0]
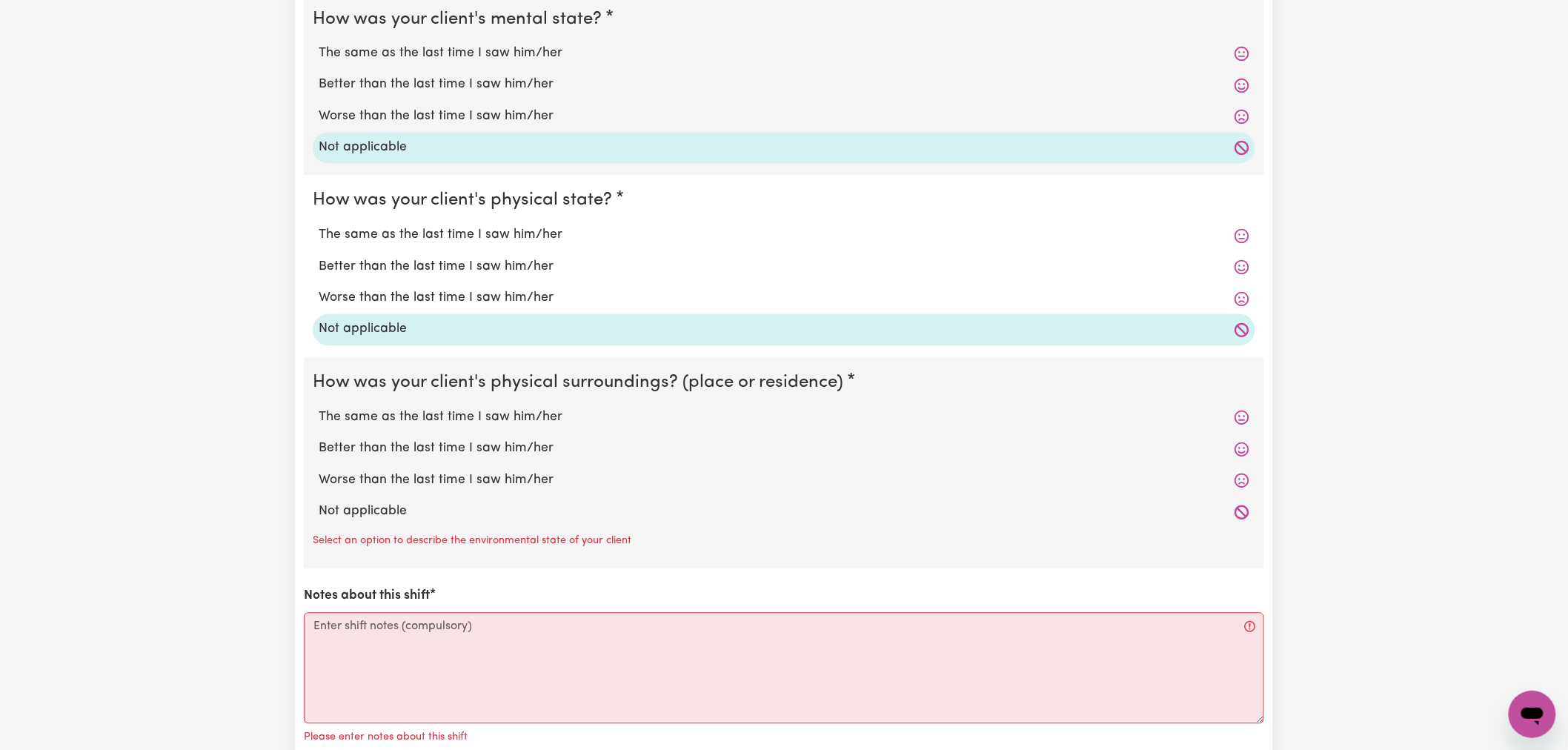
click at [386, 514] on label "Not applicable" at bounding box center [784, 512] width 930 height 19
click at [319, 503] on input "Not applicable" at bounding box center [318, 502] width 1 height 1
radio input "true"
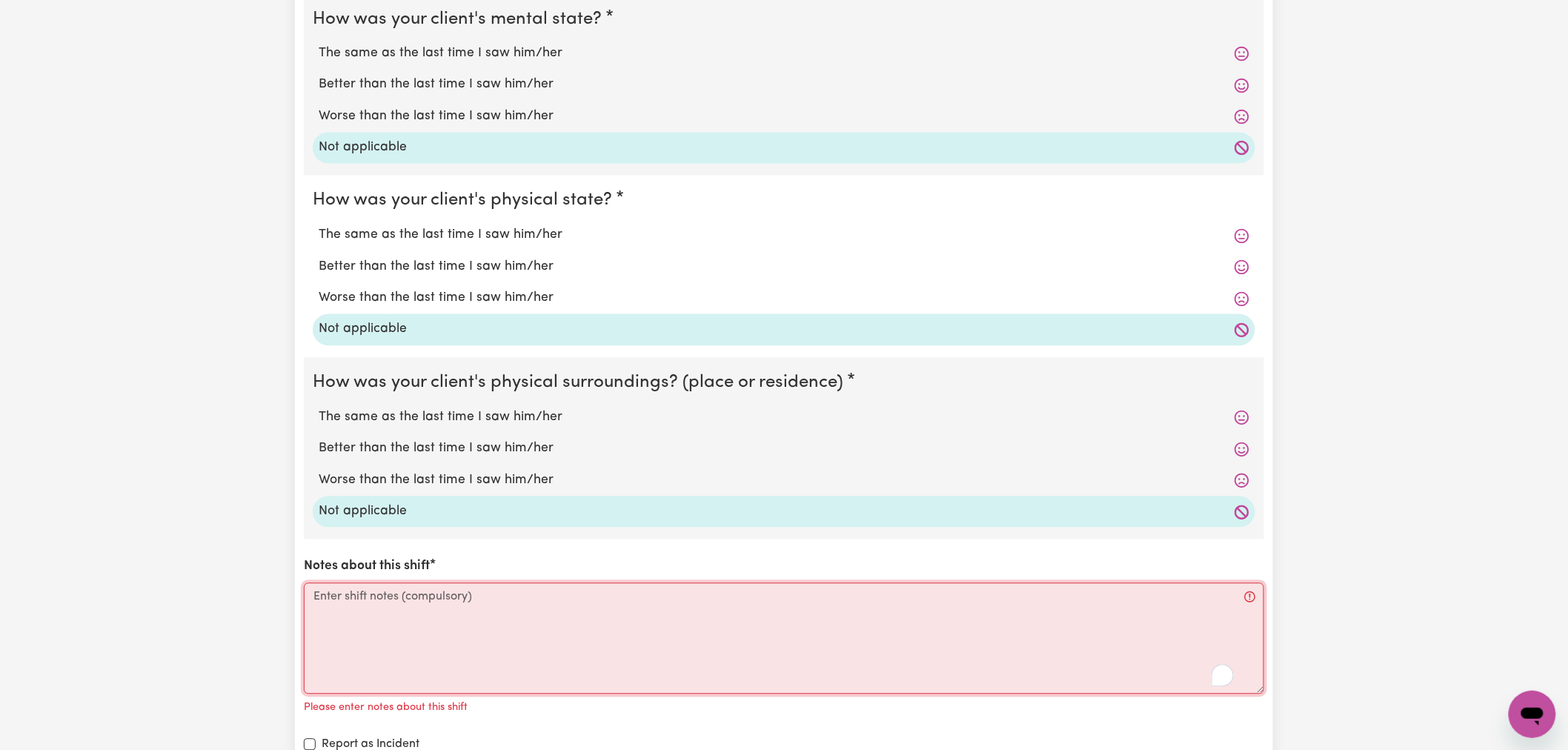
click at [388, 633] on textarea "Notes about this shift" at bounding box center [784, 639] width 960 height 111
paste textarea "see internal notes"
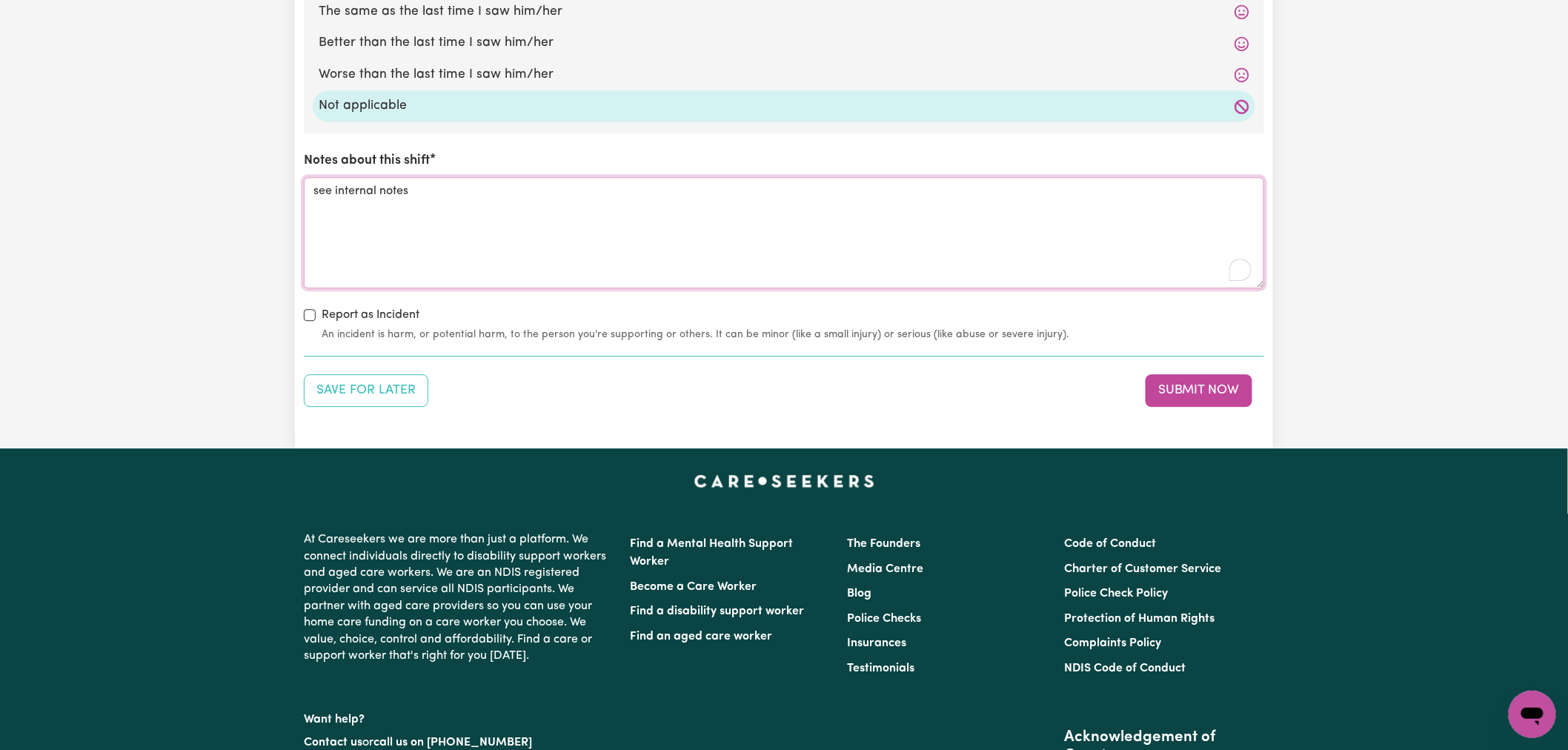
scroll to position [1565, 0]
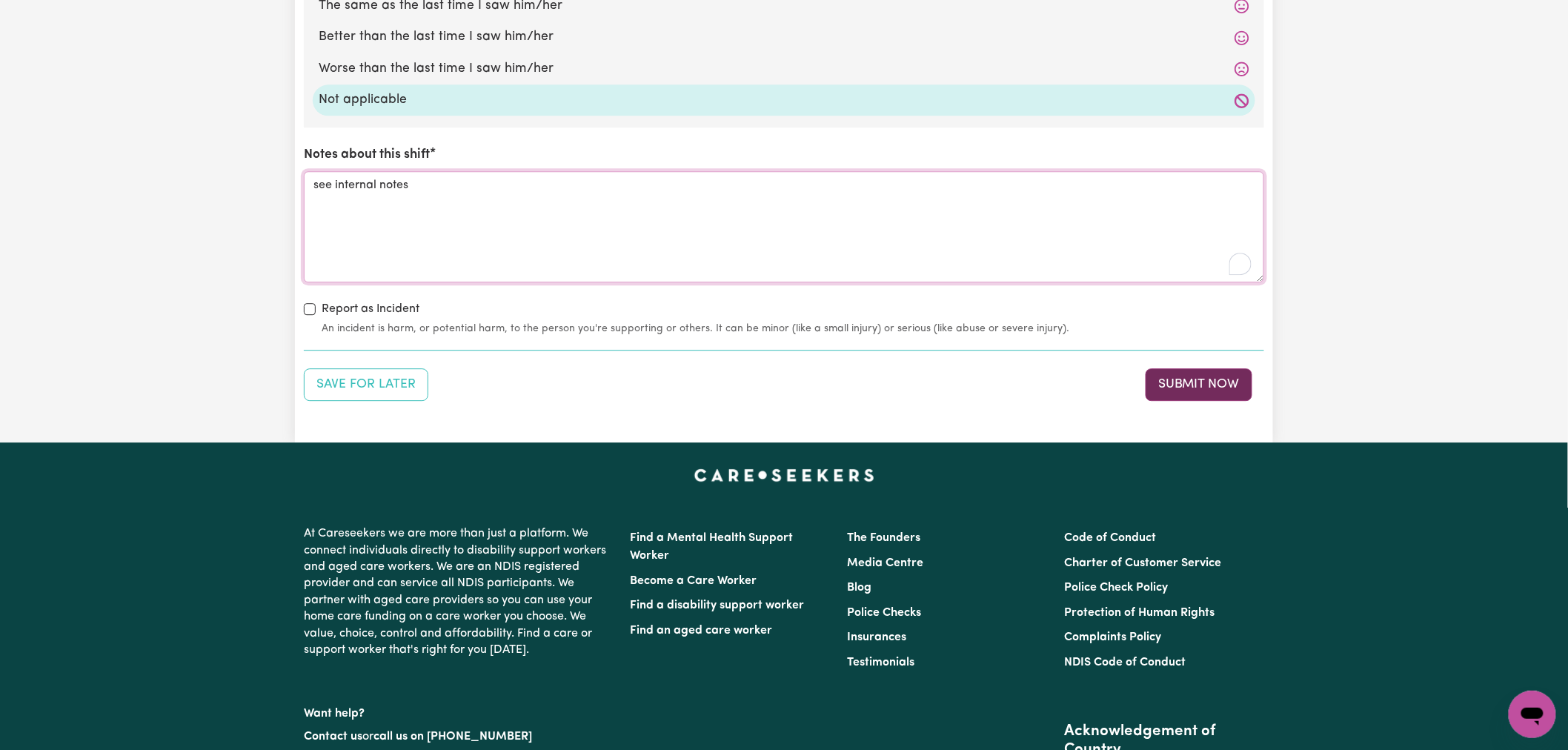
type textarea "see internal notes"
click at [1202, 380] on button "Submit Now" at bounding box center [1199, 384] width 107 height 33
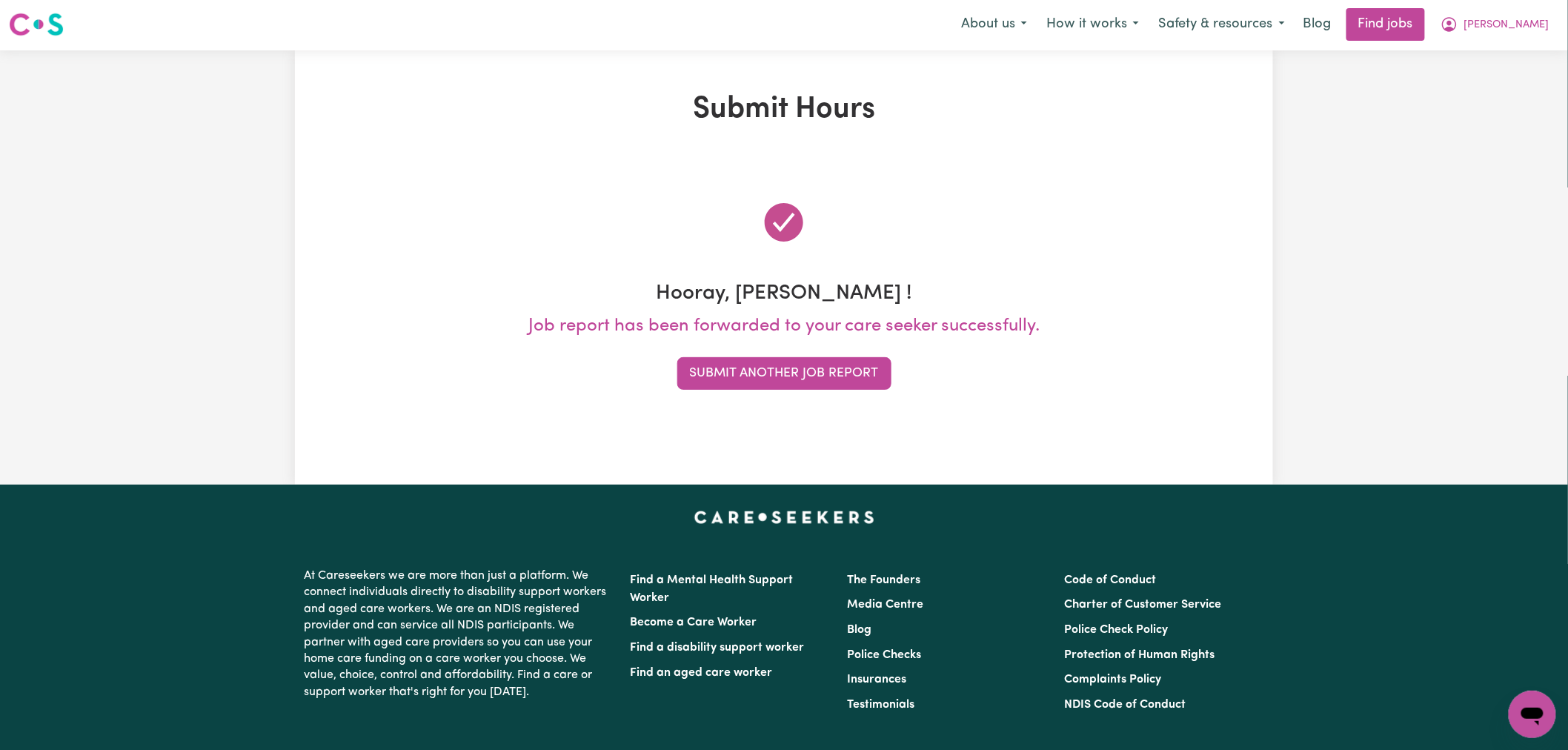
scroll to position [0, 0]
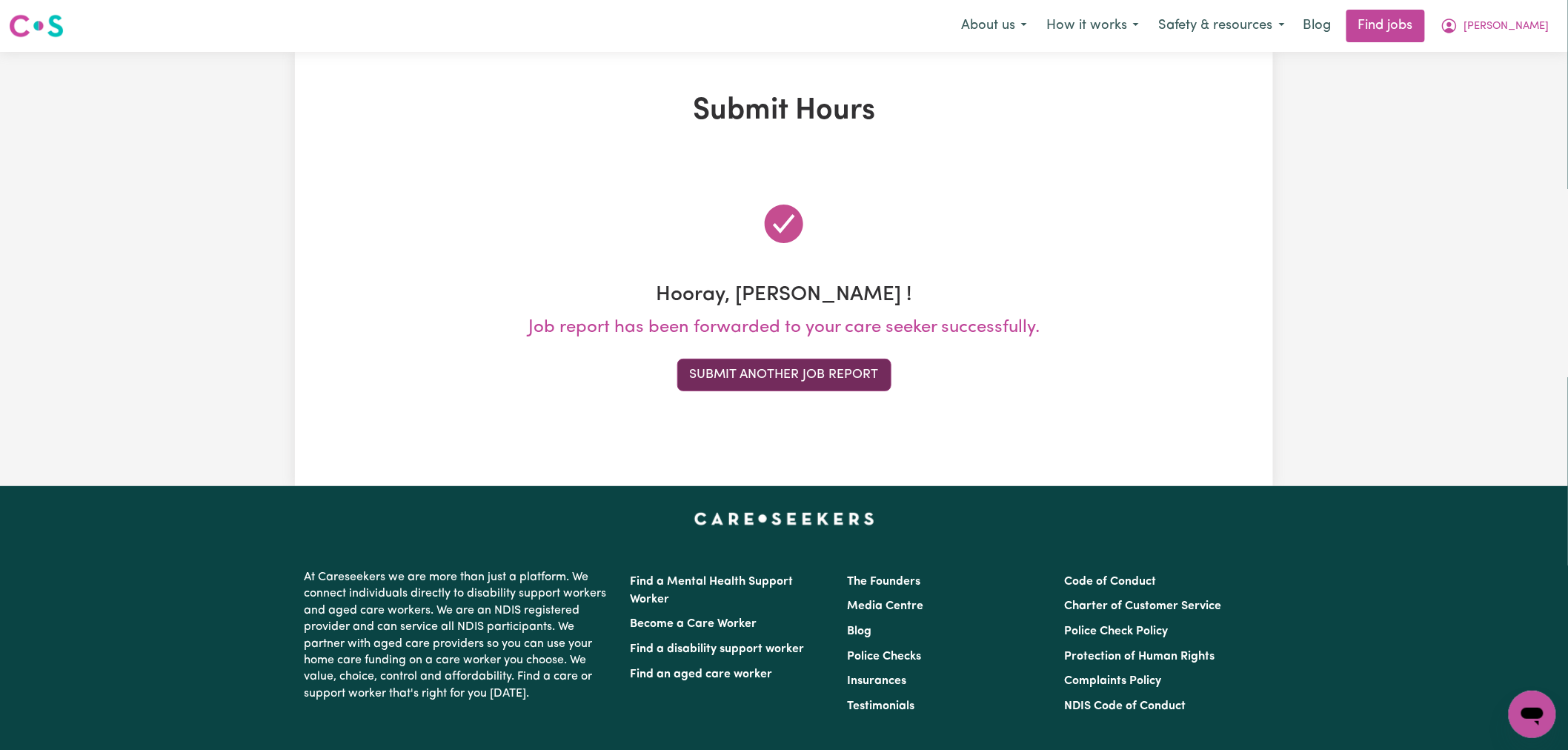
click at [834, 383] on button "Submit Another Job Report" at bounding box center [784, 375] width 214 height 33
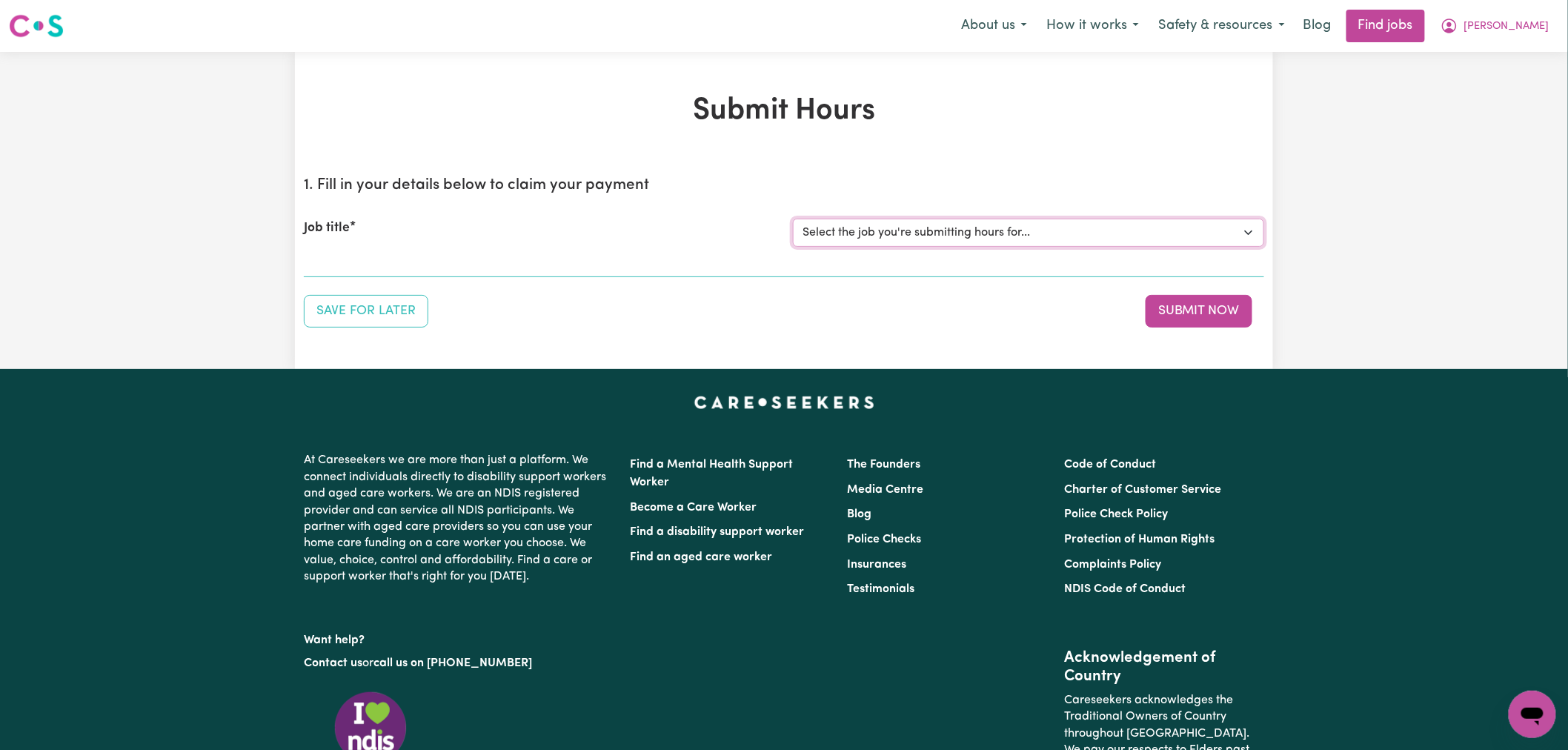
click at [931, 224] on select "Select the job you're submitting hours for... [[PERSON_NAME]] (Overnight) Suppo…" at bounding box center [1028, 233] width 471 height 28
select select "15163"
click at [793, 219] on select "Select the job you're submitting hours for... [[PERSON_NAME]] (Overnight) Suppo…" at bounding box center [1028, 233] width 471 height 28
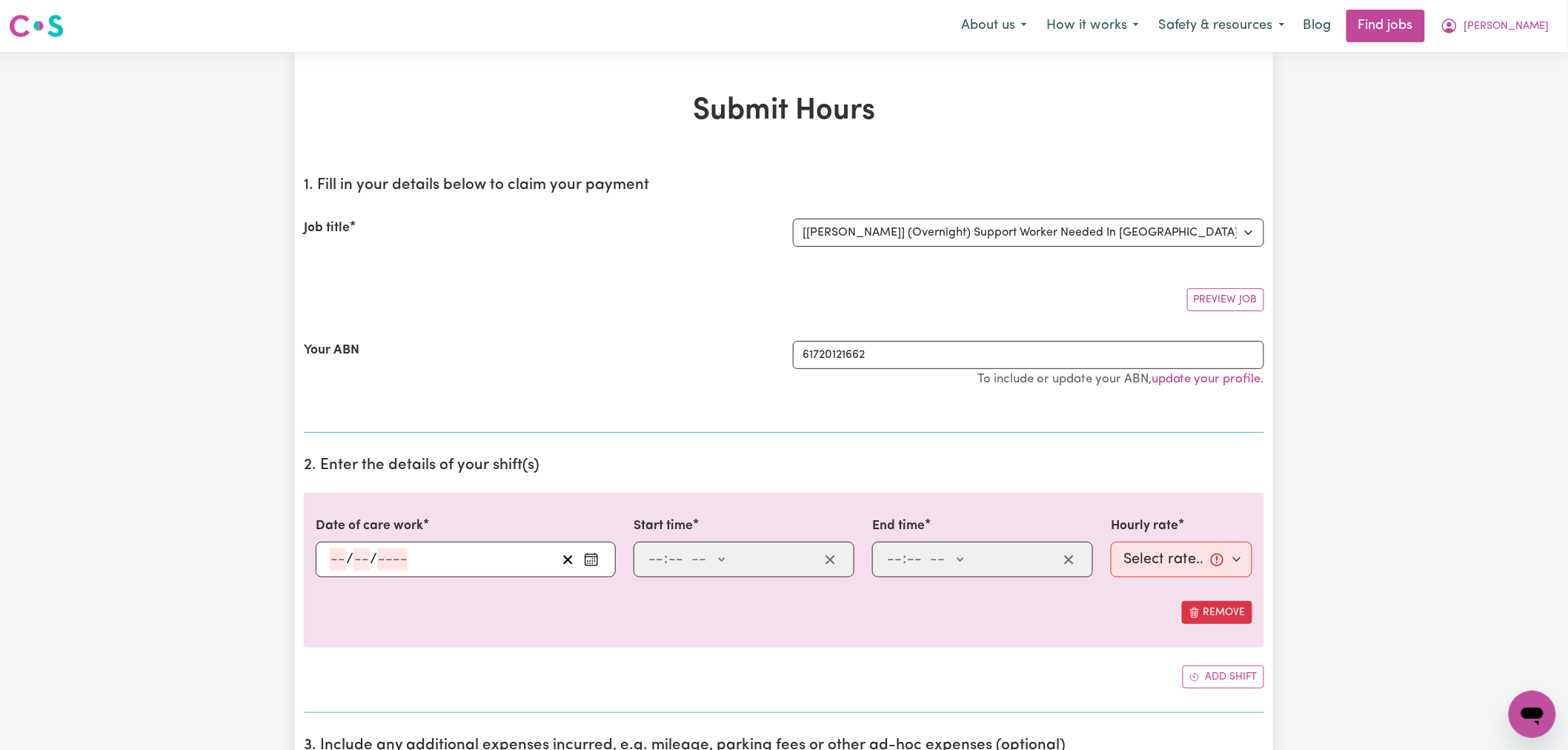
click at [591, 563] on icon "Enter the date of care work" at bounding box center [591, 559] width 15 height 15
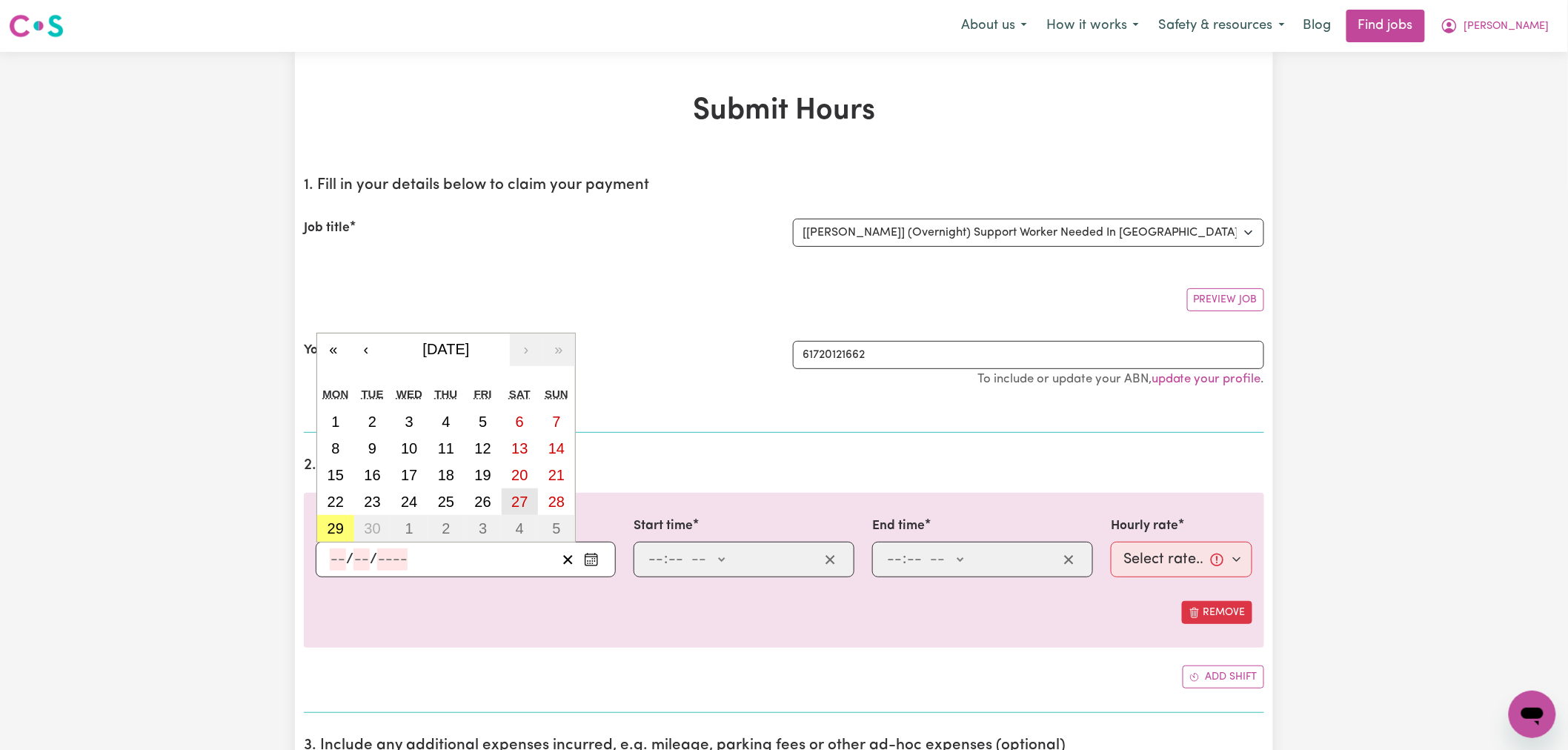
click at [521, 501] on abbr "27" at bounding box center [519, 501] width 16 height 16
type input "[DATE]"
type input "27"
type input "9"
type input "2025"
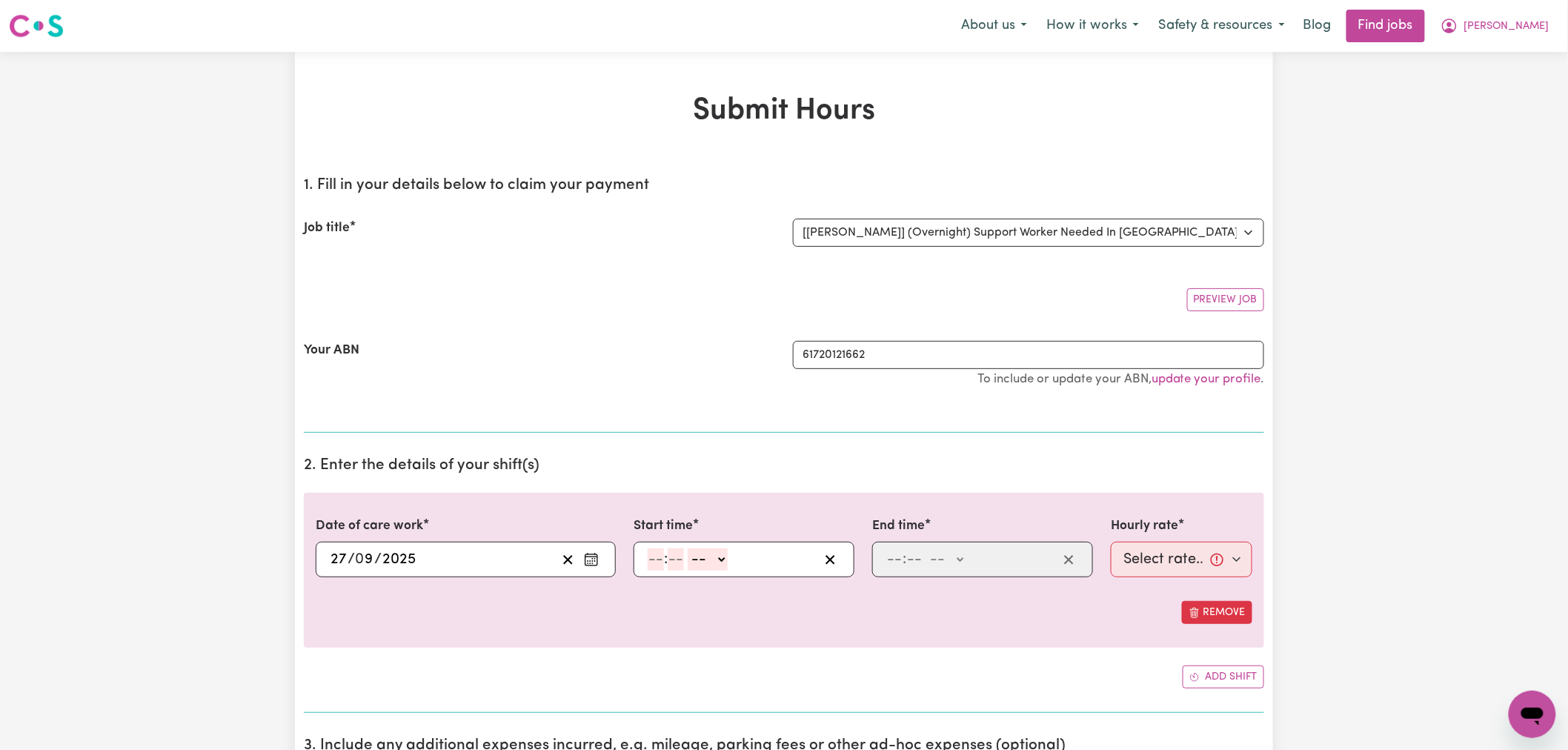
click at [653, 554] on input "number" at bounding box center [656, 559] width 16 height 23
type input "10"
type input "0"
click at [708, 563] on select "-- AM PM" at bounding box center [710, 559] width 40 height 23
select select "pm"
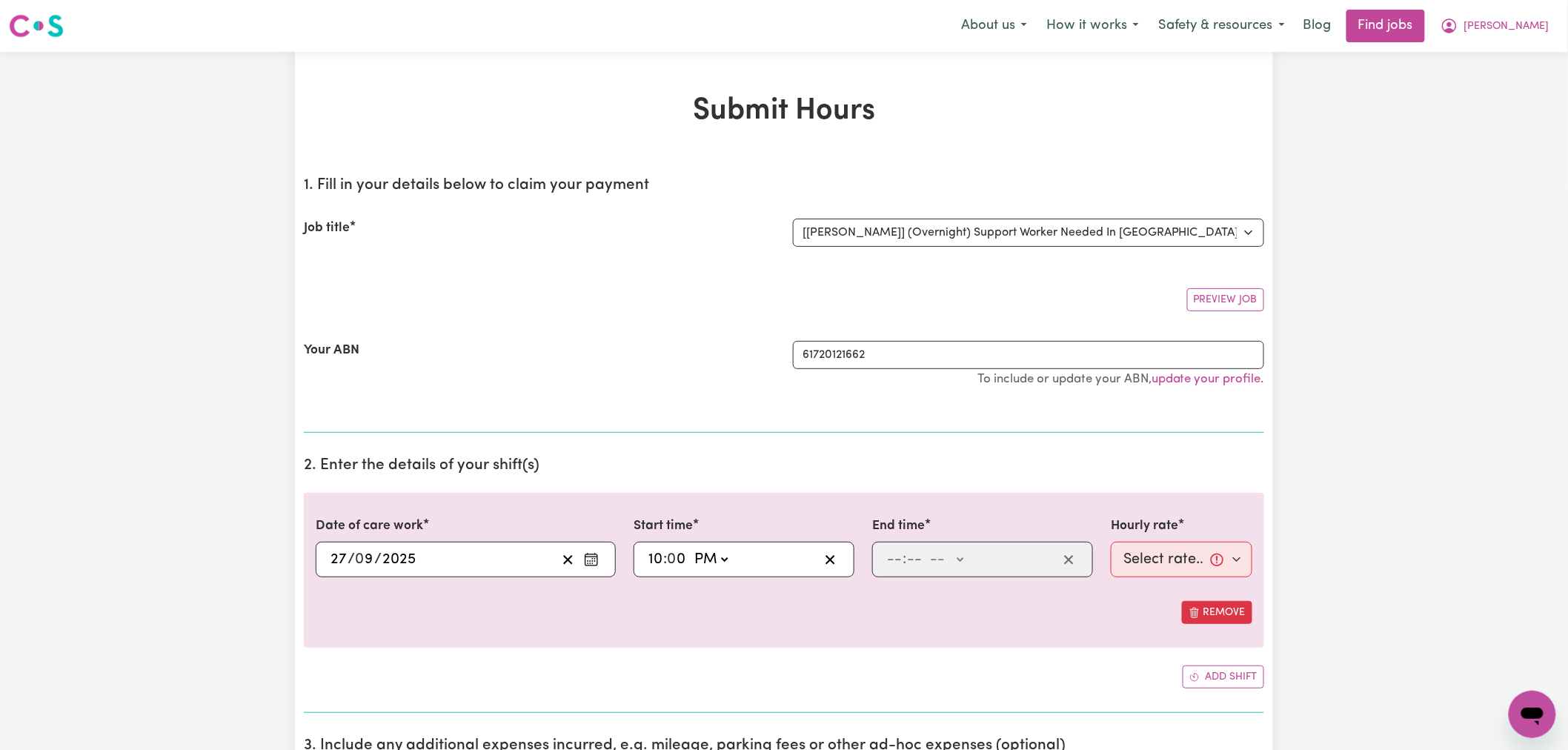
click at [691, 548] on select "-- AM PM" at bounding box center [710, 559] width 40 height 23
type input "22:00"
click at [891, 555] on input "number" at bounding box center [894, 559] width 16 height 23
type input "6"
type input "0"
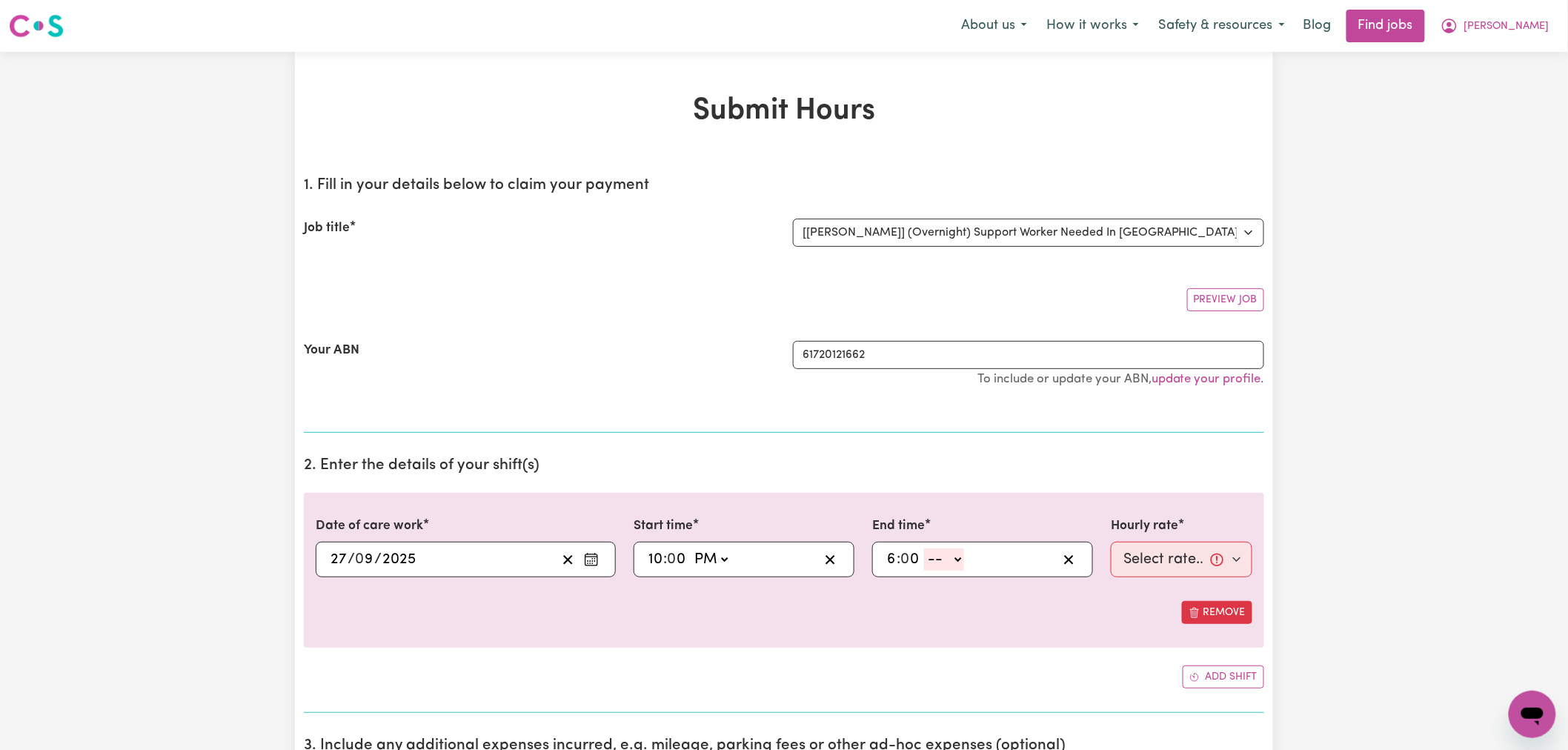
click at [957, 566] on select "-- AM PM" at bounding box center [943, 559] width 40 height 23
select select "am"
click at [925, 548] on select "-- AM PM" at bounding box center [943, 559] width 40 height 23
type input "06:00"
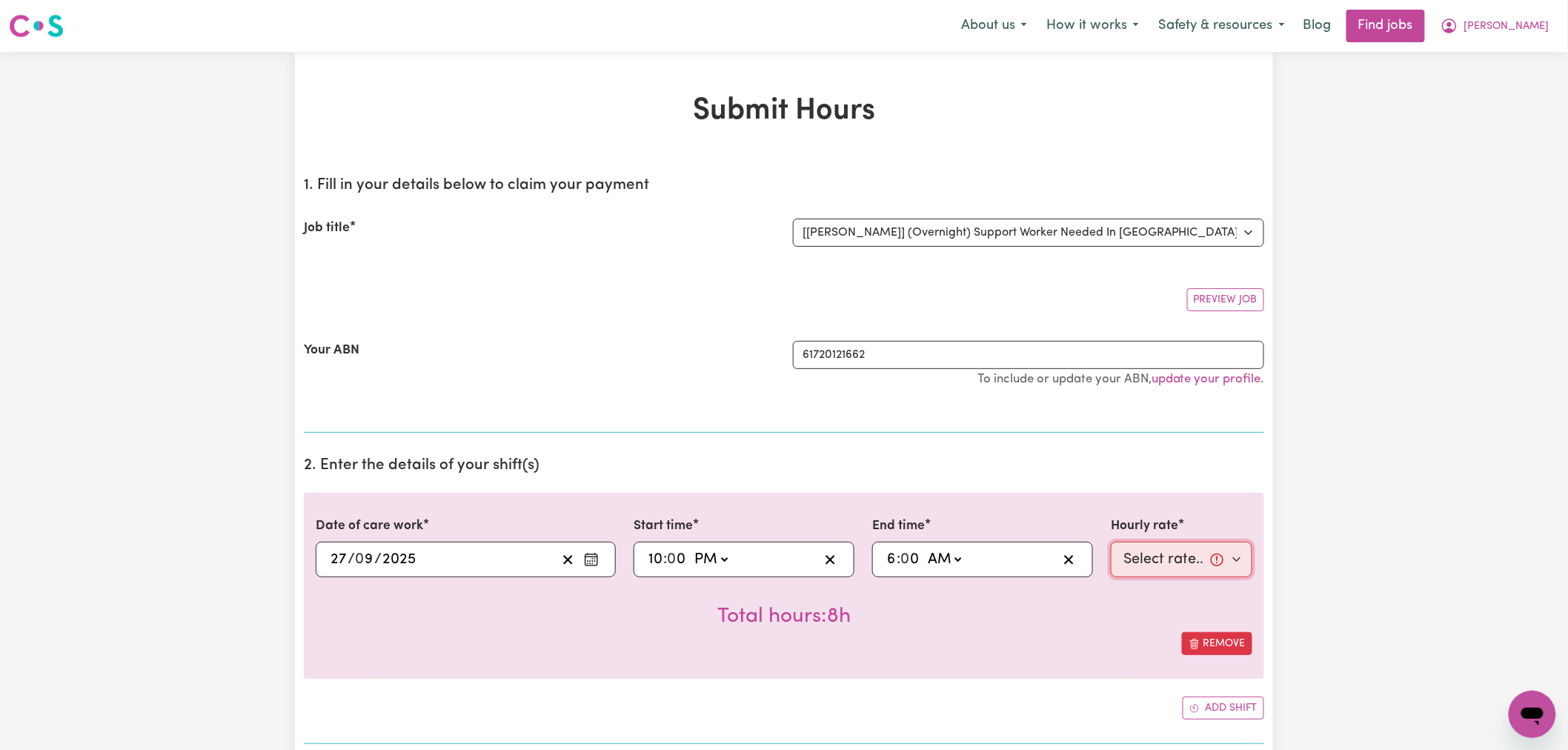
drag, startPoint x: 1122, startPoint y: 563, endPoint x: 1135, endPoint y: 566, distance: 13.3
click at [1122, 563] on select "Select rate... $32.25 (Overnight)" at bounding box center [1181, 559] width 142 height 36
select select "32.25-Overnight"
click at [1111, 541] on select "Select rate... $32.25 (Overnight)" at bounding box center [1181, 559] width 142 height 36
click at [1032, 629] on div "Total hours: 8h" at bounding box center [784, 605] width 936 height 54
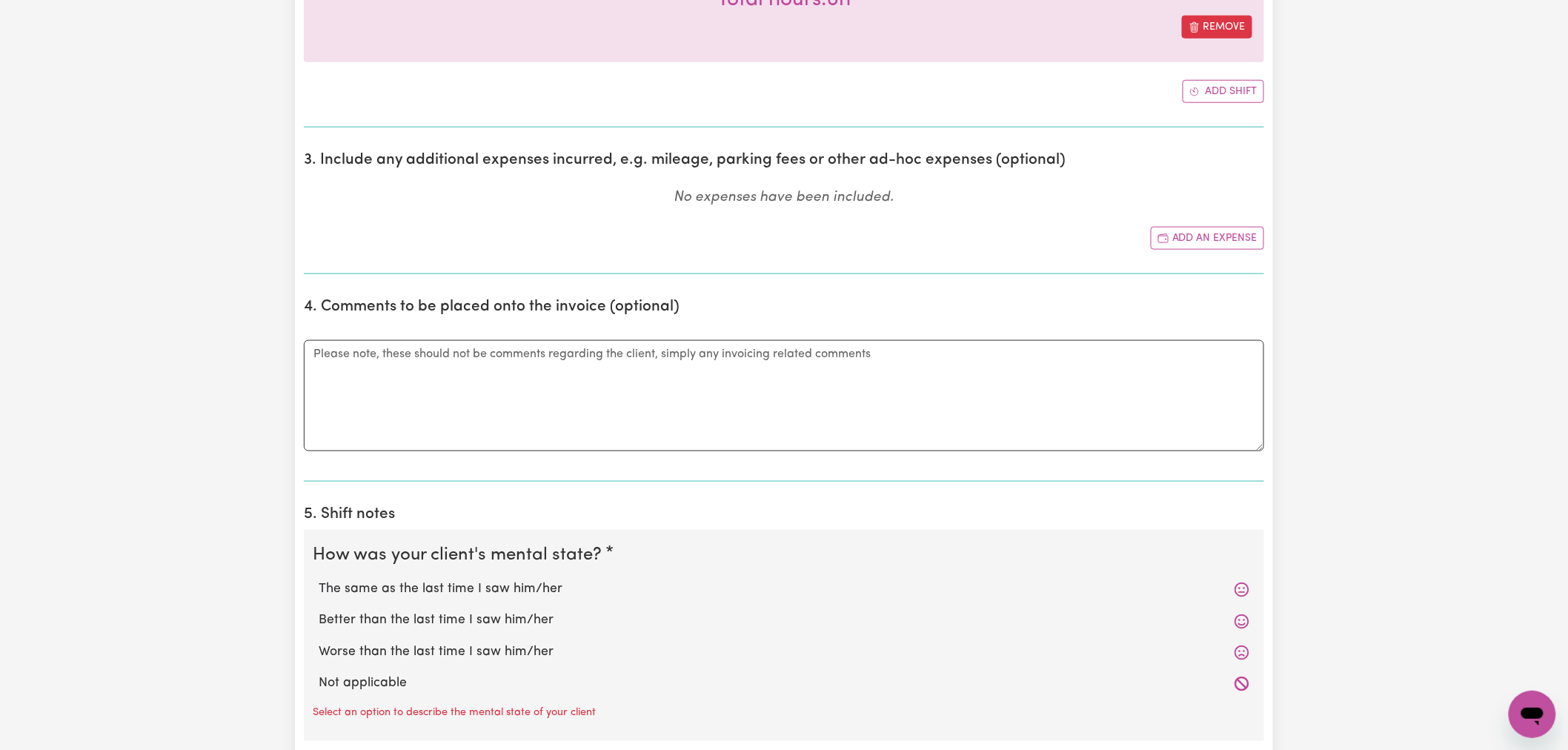
scroll to position [906, 0]
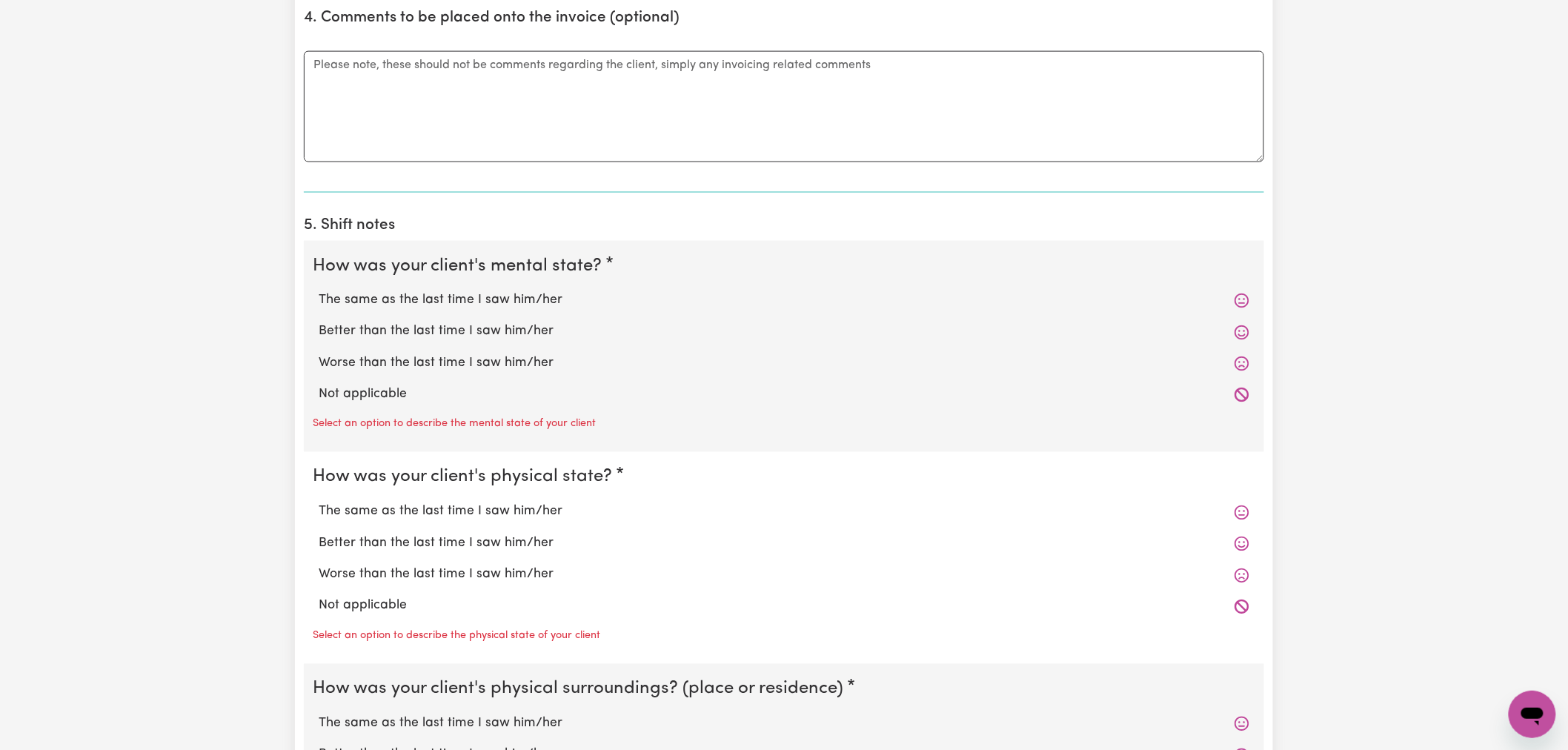
click at [387, 398] on label "Not applicable" at bounding box center [784, 394] width 930 height 19
click at [319, 385] on input "Not applicable" at bounding box center [318, 384] width 1 height 1
radio input "true"
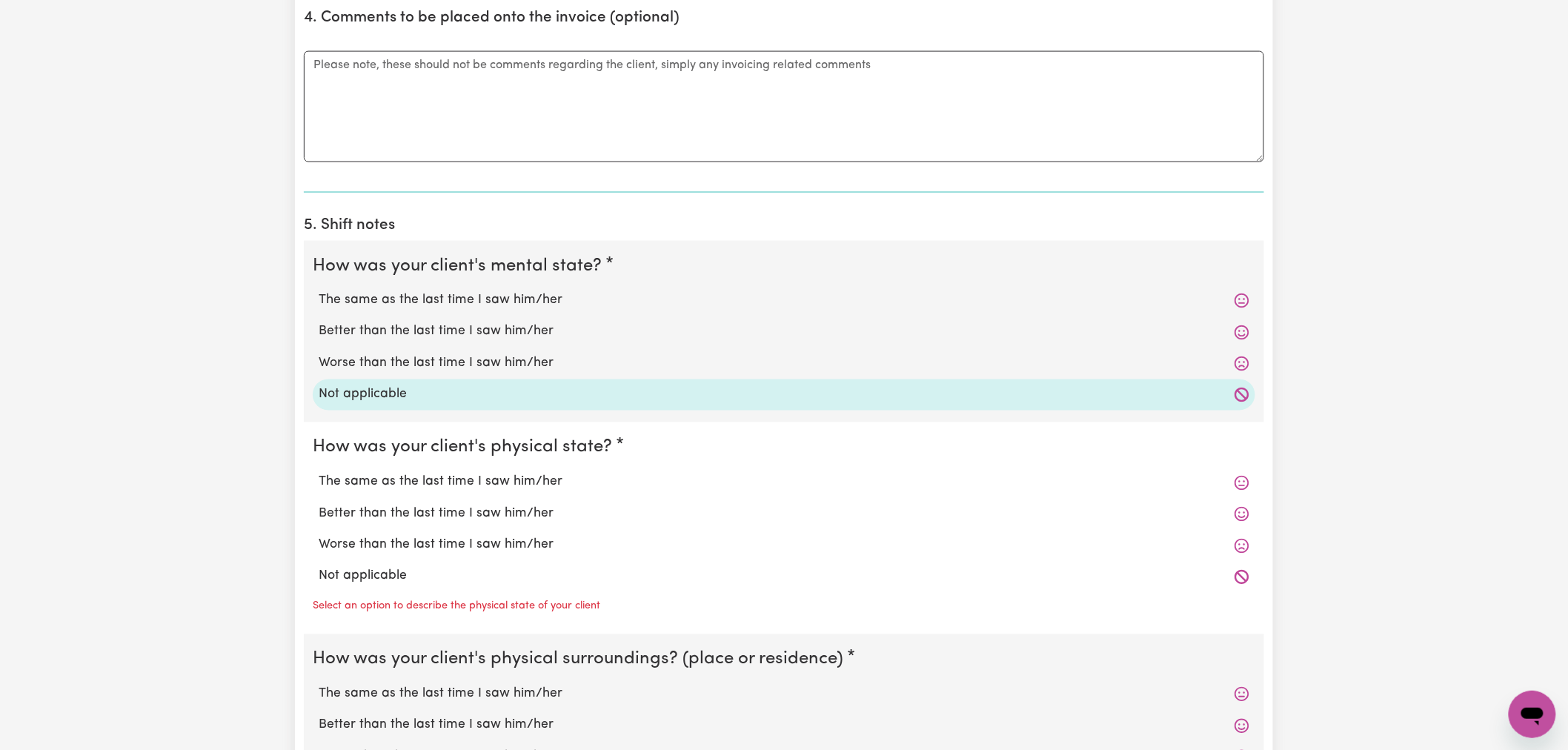
click at [396, 578] on label "Not applicable" at bounding box center [784, 577] width 930 height 19
click at [319, 567] on input "Not applicable" at bounding box center [318, 566] width 1 height 1
radio input "true"
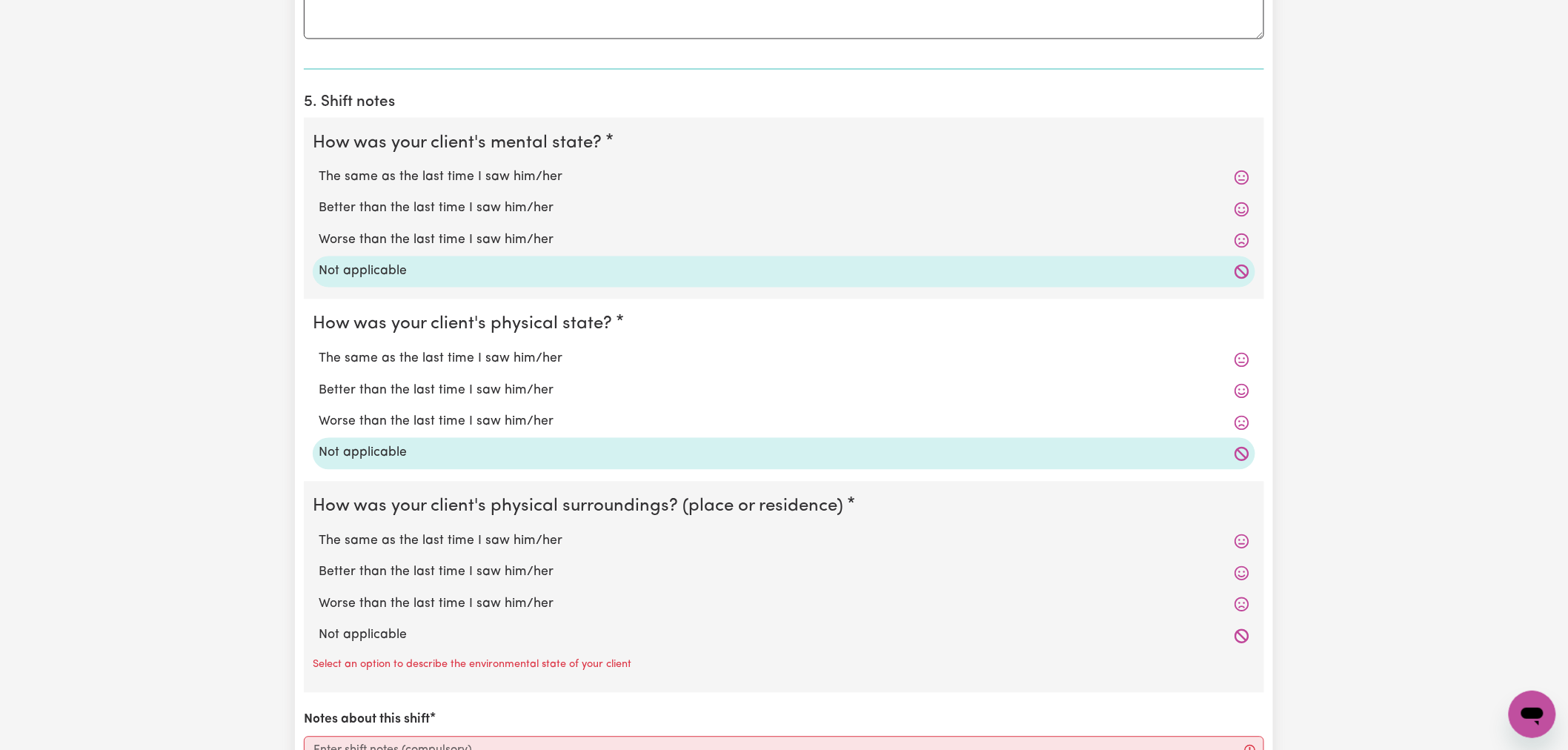
scroll to position [1152, 0]
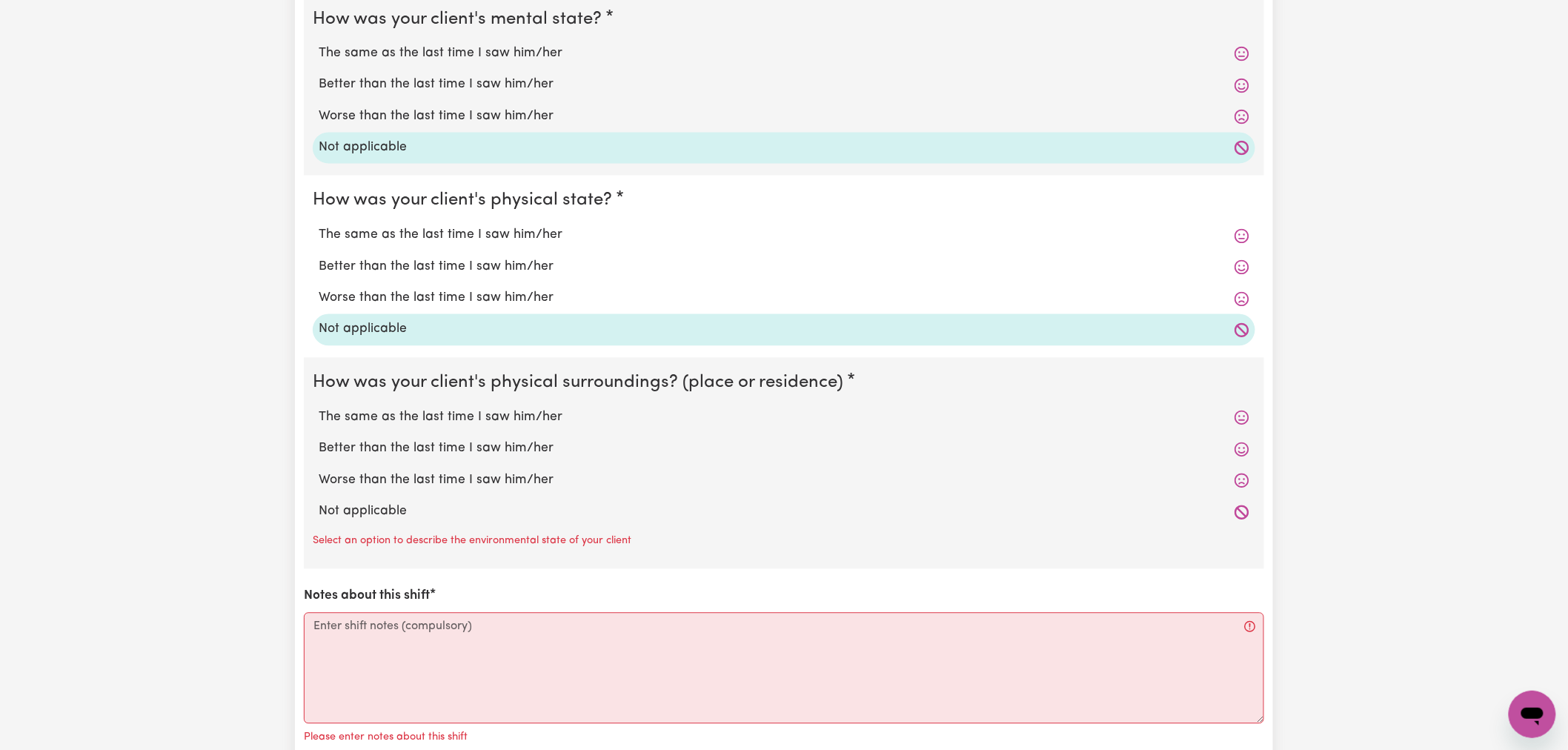
click at [382, 519] on label "Not applicable" at bounding box center [784, 512] width 930 height 19
click at [319, 503] on input "Not applicable" at bounding box center [318, 502] width 1 height 1
radio input "true"
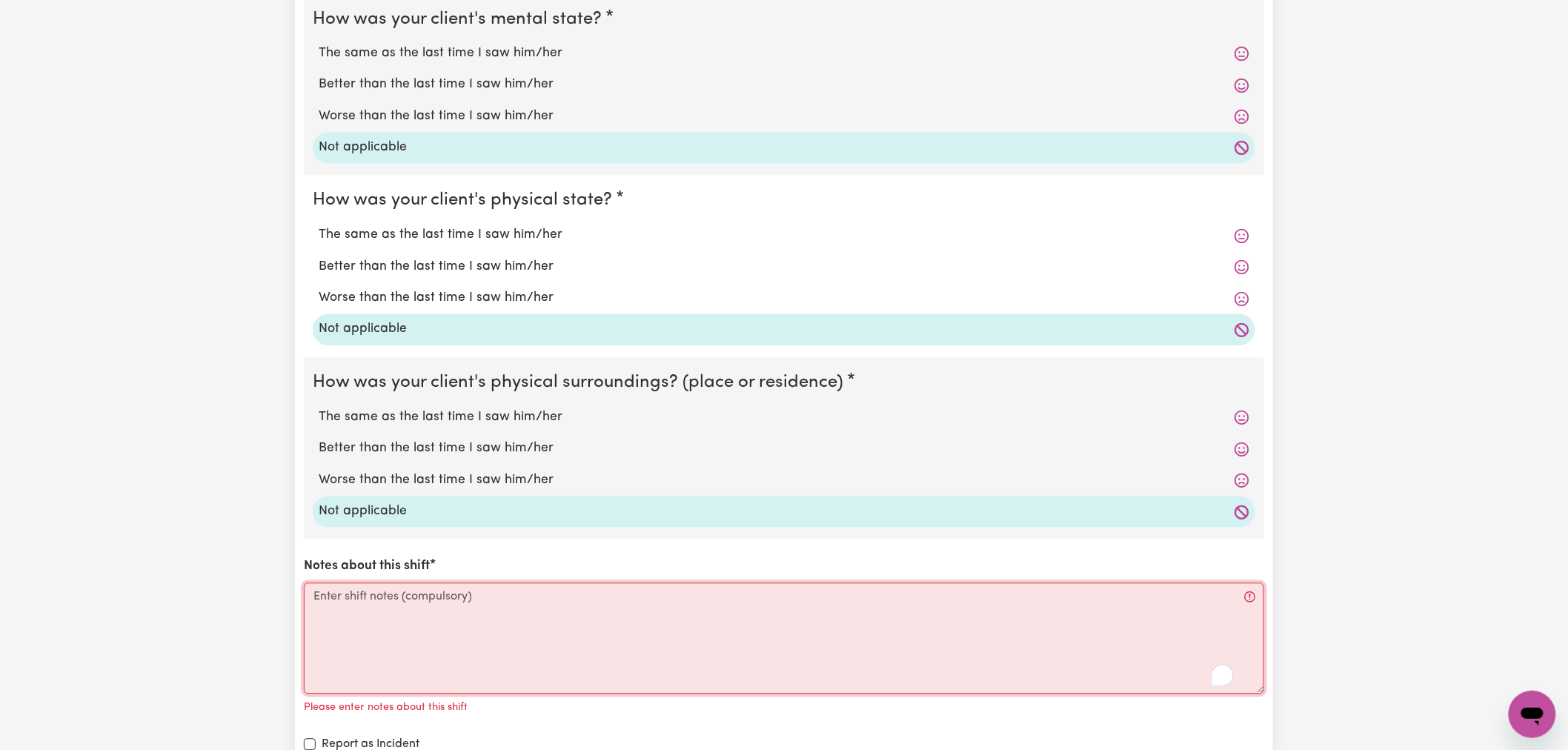
click at [373, 625] on textarea "Notes about this shift" at bounding box center [784, 639] width 960 height 111
paste textarea "see internal notes"
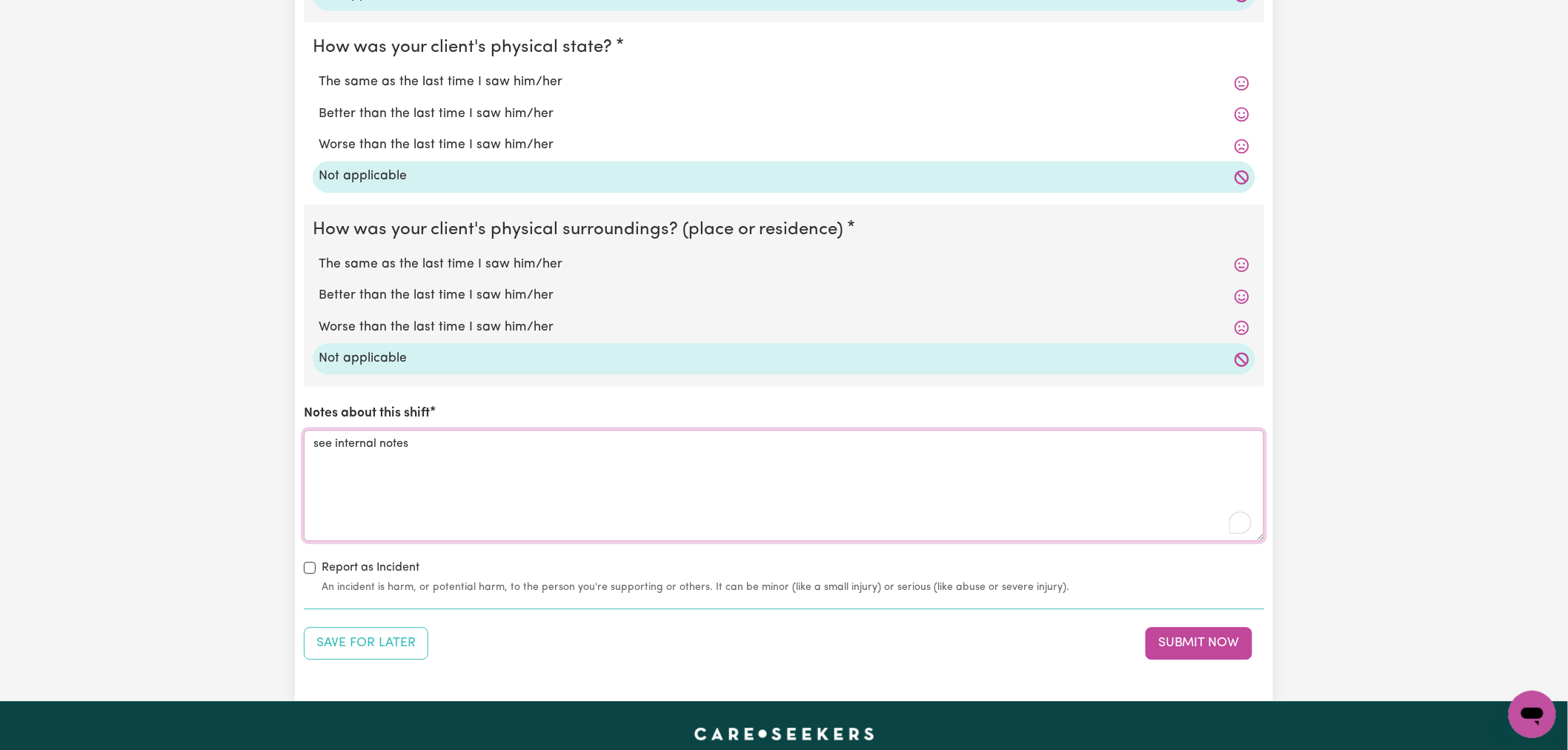
scroll to position [1399, 0]
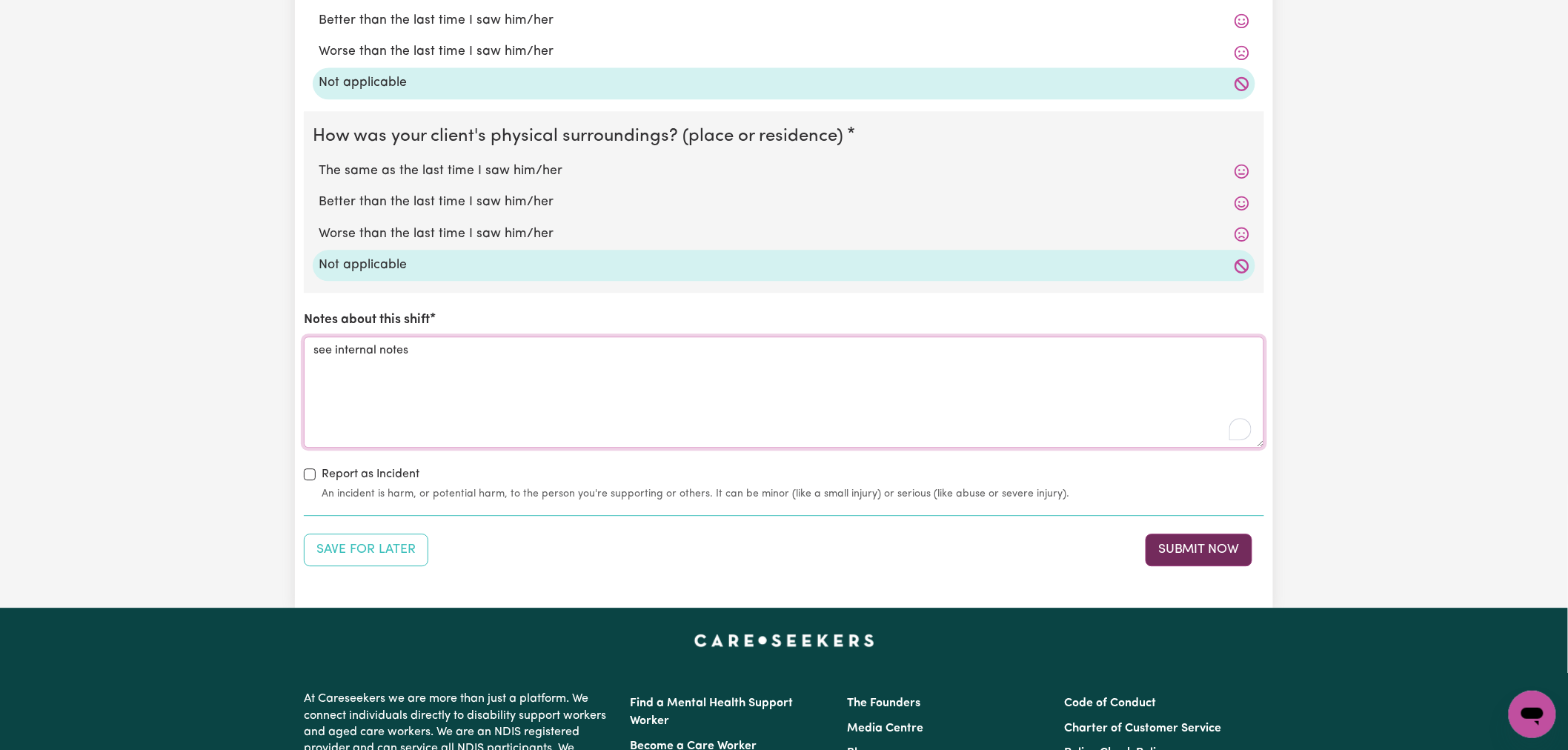
type textarea "see internal notes"
click at [1174, 557] on button "Submit Now" at bounding box center [1199, 550] width 107 height 33
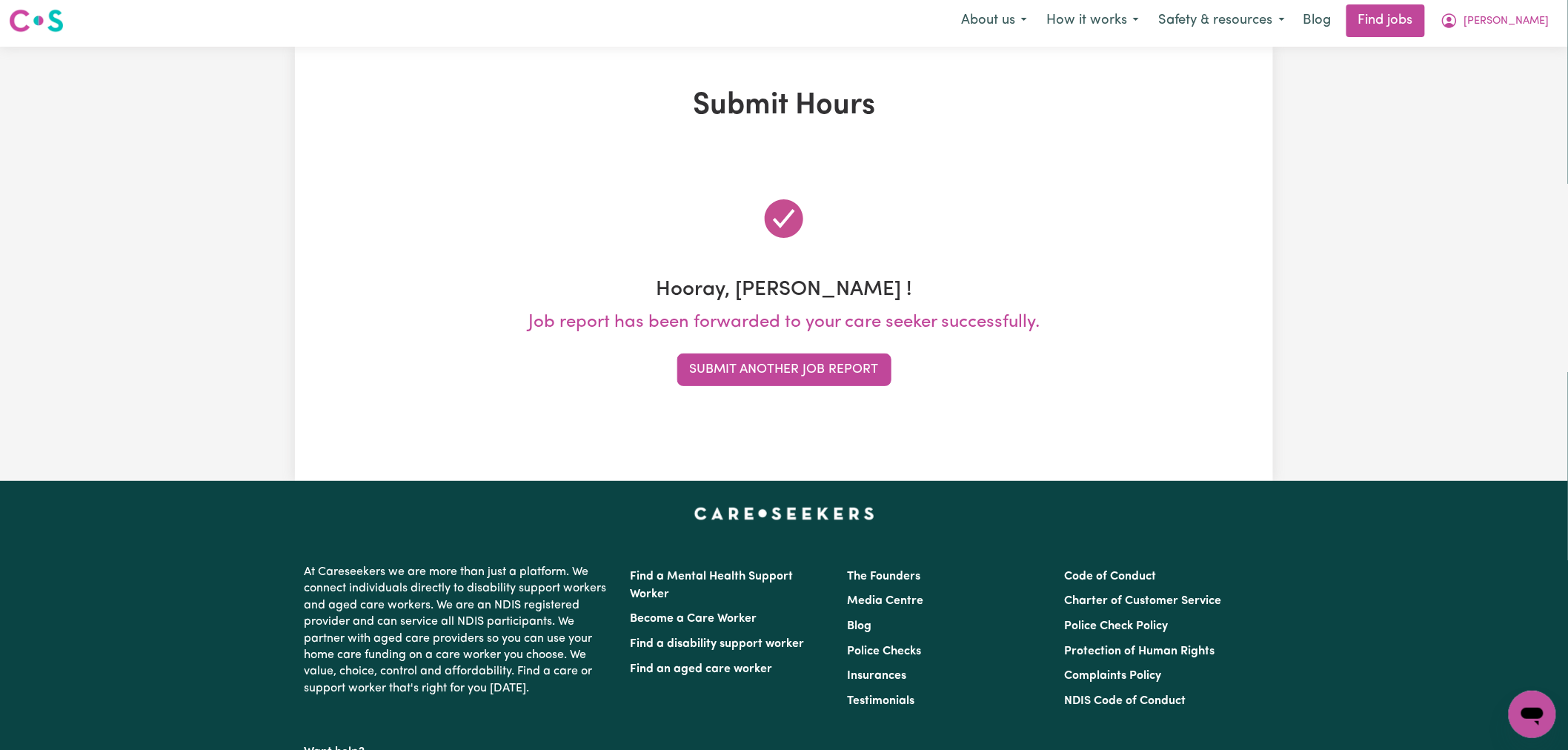
scroll to position [0, 0]
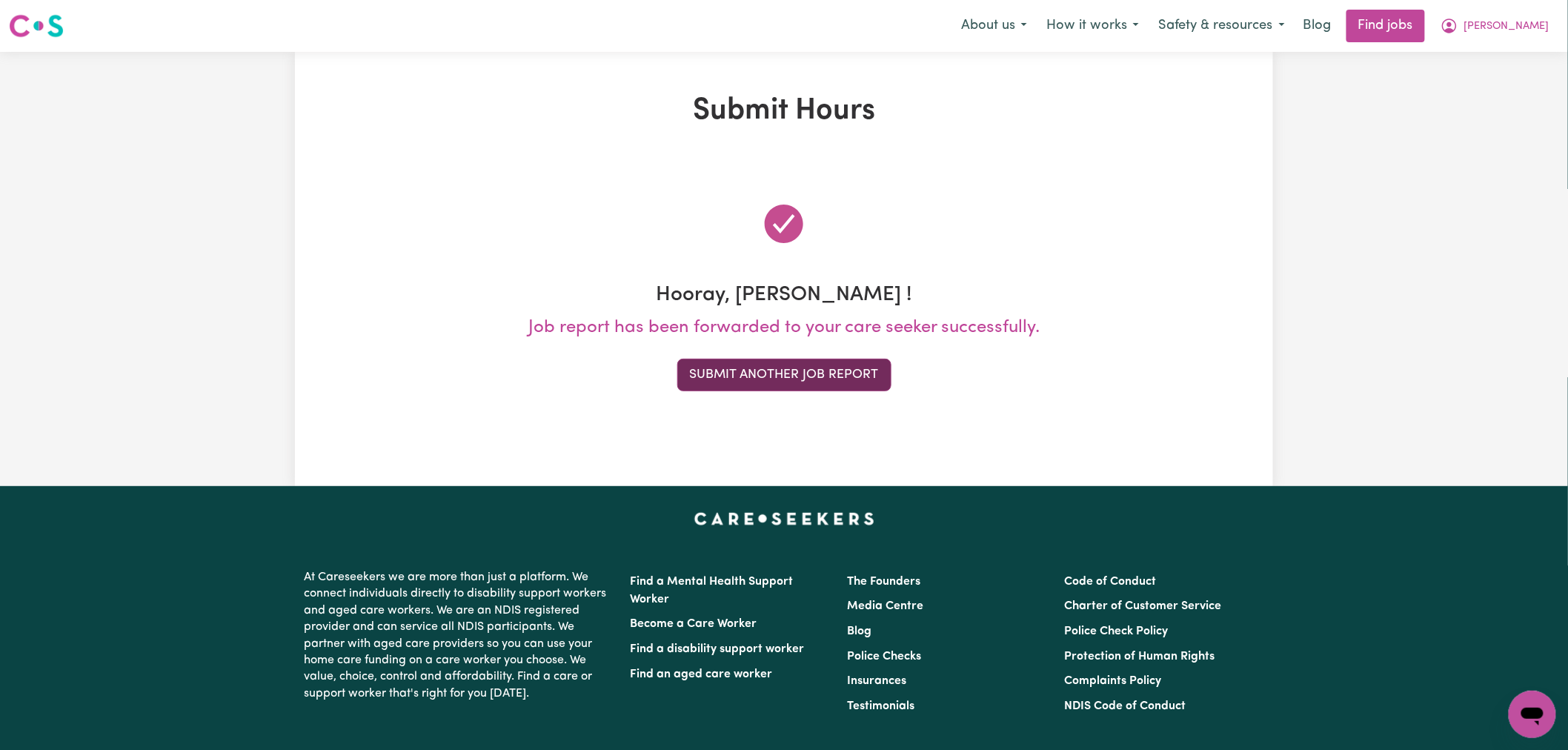
click at [866, 368] on button "Submit Another Job Report" at bounding box center [784, 375] width 214 height 33
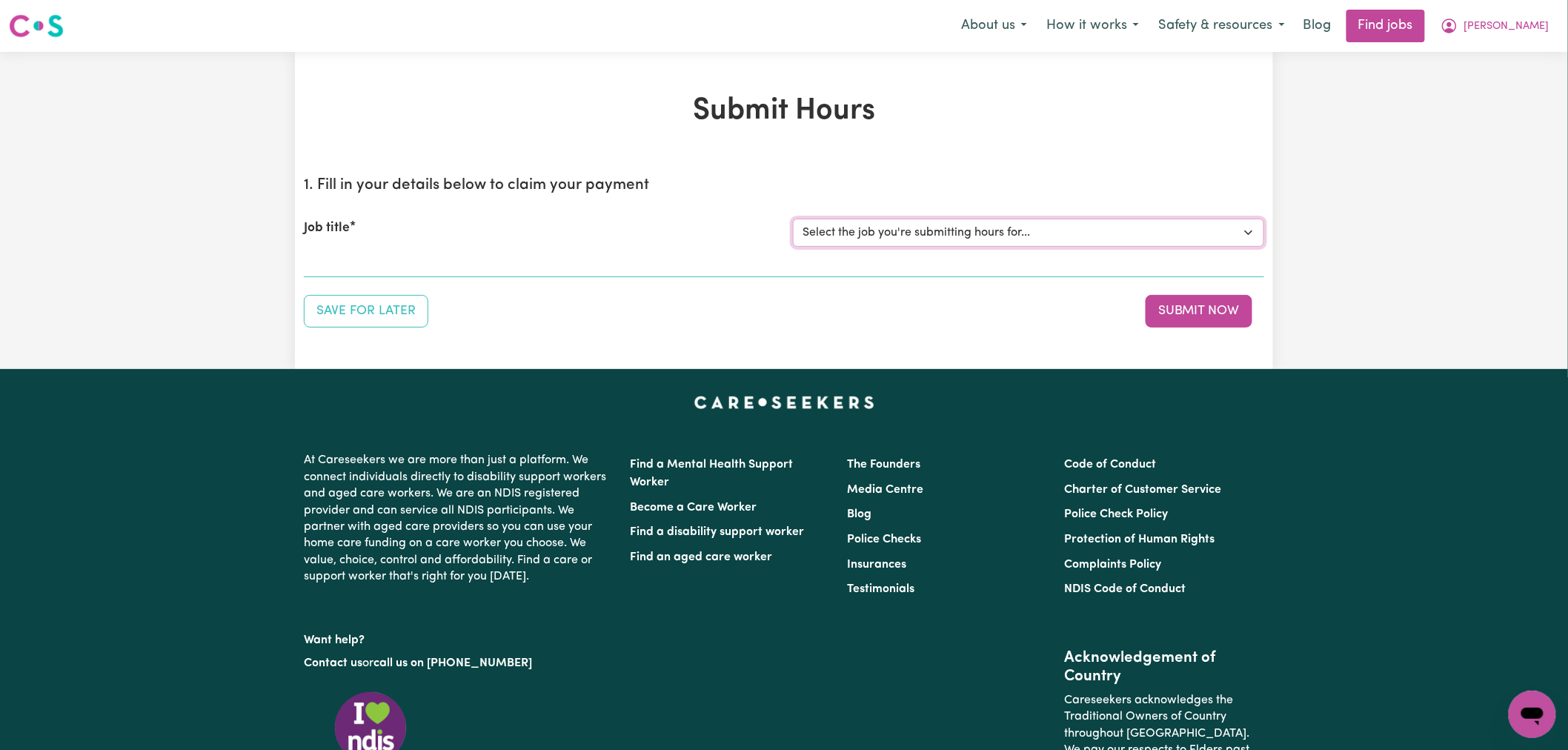
click at [946, 240] on select "Select the job you're submitting hours for... [[PERSON_NAME]] (Overnight) Suppo…" at bounding box center [1028, 233] width 471 height 28
select select "15161"
click at [793, 219] on select "Select the job you're submitting hours for... [[PERSON_NAME]] (Overnight) Suppo…" at bounding box center [1028, 233] width 471 height 28
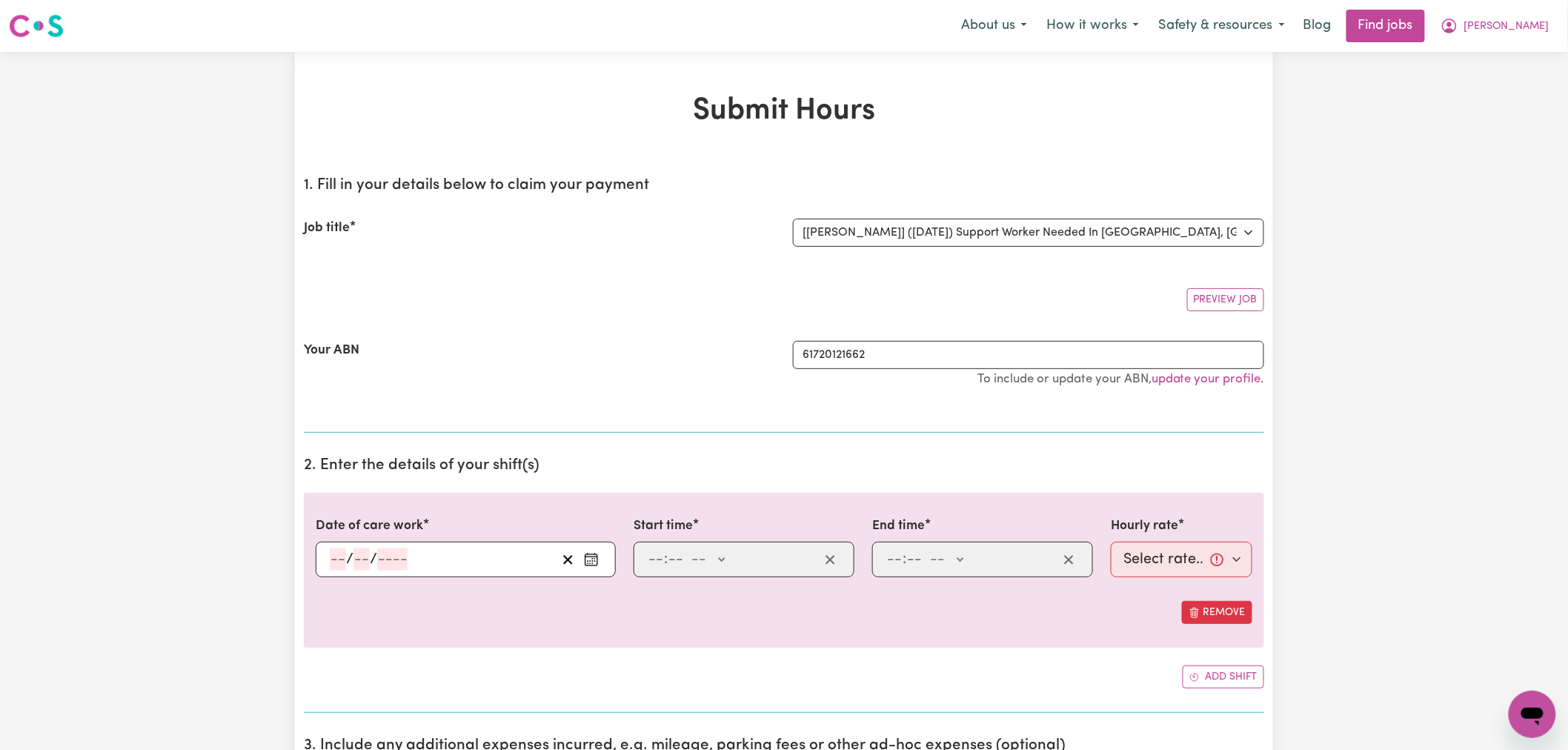
click at [594, 566] on rect "Enter the date of care work" at bounding box center [591, 559] width 12 height 11
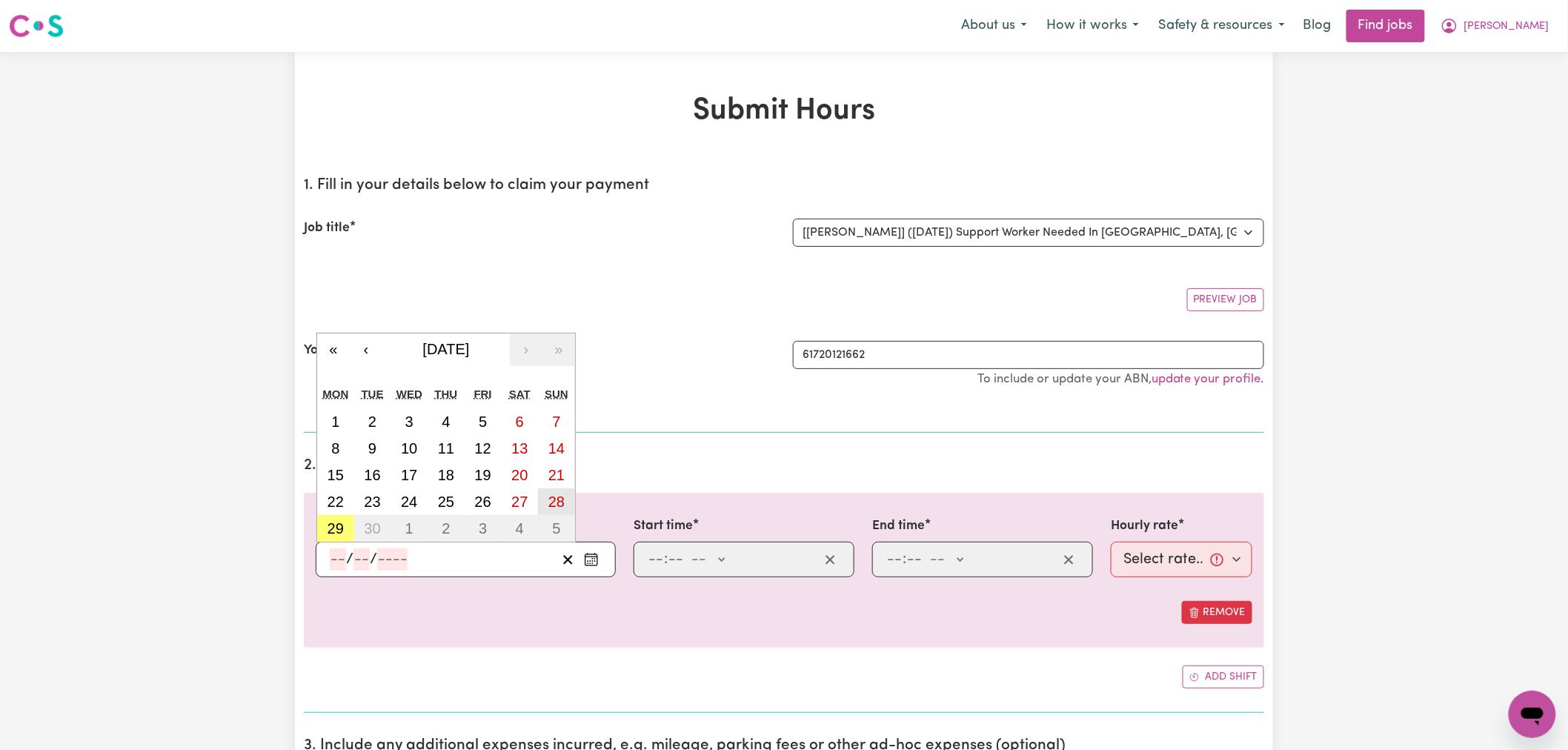
click at [552, 494] on abbr "28" at bounding box center [556, 501] width 16 height 16
type input "[DATE]"
type input "28"
type input "9"
type input "2025"
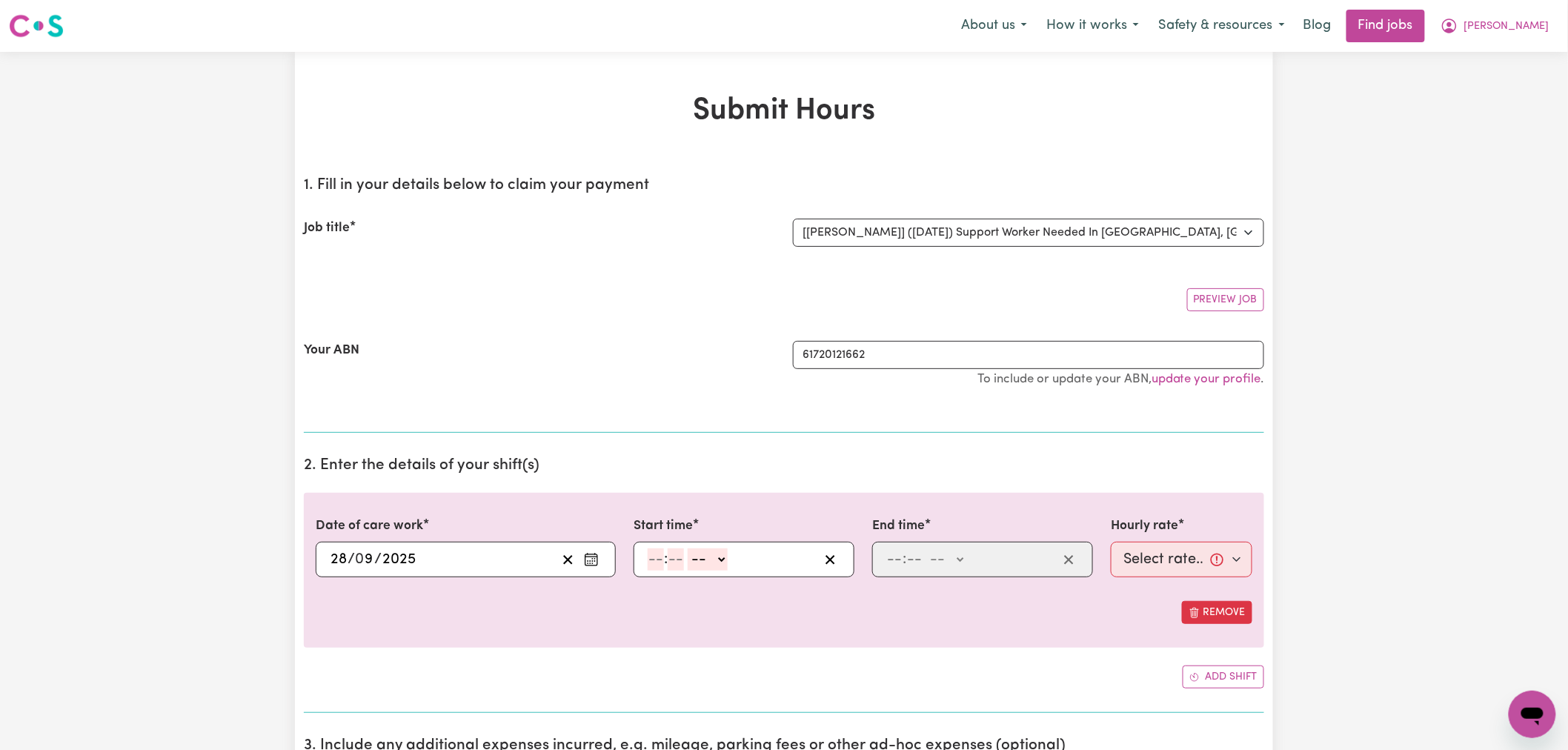
click at [649, 558] on input "number" at bounding box center [656, 559] width 16 height 23
type input "6"
type input "0"
drag, startPoint x: 700, startPoint y: 559, endPoint x: 702, endPoint y: 570, distance: 11.2
click at [700, 559] on select "-- AM PM" at bounding box center [705, 559] width 40 height 23
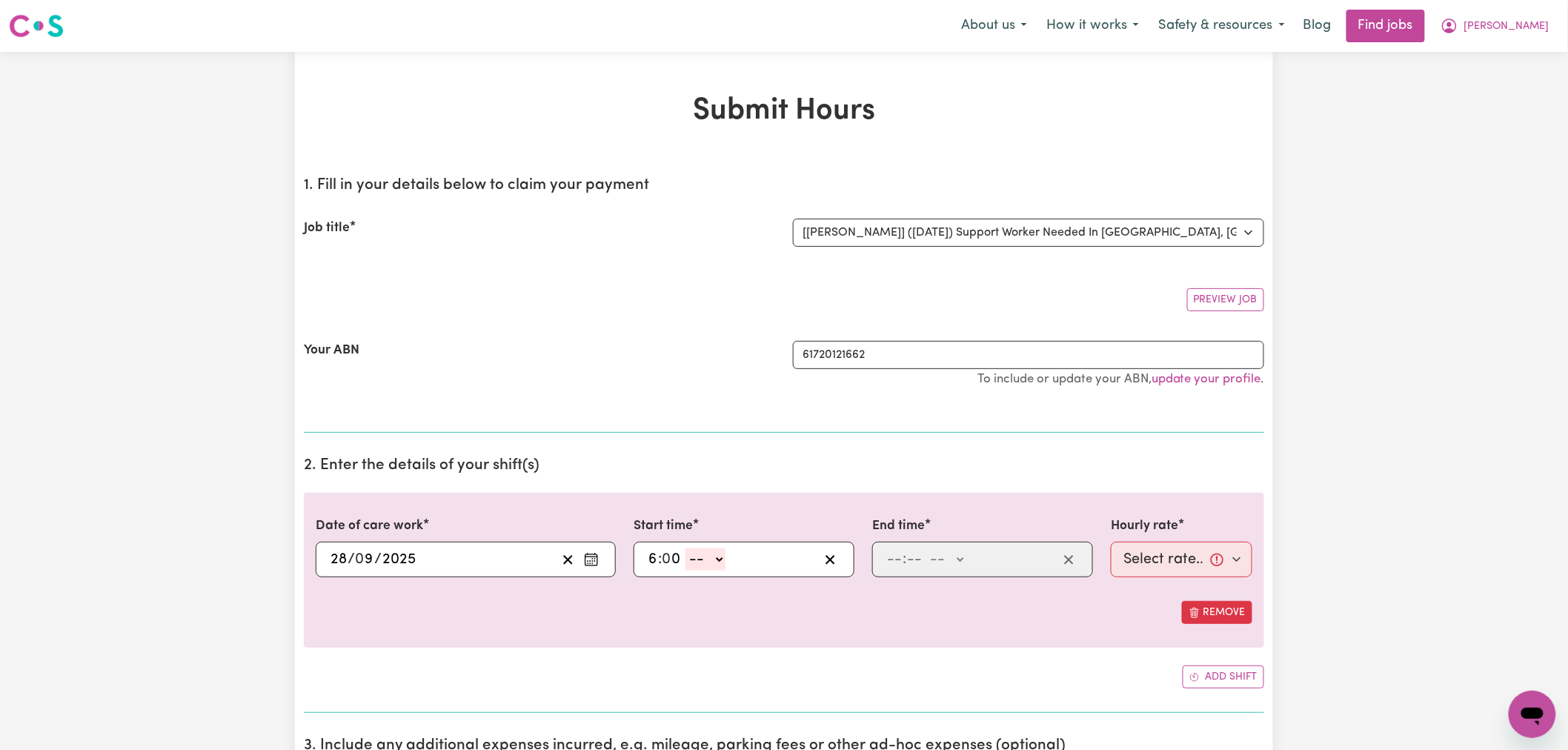
select select "am"
click at [686, 548] on select "-- AM PM" at bounding box center [705, 559] width 40 height 23
type input "06:00"
click at [892, 558] on input "number" at bounding box center [894, 559] width 16 height 23
type input "4"
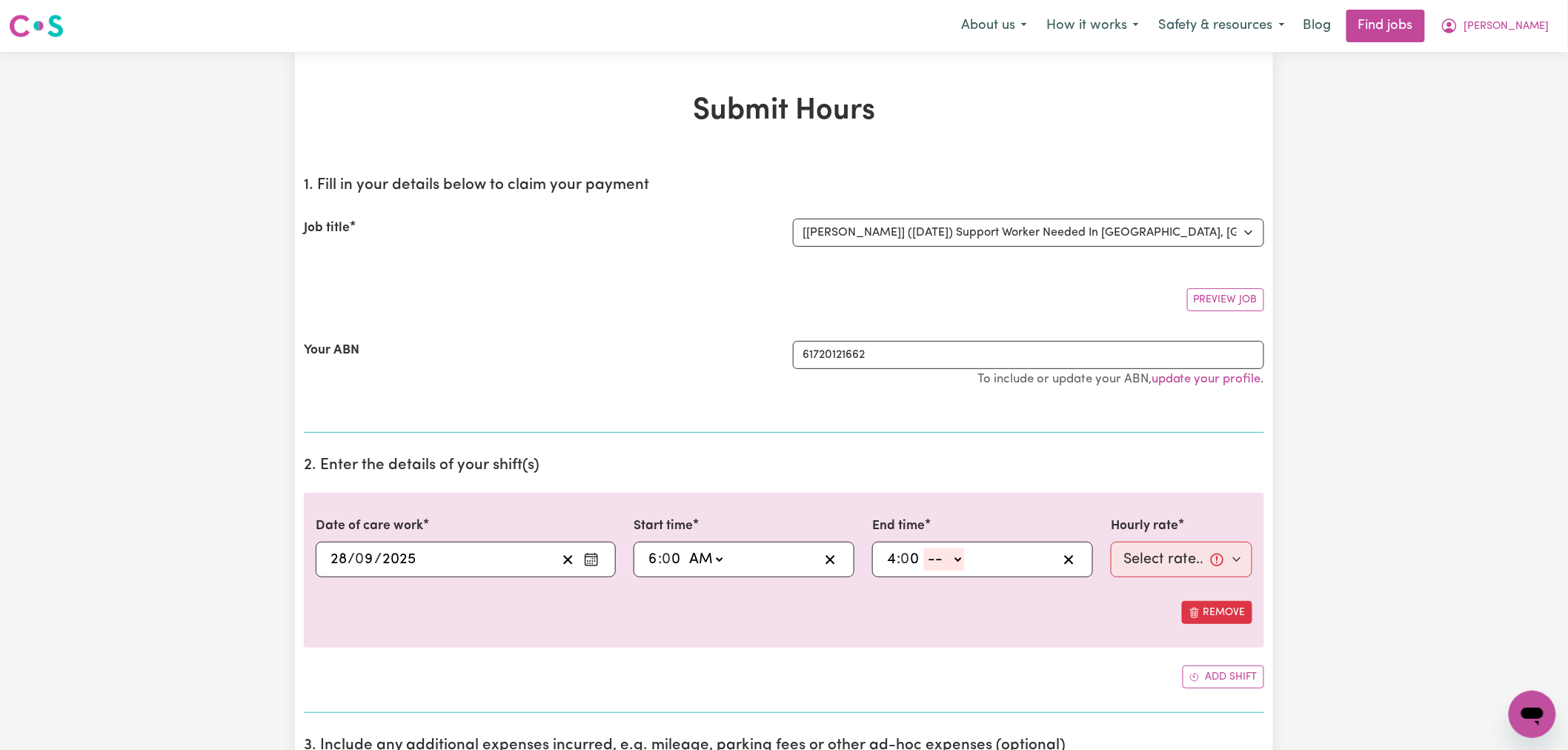
type input "0"
click at [945, 558] on select "-- AM PM" at bounding box center [943, 559] width 40 height 23
select select "pm"
click at [925, 548] on select "-- AM PM" at bounding box center [943, 559] width 40 height 23
type input "16:00"
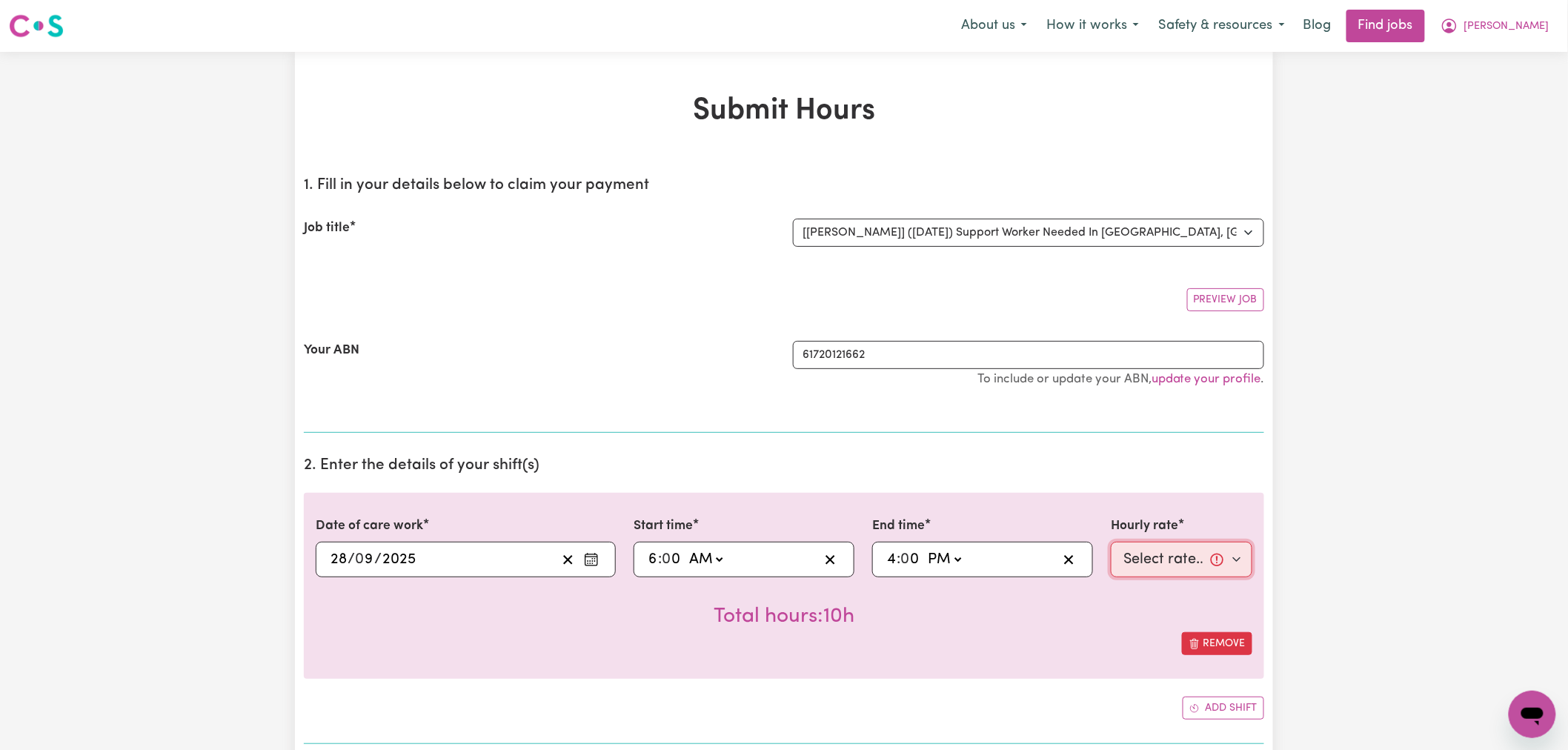
click at [1146, 572] on select "Select rate... $119.89 ([DATE])" at bounding box center [1181, 559] width 142 height 36
select select "119.89-[DATE]"
click at [1111, 541] on select "Select rate... $119.89 ([DATE])" at bounding box center [1181, 559] width 142 height 36
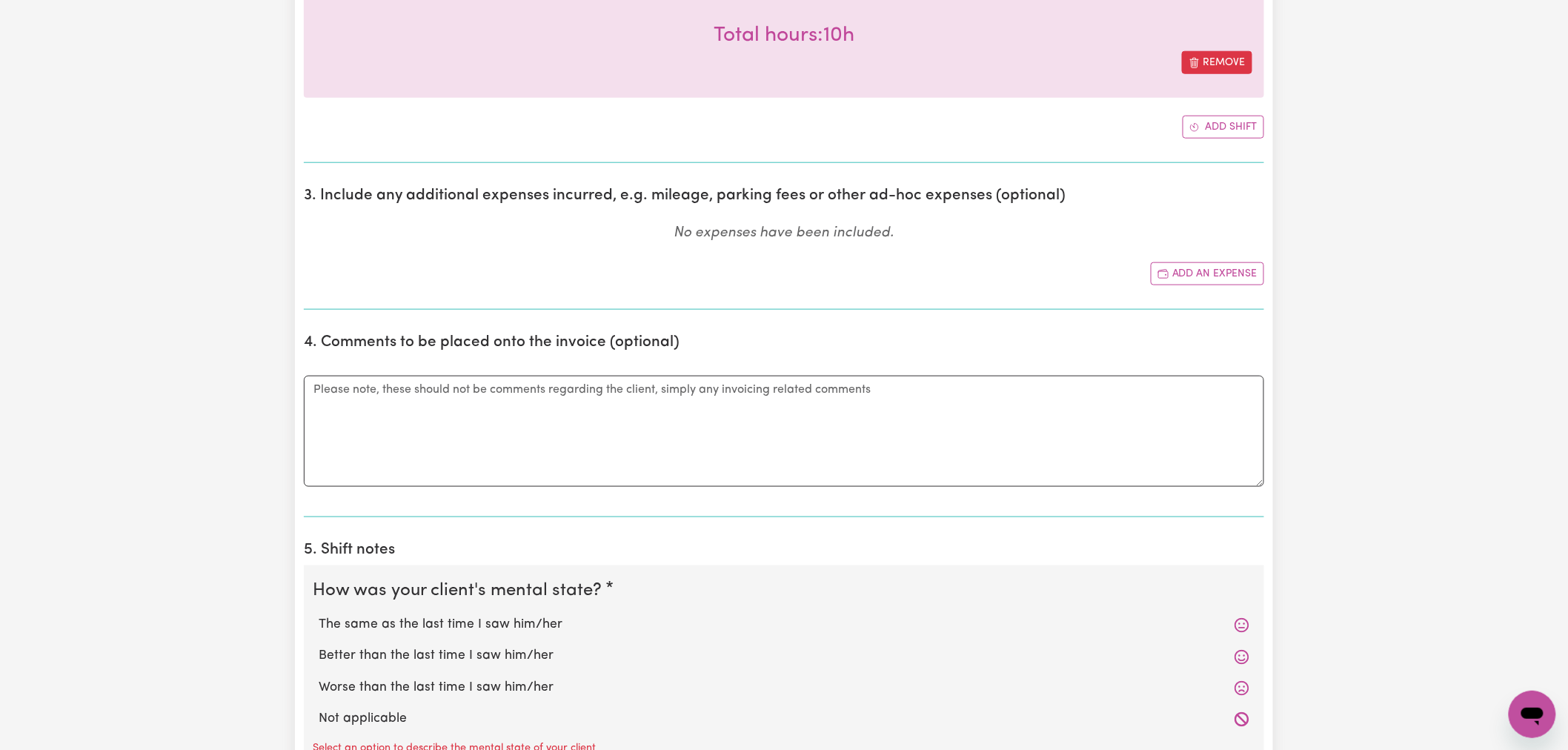
scroll to position [906, 0]
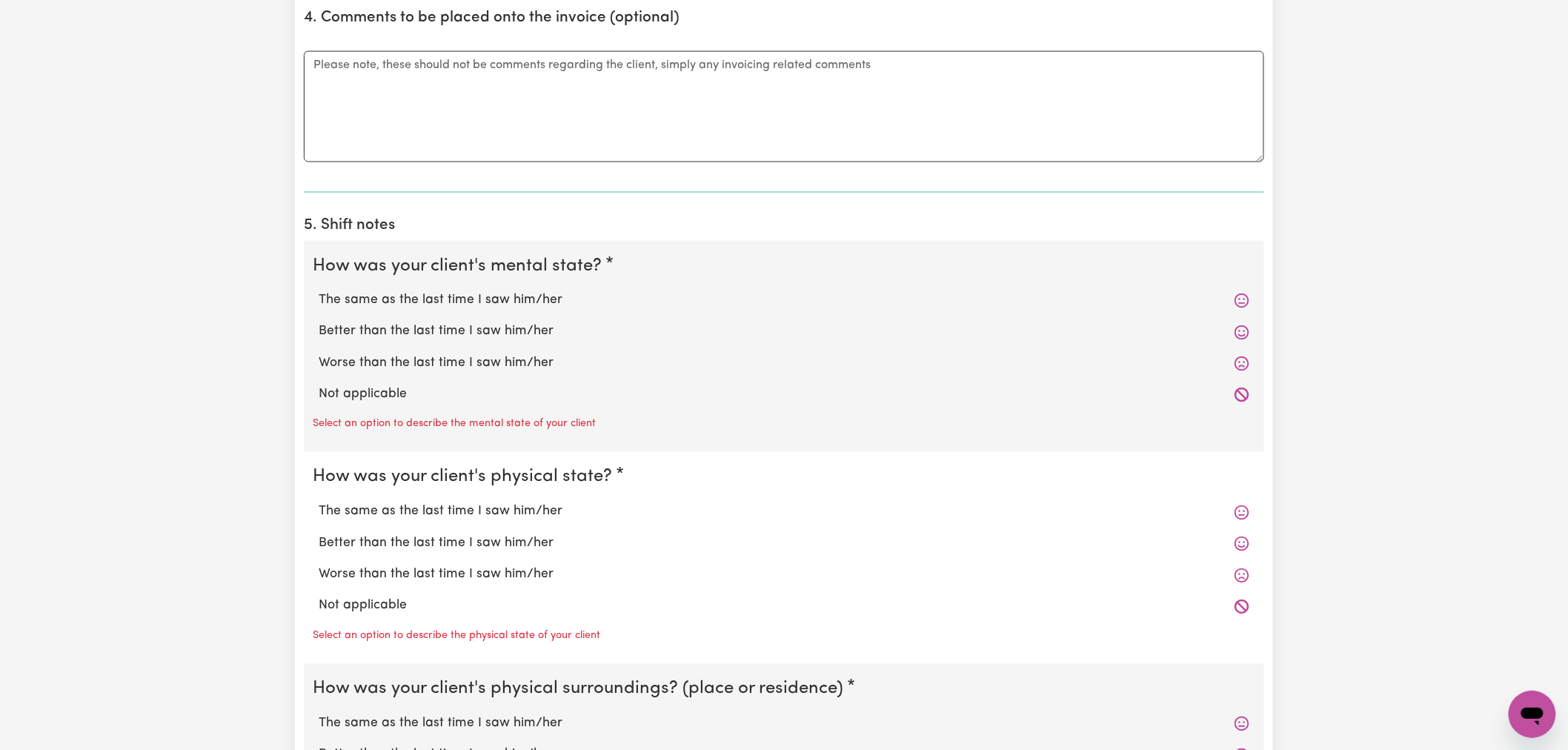
click at [403, 387] on label "Not applicable" at bounding box center [784, 394] width 930 height 19
click at [319, 385] on input "Not applicable" at bounding box center [318, 384] width 1 height 1
radio input "true"
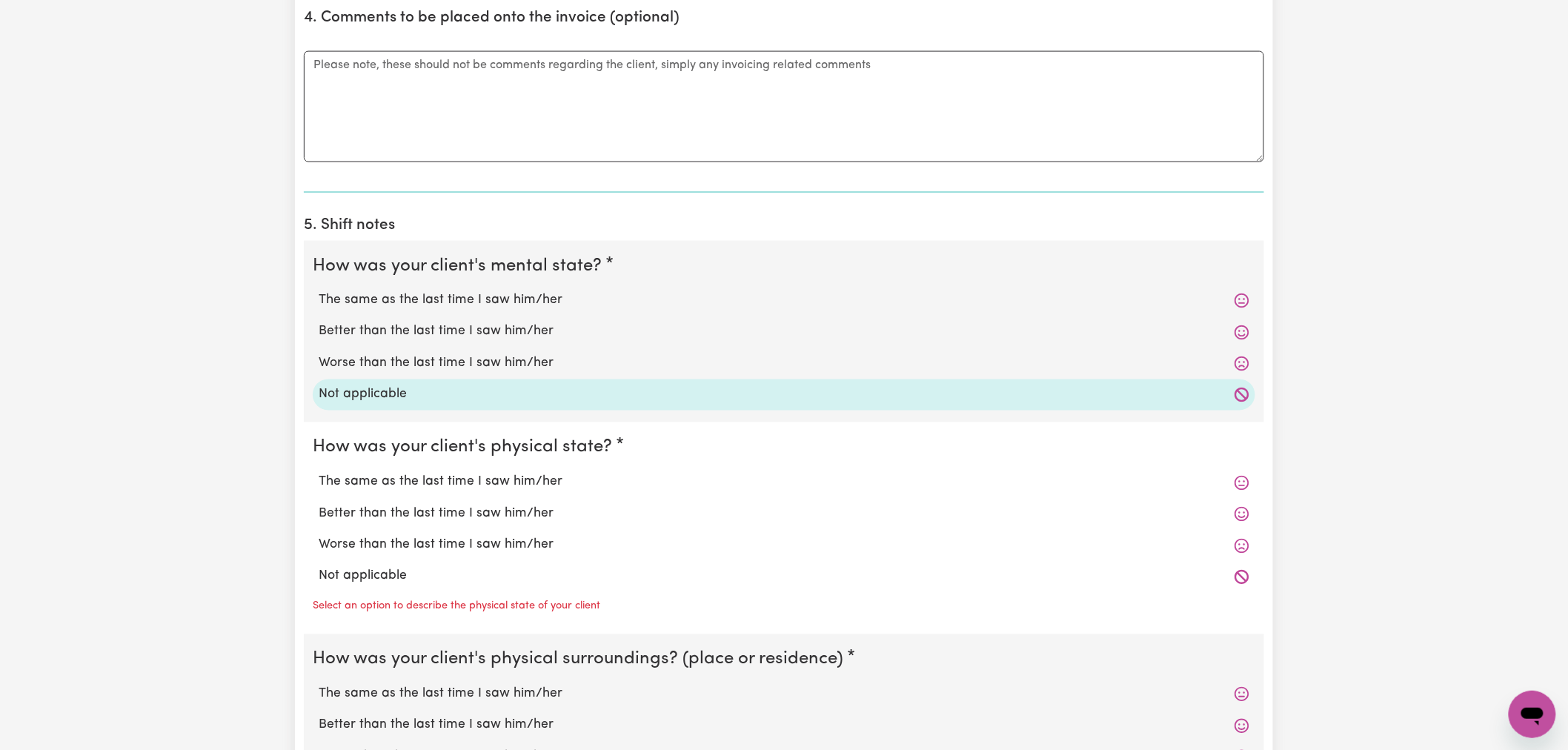
click at [402, 578] on label "Not applicable" at bounding box center [784, 577] width 930 height 19
click at [319, 567] on input "Not applicable" at bounding box center [318, 566] width 1 height 1
radio input "true"
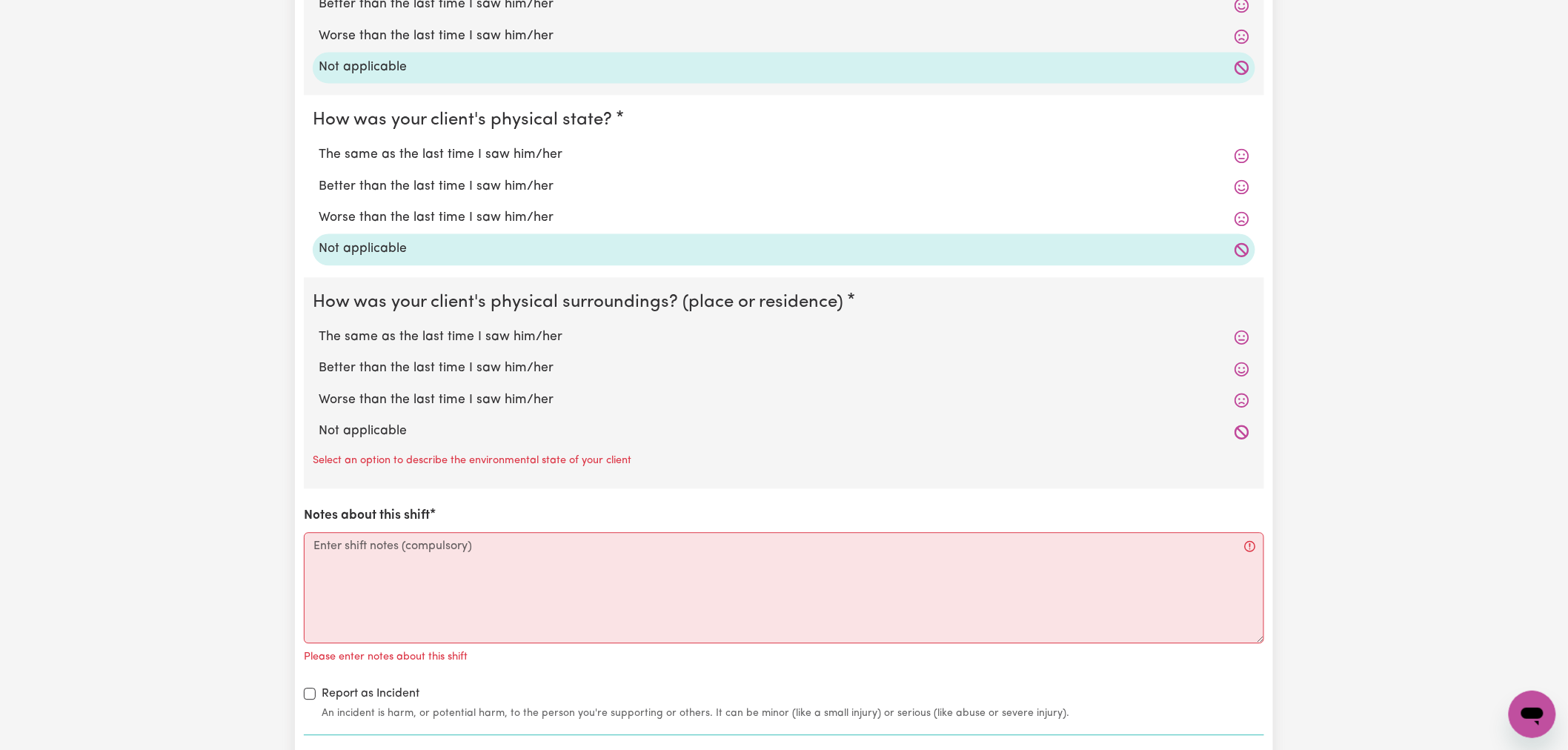
scroll to position [1235, 0]
click at [421, 417] on div "Not applicable" at bounding box center [784, 429] width 943 height 31
click at [429, 437] on label "Not applicable" at bounding box center [784, 429] width 930 height 19
click at [319, 420] on input "Not applicable" at bounding box center [318, 419] width 1 height 1
radio input "true"
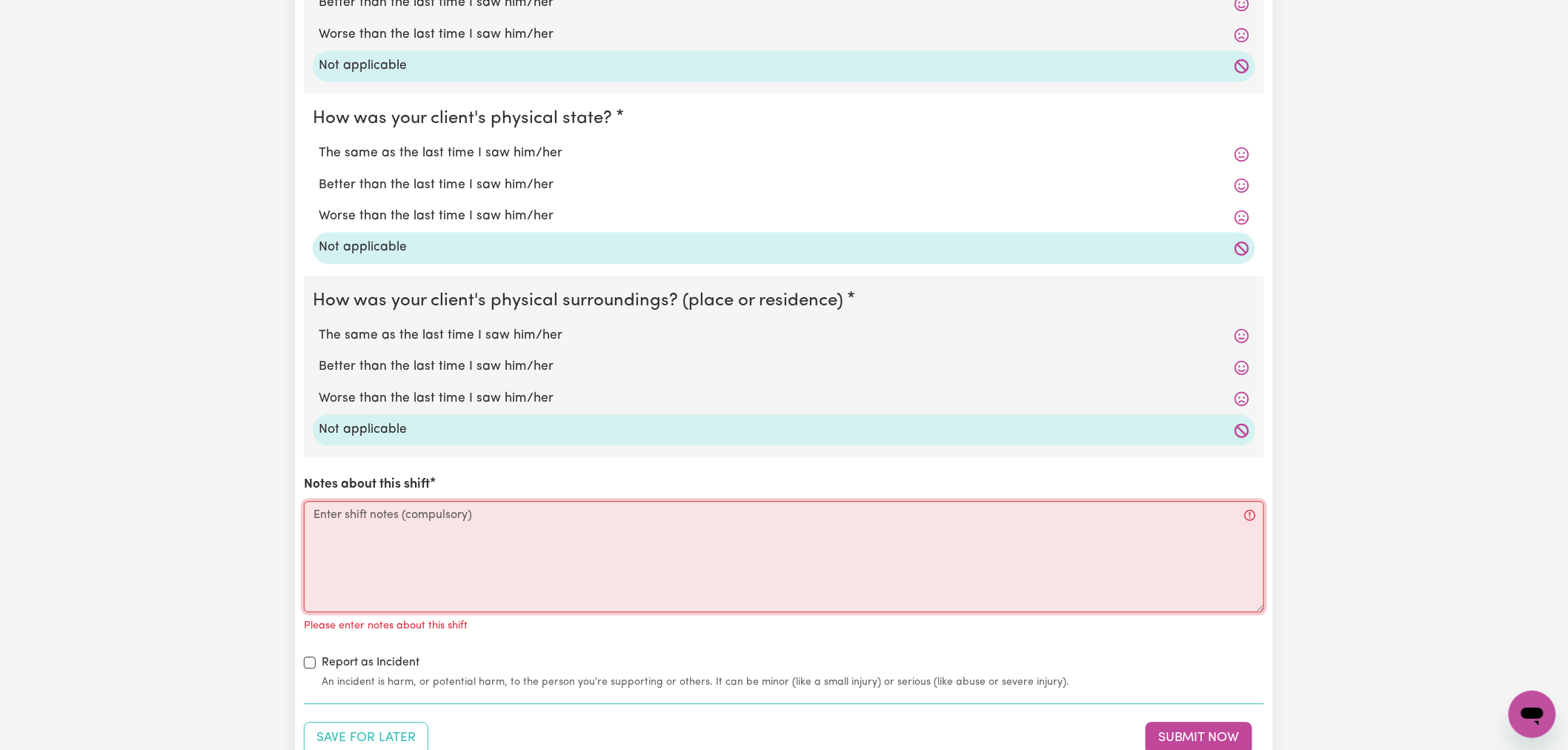
click at [383, 565] on textarea "Notes about this shift" at bounding box center [784, 556] width 960 height 111
paste textarea "see internal notes"
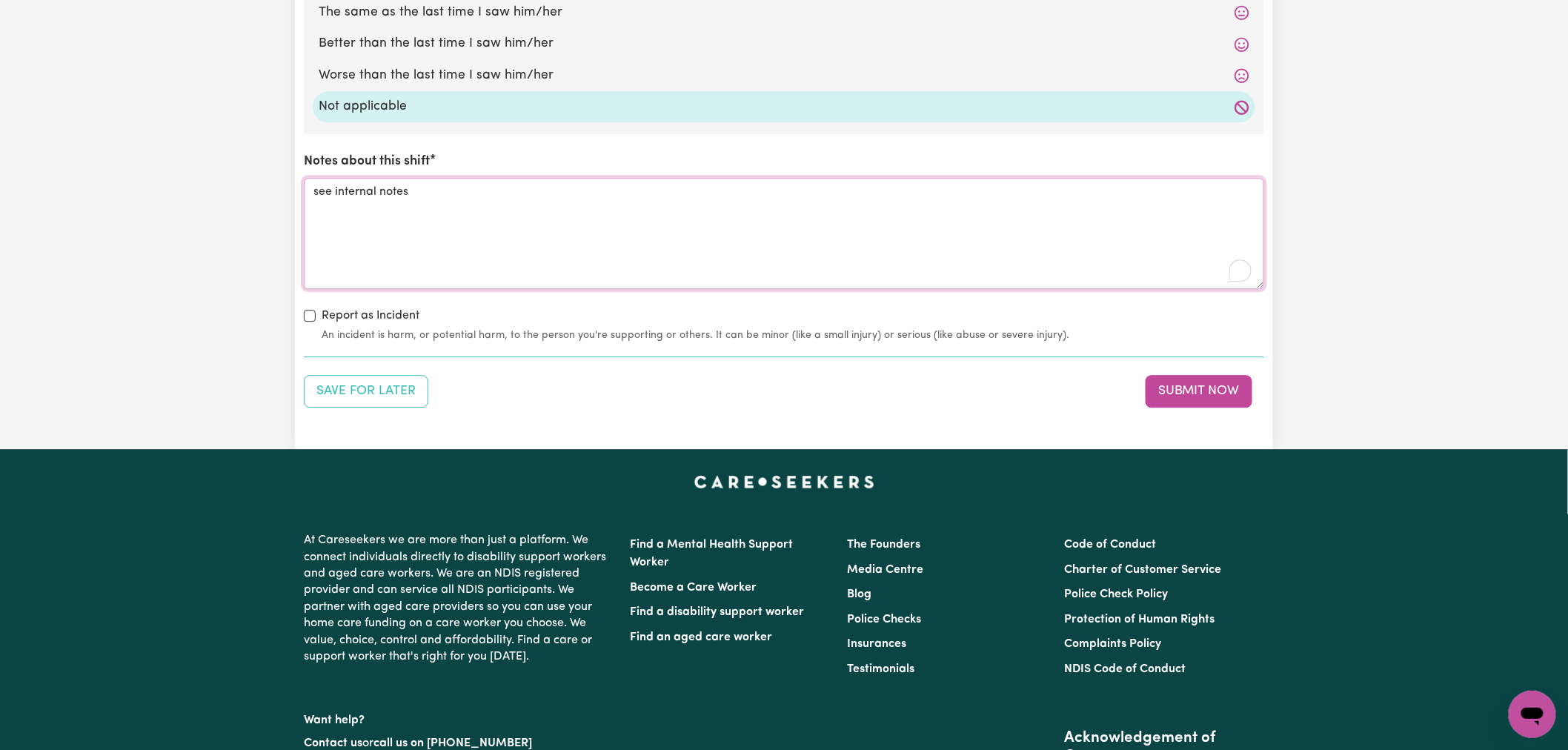
scroll to position [1565, 0]
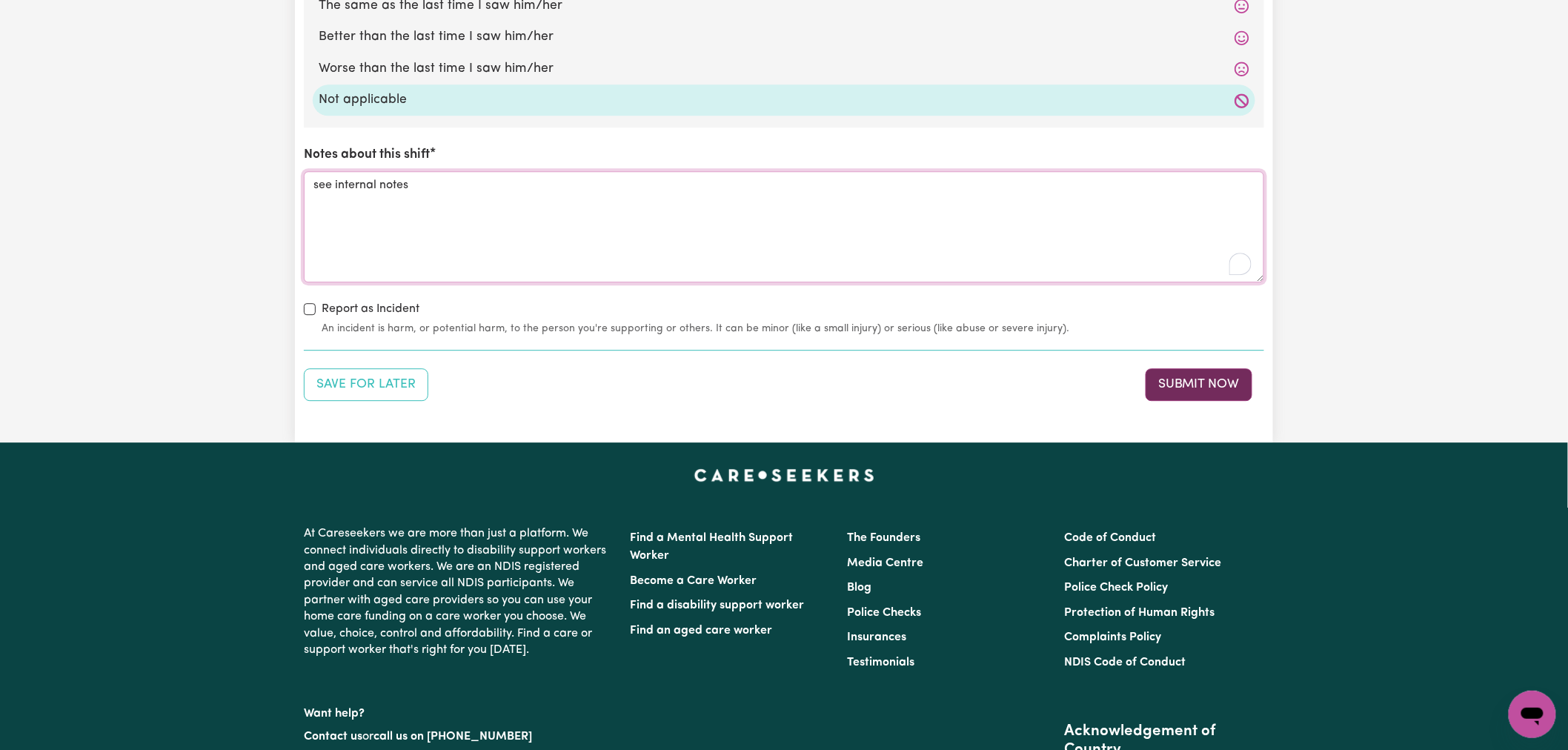
type textarea "see internal notes"
click at [1221, 397] on button "Submit Now" at bounding box center [1199, 384] width 107 height 33
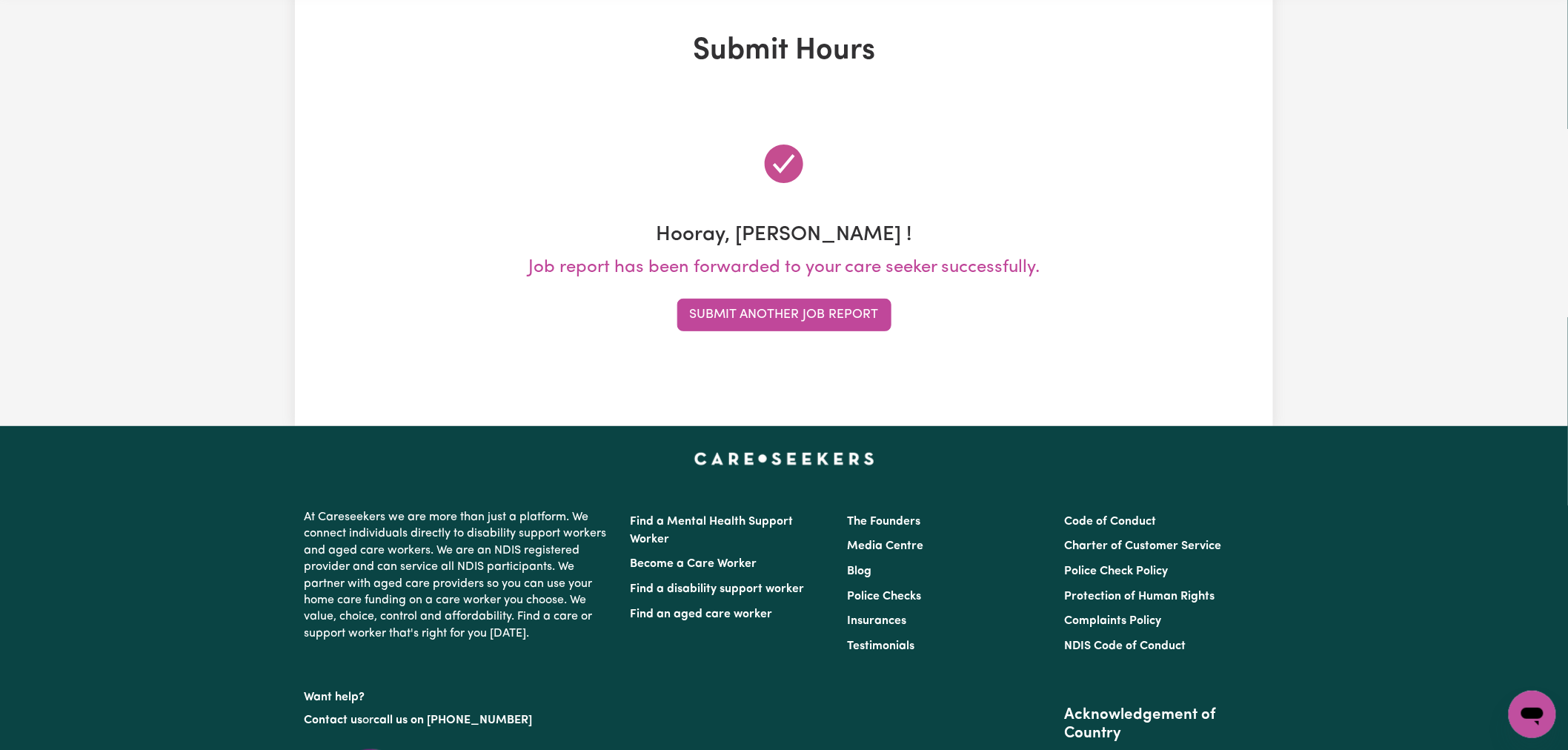
scroll to position [0, 0]
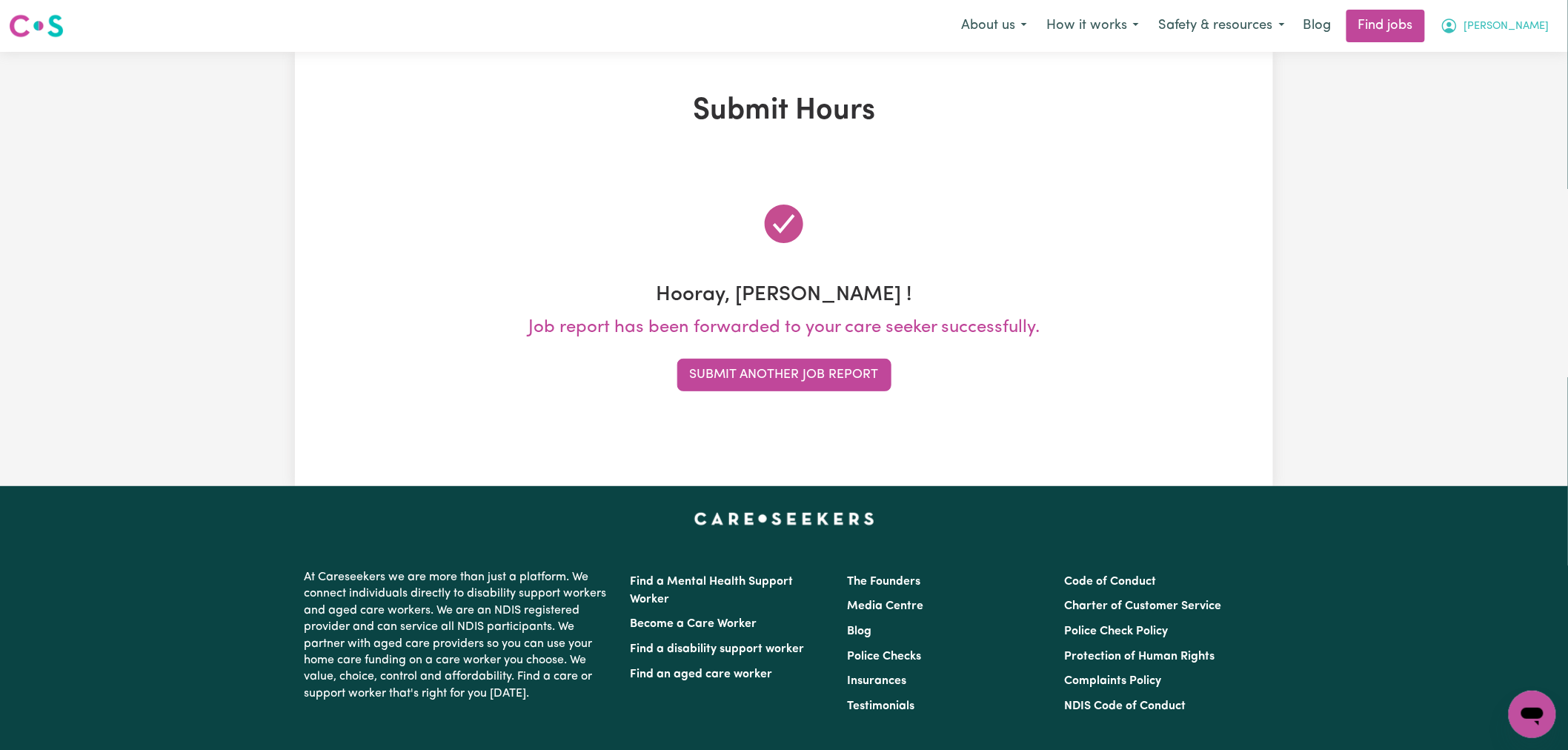
click at [1541, 30] on span "[PERSON_NAME]" at bounding box center [1507, 26] width 86 height 16
click at [1490, 112] on link "Logout" at bounding box center [1500, 114] width 117 height 28
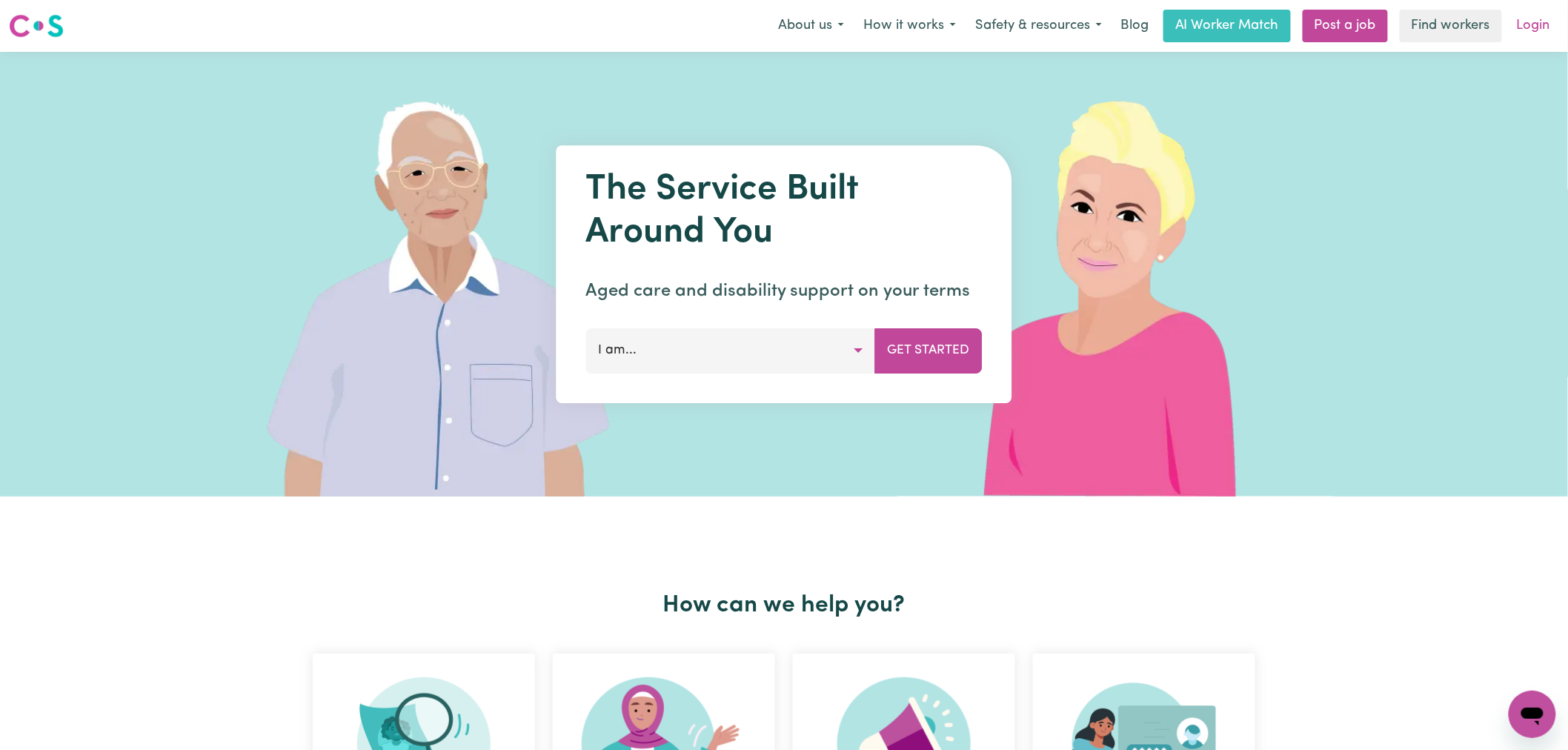
click at [1539, 33] on link "Login" at bounding box center [1533, 26] width 51 height 33
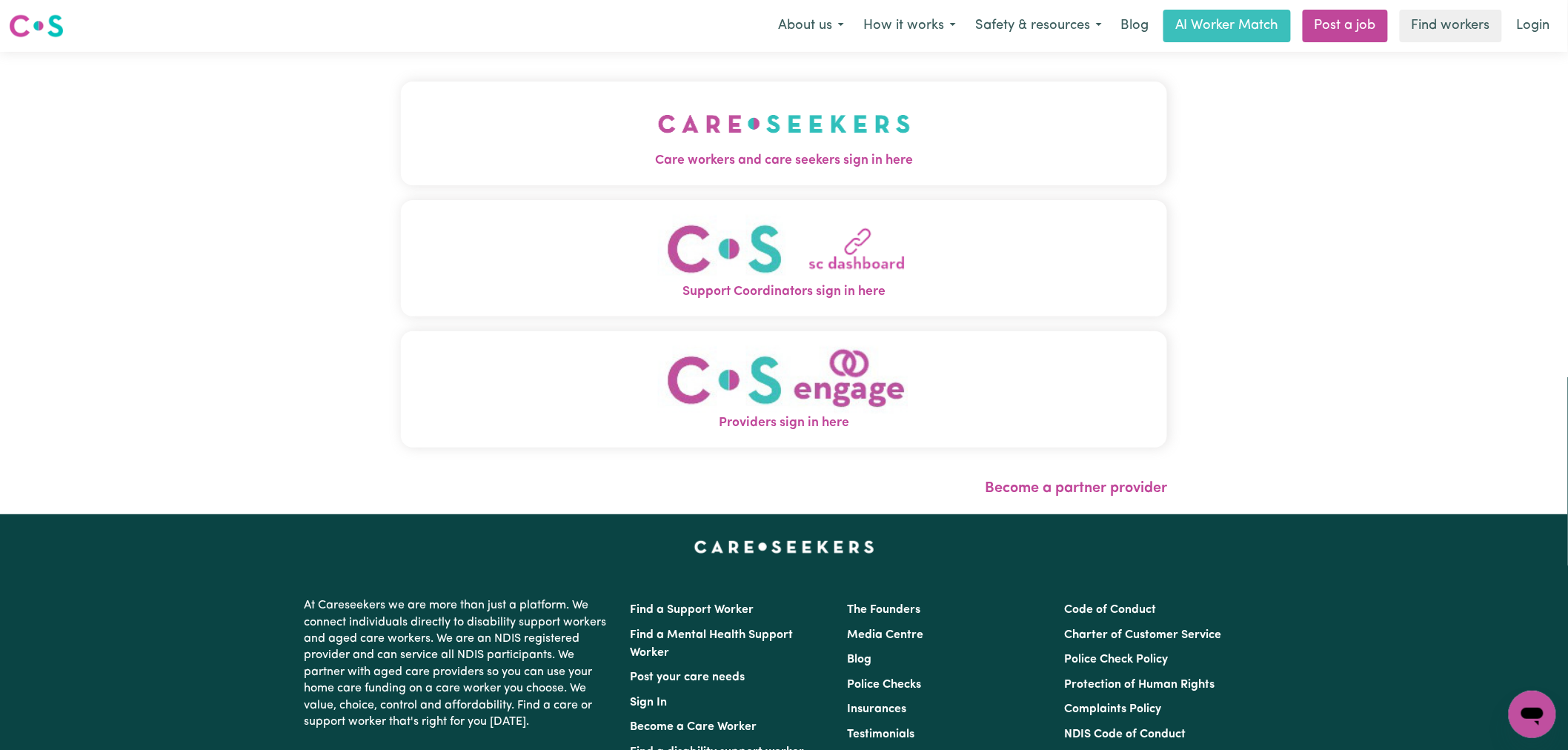
click at [658, 128] on img "Care workers and care seekers sign in here" at bounding box center [784, 124] width 253 height 54
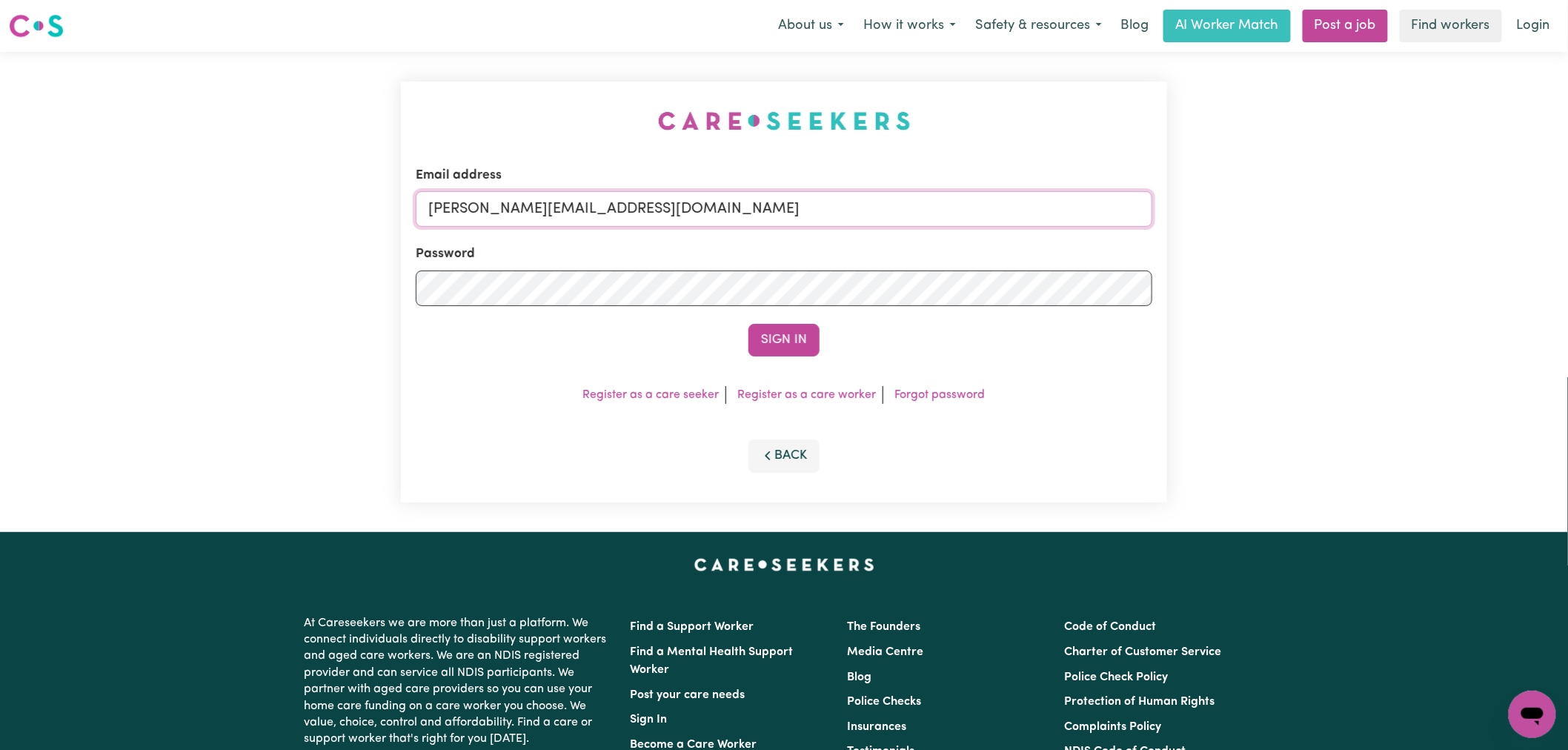
click at [737, 201] on input "[PERSON_NAME][EMAIL_ADDRESS][DOMAIN_NAME]" at bounding box center [783, 209] width 737 height 36
drag, startPoint x: 580, startPoint y: 216, endPoint x: 502, endPoint y: 215, distance: 78.0
click at [502, 215] on input "[EMAIL_ADDRESS][PERSON_NAME][DOMAIN_NAME]" at bounding box center [783, 209] width 737 height 36
type input "[EMAIL_ADDRESS][PERSON_NAME][DOMAIN_NAME]"
click at [748, 324] on button "Sign In" at bounding box center [783, 340] width 71 height 33
